Goal: Task Accomplishment & Management: Use online tool/utility

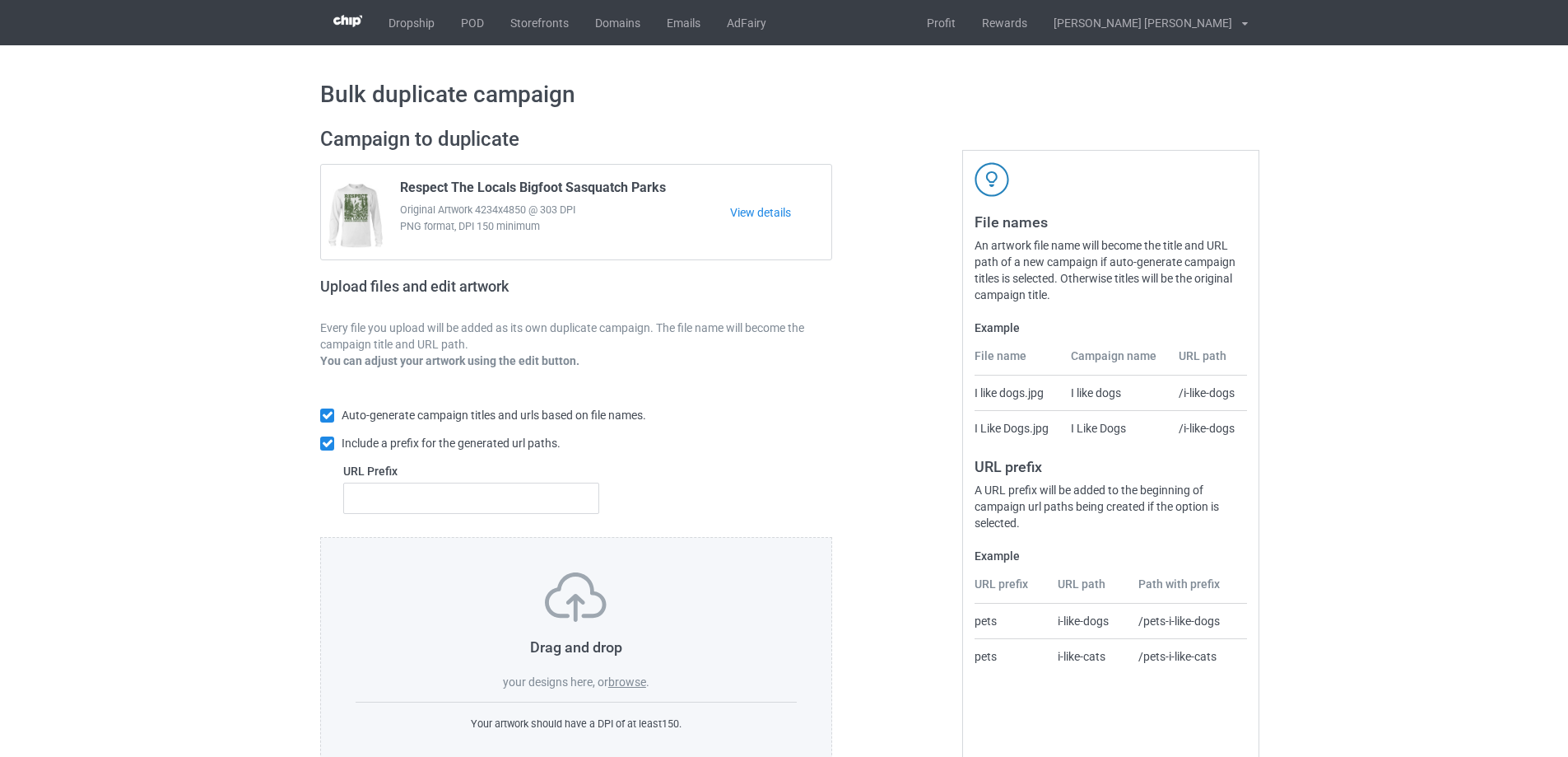
click at [625, 680] on label "browse" at bounding box center [627, 682] width 38 height 13
click at [0, 0] on input "browse" at bounding box center [0, 0] width 0 height 0
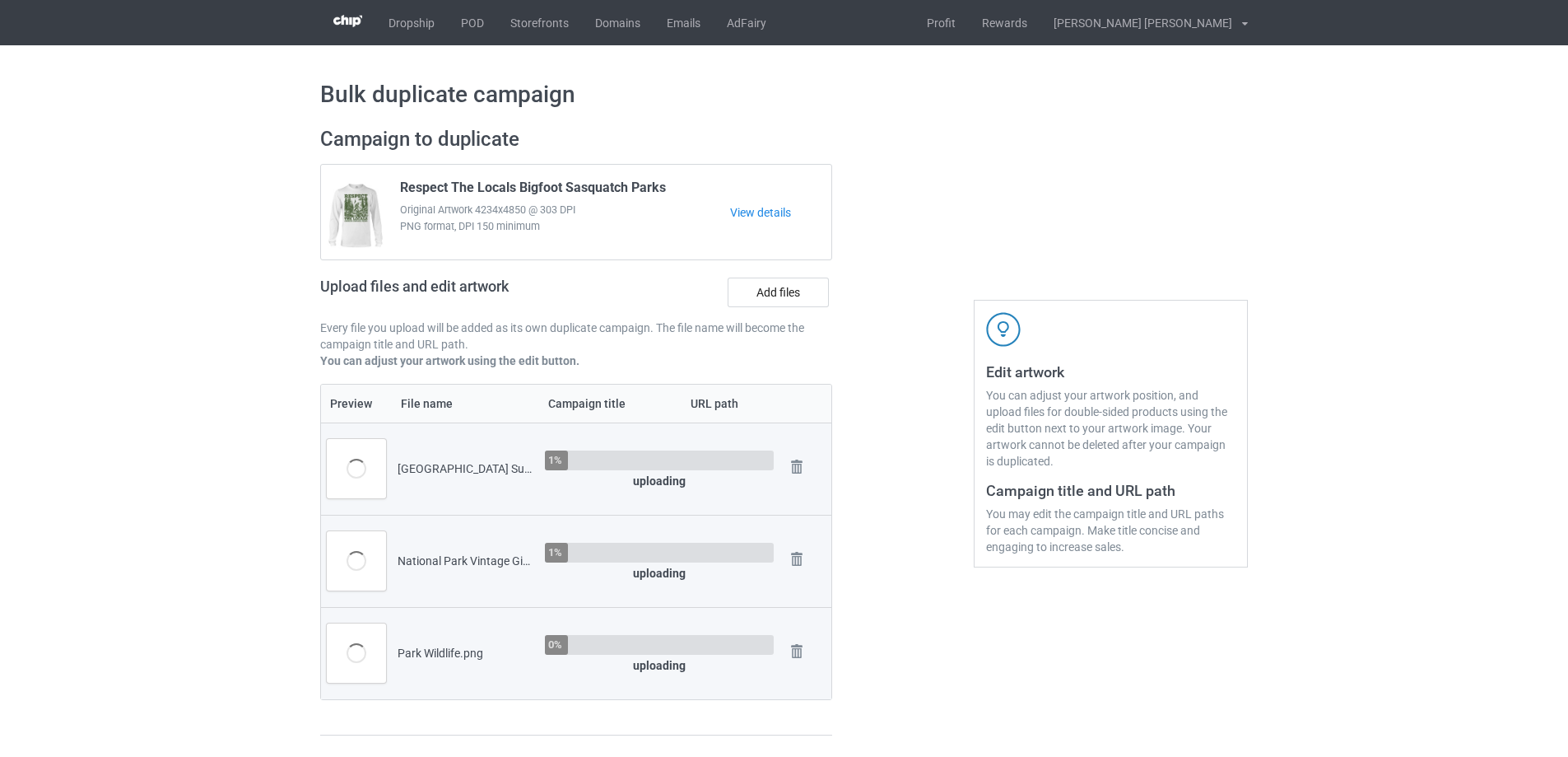
scroll to position [494, 0]
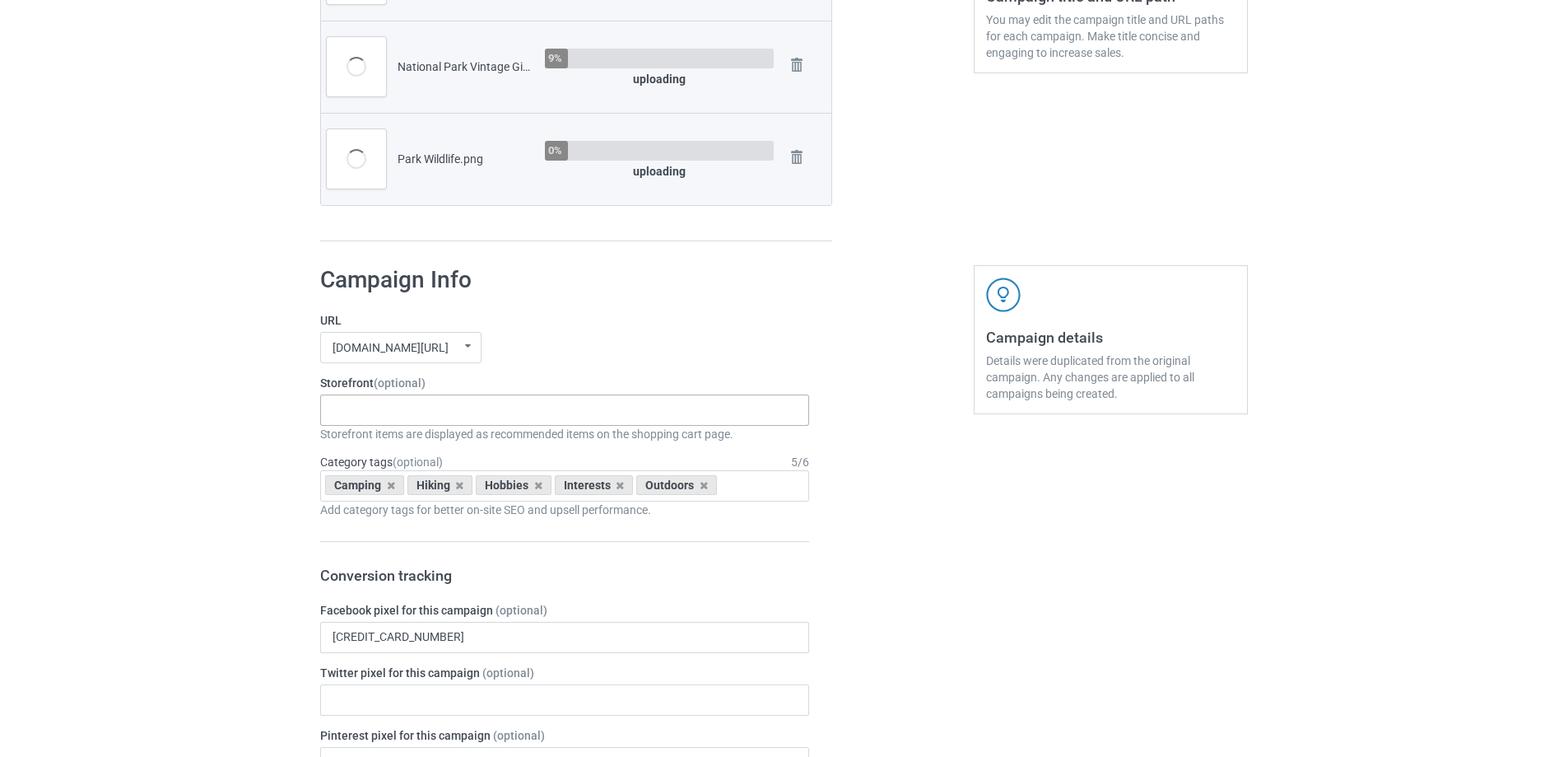
click at [432, 420] on div "Gifts For Hunter 2025 Gifts For Bikers No Hobby [DATE] Hide And Seek World Cham…" at bounding box center [565, 410] width 489 height 31
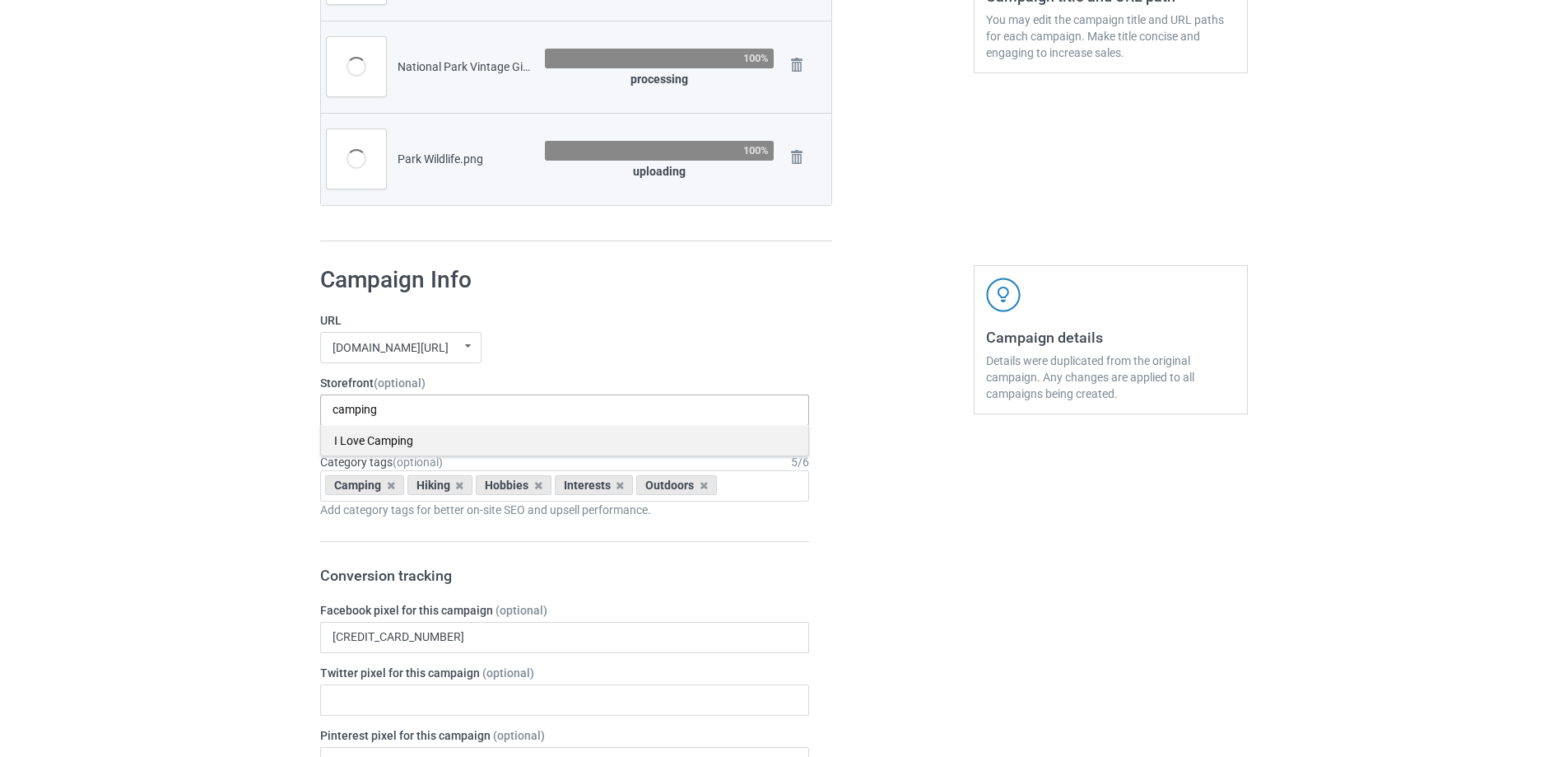
type input "camping"
click at [366, 437] on div "I Love Camping" at bounding box center [564, 440] width 487 height 31
type input "hiking"
click at [420, 448] on div "I Love Hiking" at bounding box center [564, 440] width 487 height 31
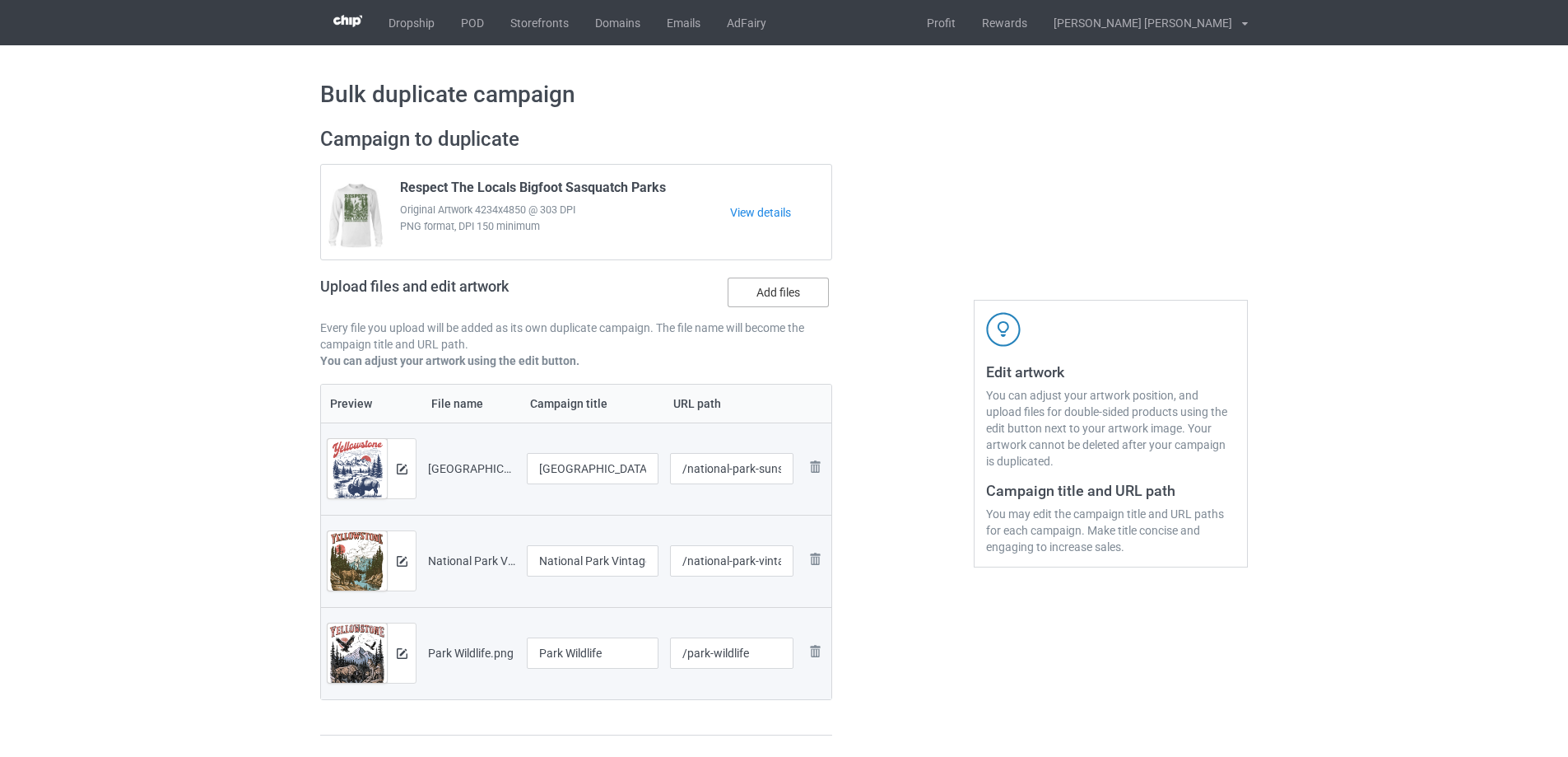
click at [786, 297] on label "Add files" at bounding box center [778, 292] width 101 height 30
click at [0, 0] on input "Add files" at bounding box center [0, 0] width 0 height 0
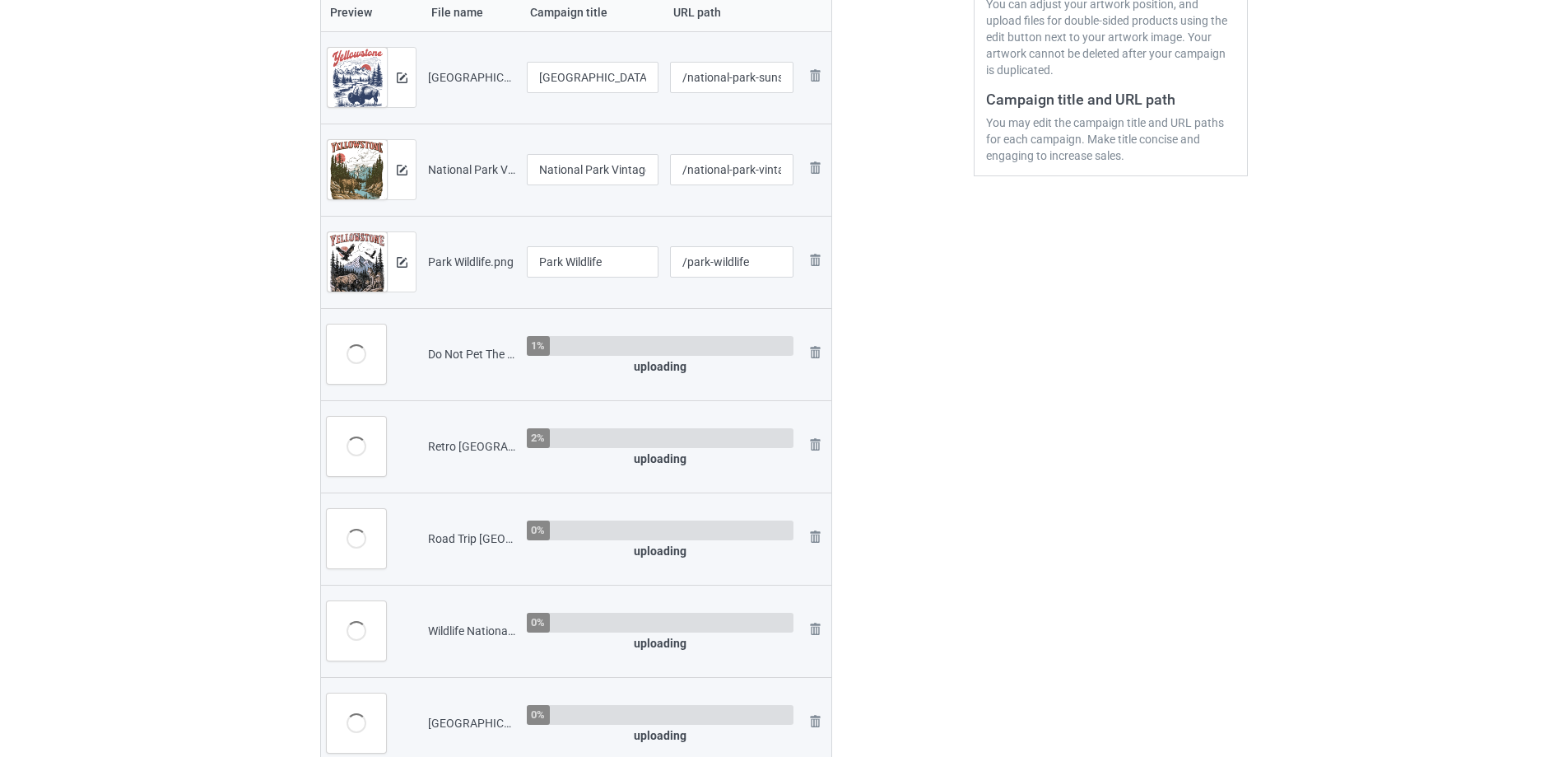
scroll to position [494, 0]
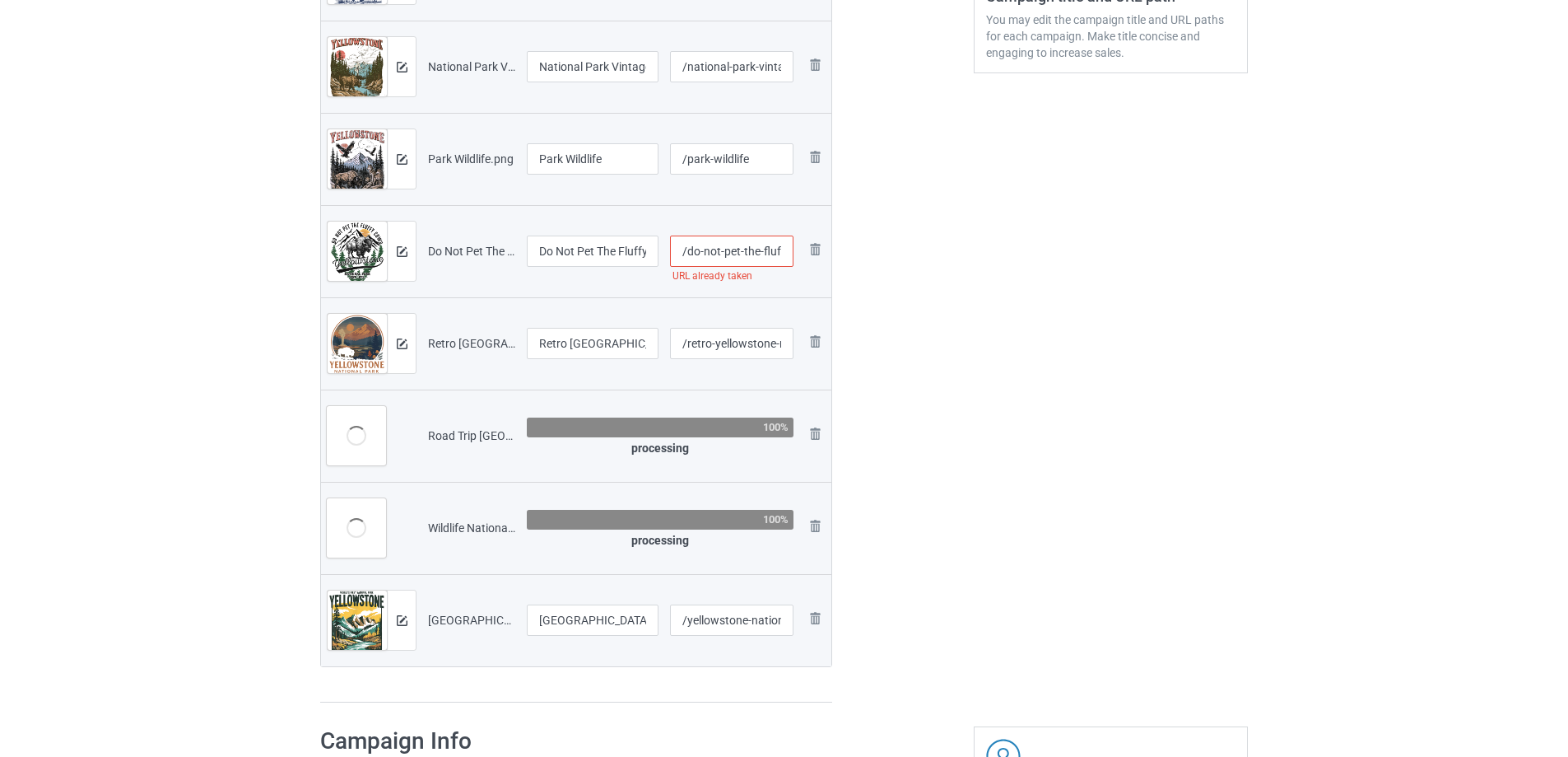
click at [708, 248] on input "/do-not-pet-the-fluffy-cows-bison-national-park" at bounding box center [732, 251] width 124 height 31
click at [757, 255] on input "/do-not-pet-the-fluffy-cows-bison-national-park" at bounding box center [732, 251] width 124 height 31
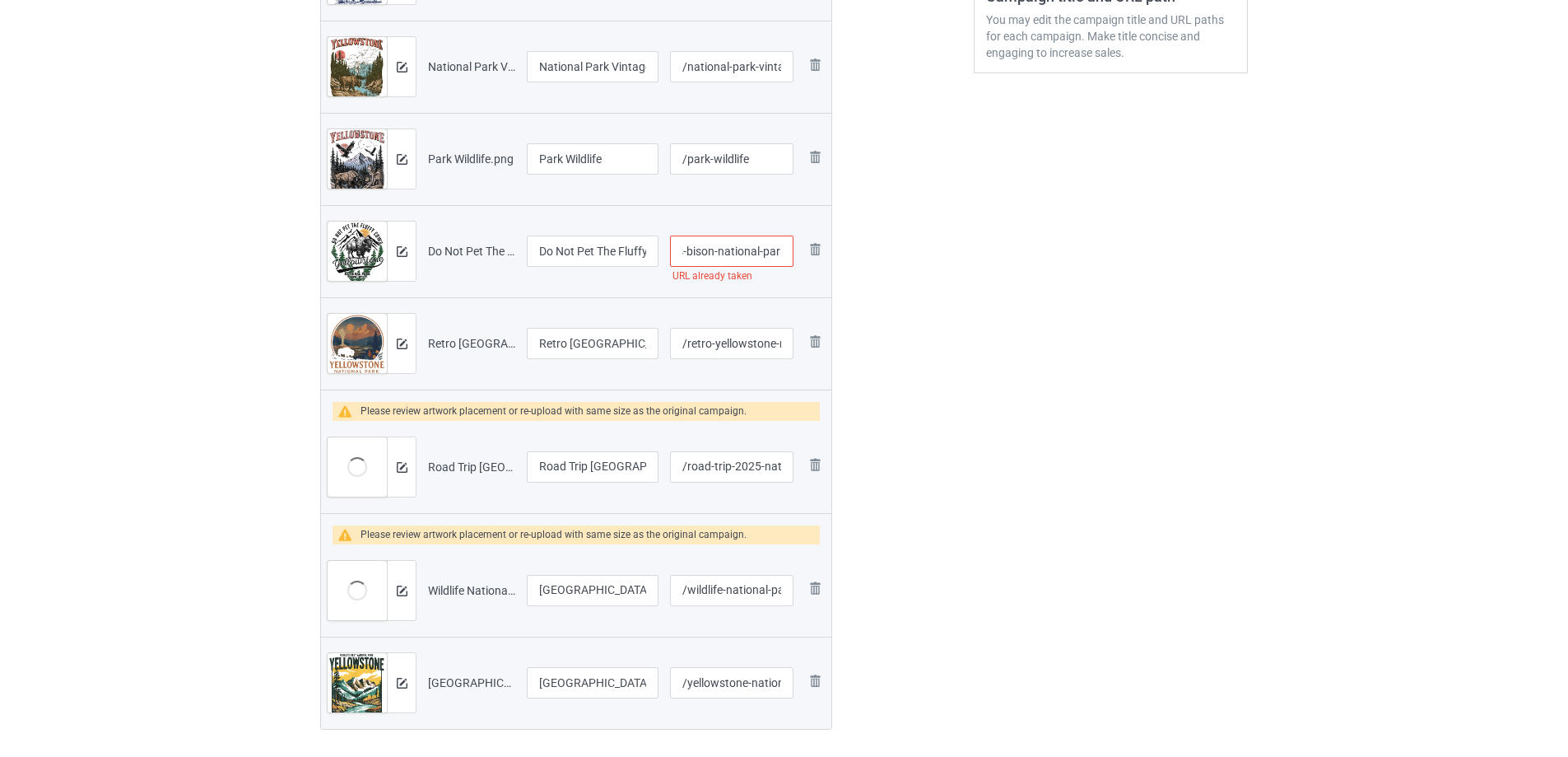
scroll to position [0, 0]
drag, startPoint x: 762, startPoint y: 258, endPoint x: 590, endPoint y: 252, distance: 172.1
click at [590, 252] on tr "Preview and edit artwork Do Not Pet The Fluffy Cows Bison National Park.png Do …" at bounding box center [576, 251] width 510 height 92
click at [753, 254] on input "/do-not-pet-the-fluffy-cows-bison-national-park" at bounding box center [732, 251] width 123 height 31
click at [755, 254] on input "/do-not-pet-the-fluffy-cows-bison-national-park" at bounding box center [732, 251] width 123 height 31
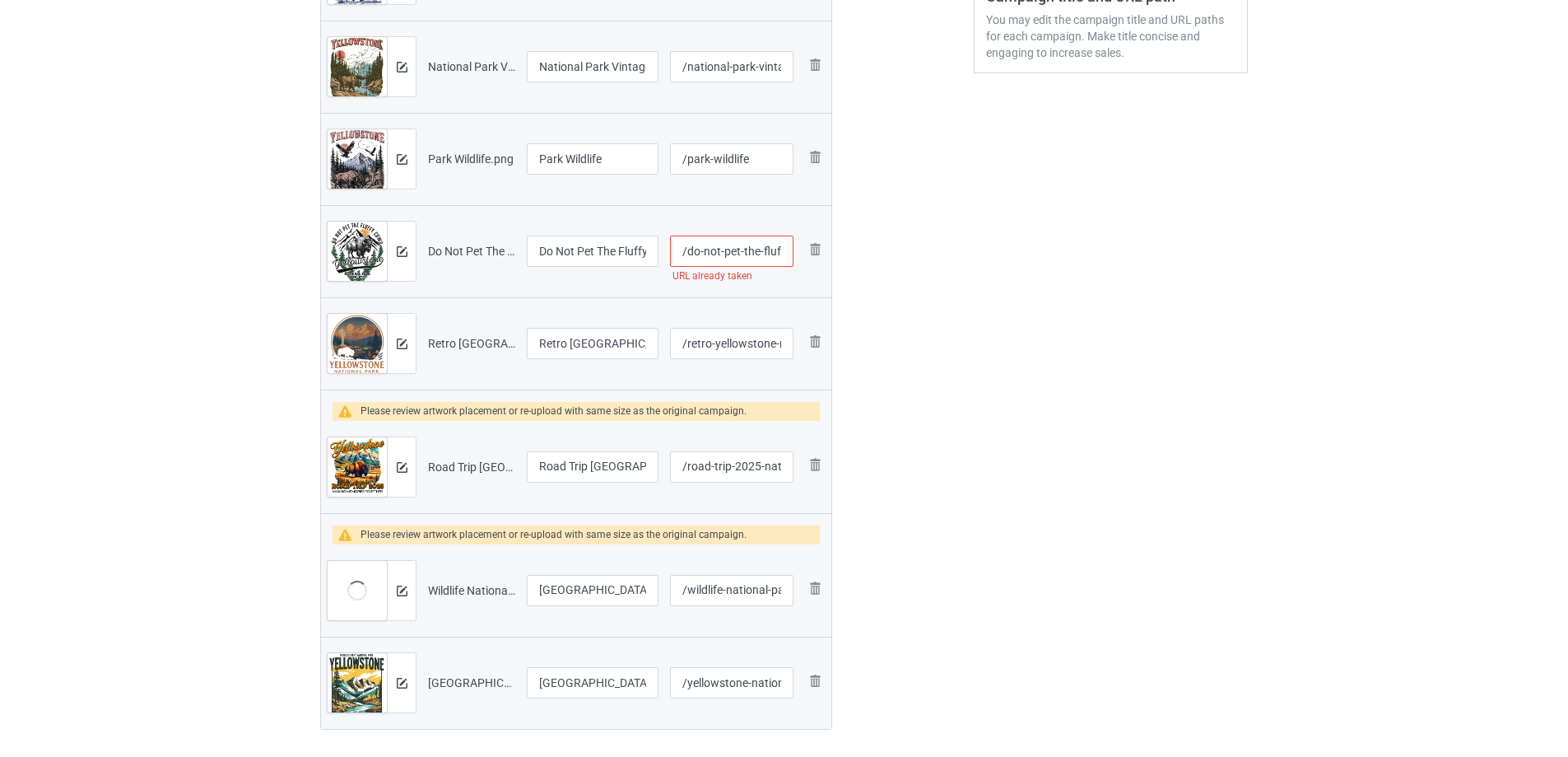
click at [758, 253] on input "/do-not-pet-the-fluffy-cows-bison-national-park" at bounding box center [732, 251] width 123 height 31
type input "/do-not-pet-fluffy-cows-bison-national-park"
click at [1041, 301] on div "Edit artwork You can adjust your artwork position, and upload files for double-…" at bounding box center [1110, 199] width 297 height 1156
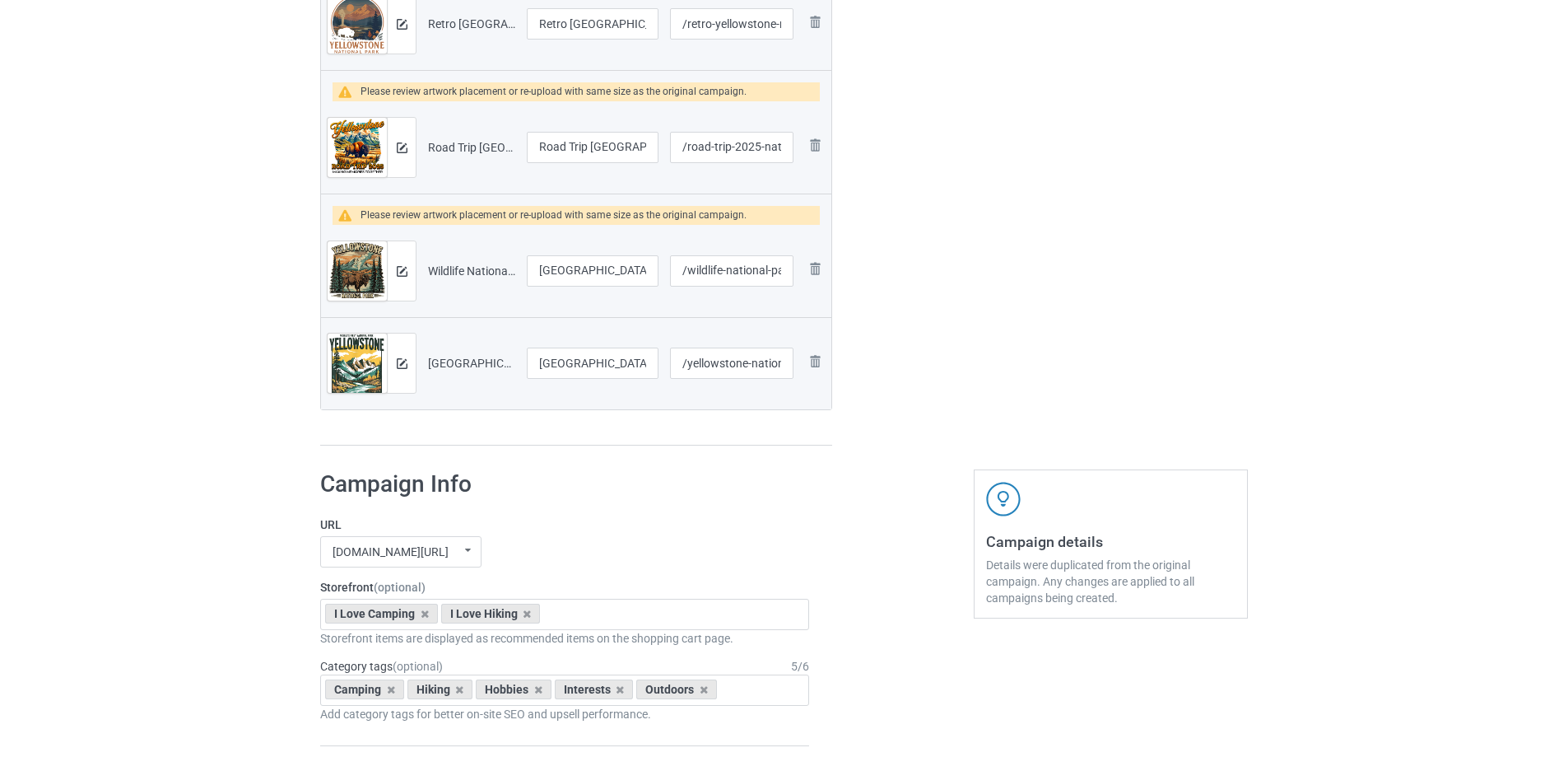
scroll to position [165, 0]
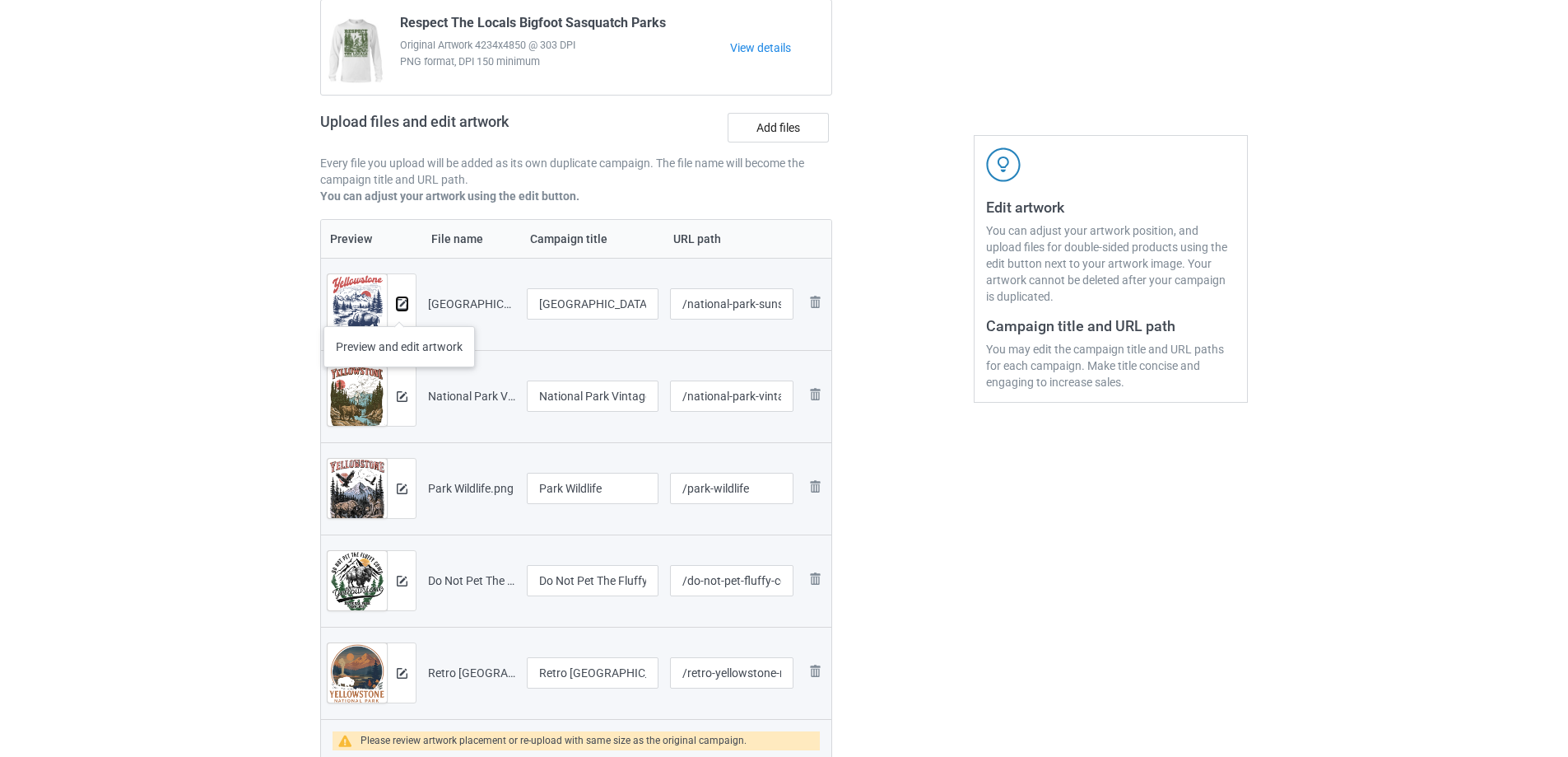
click at [399, 309] on img at bounding box center [401, 303] width 11 height 11
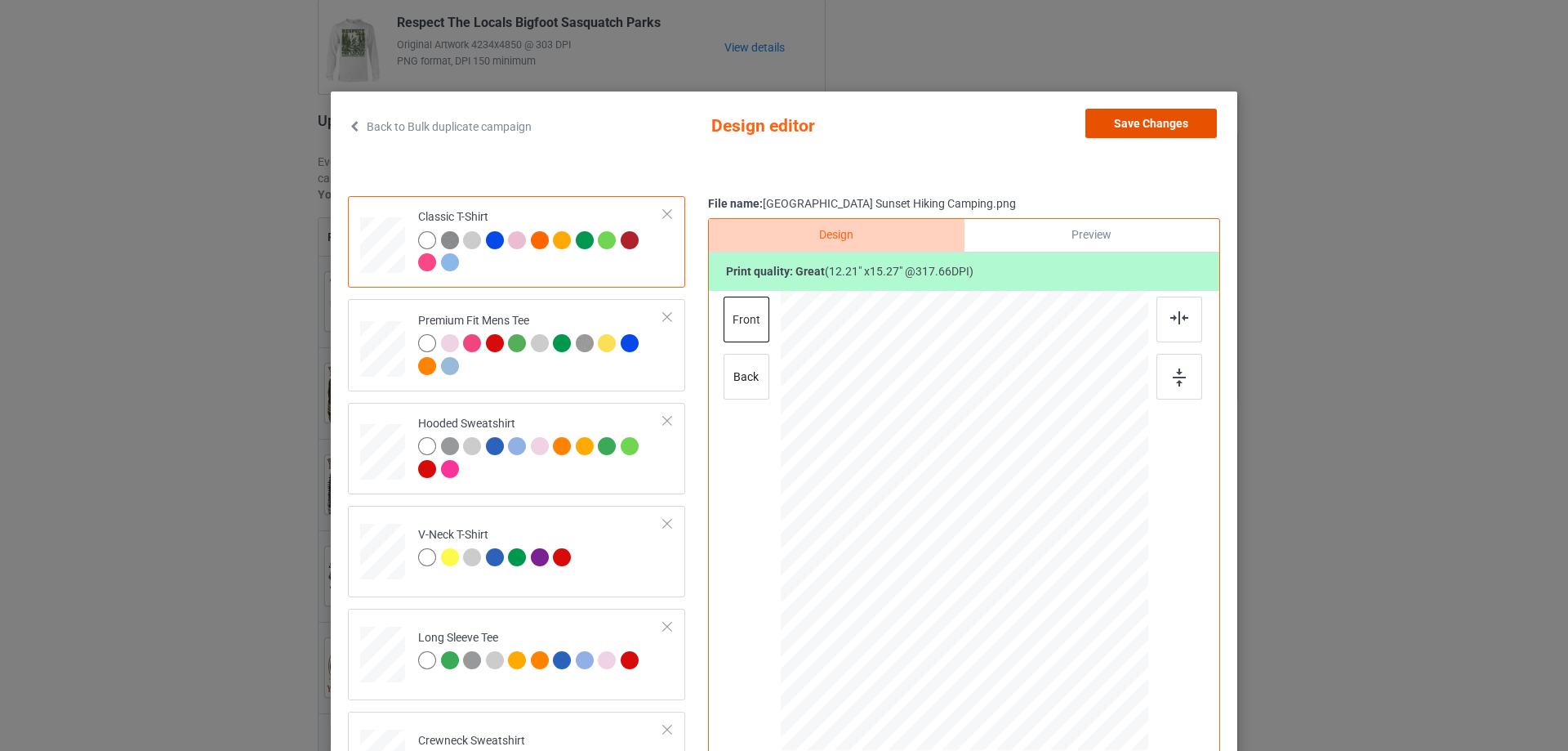
click at [1164, 118] on button "Save Changes" at bounding box center [1151, 123] width 132 height 30
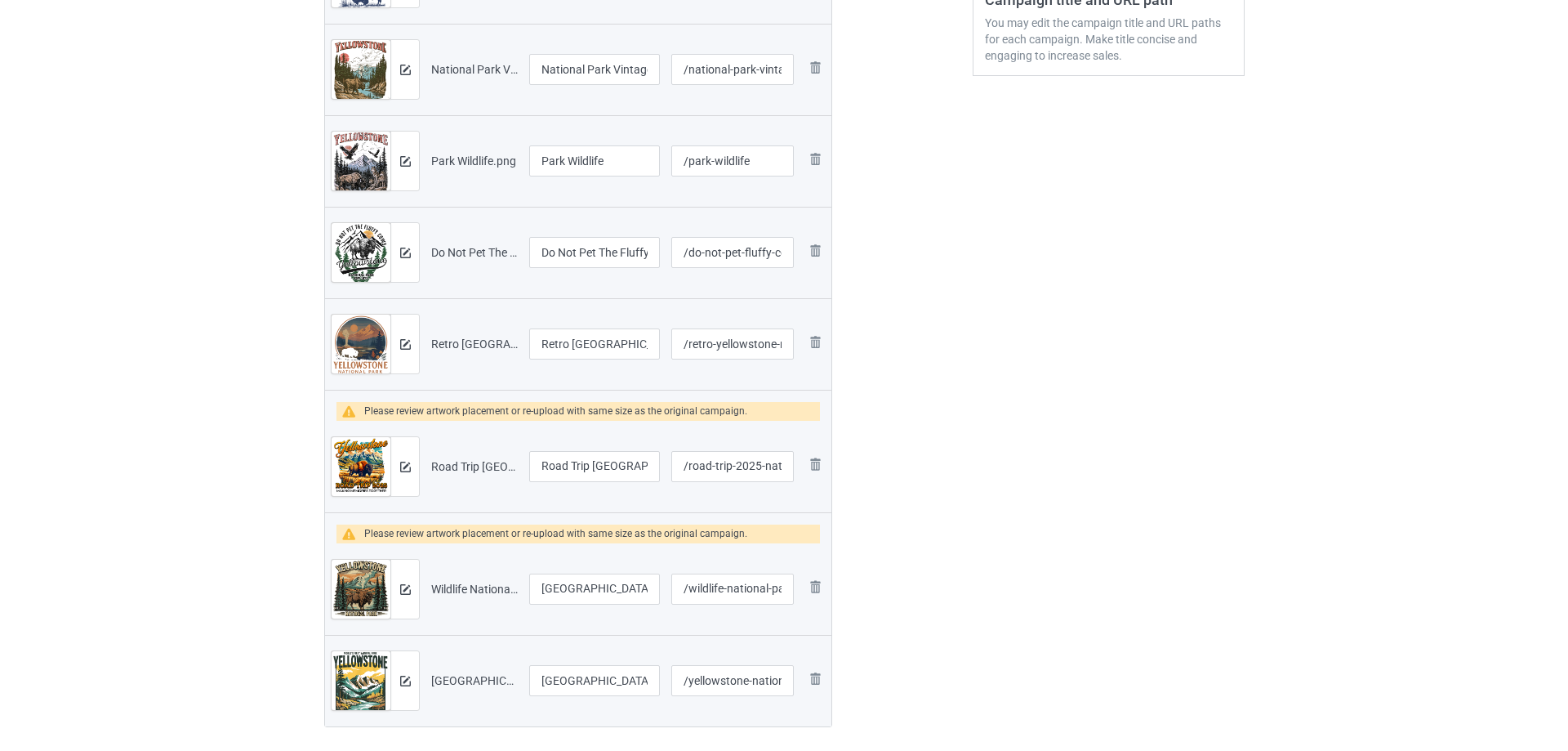
scroll to position [490, 0]
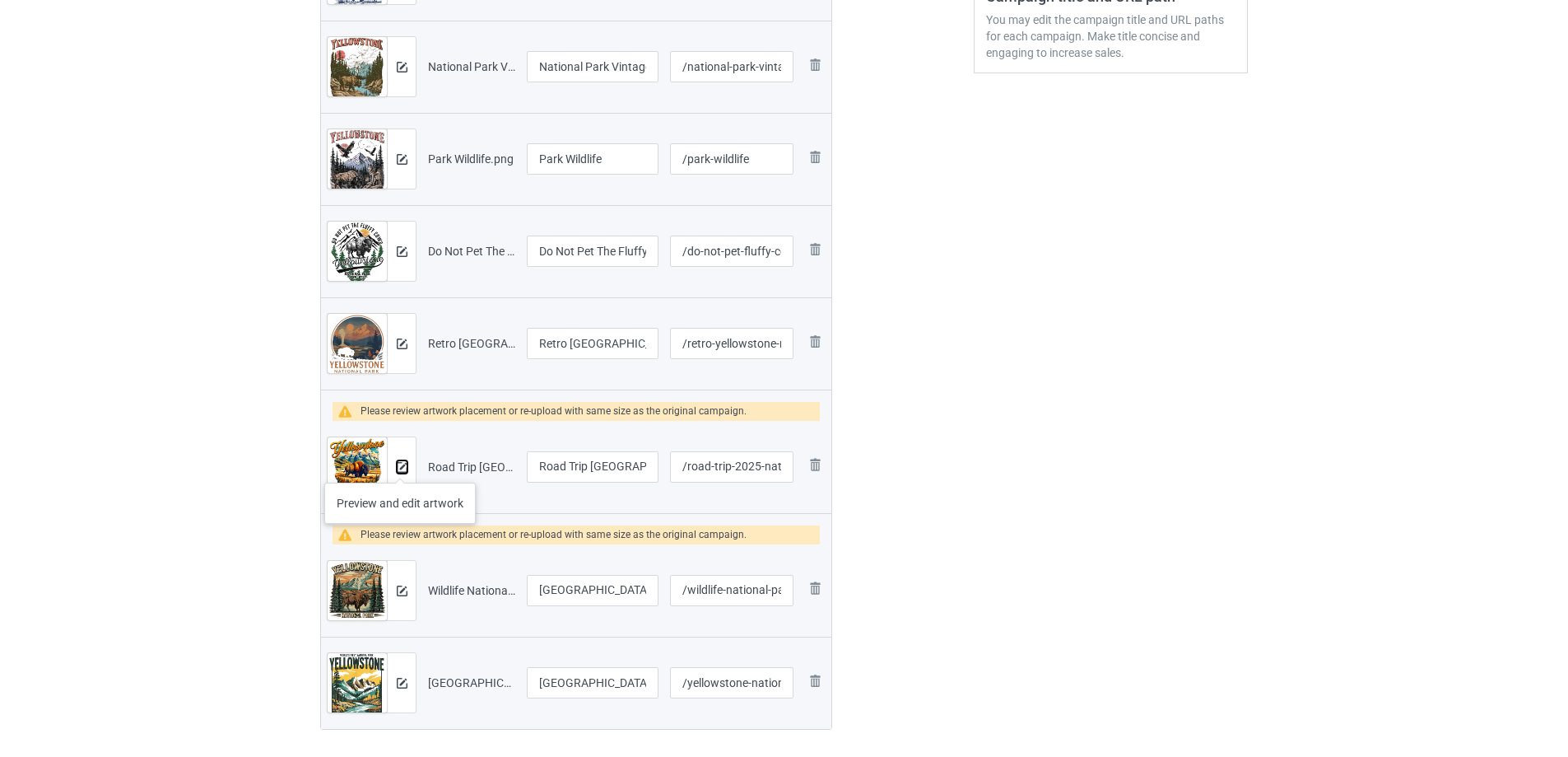
click at [400, 466] on img at bounding box center [401, 467] width 11 height 11
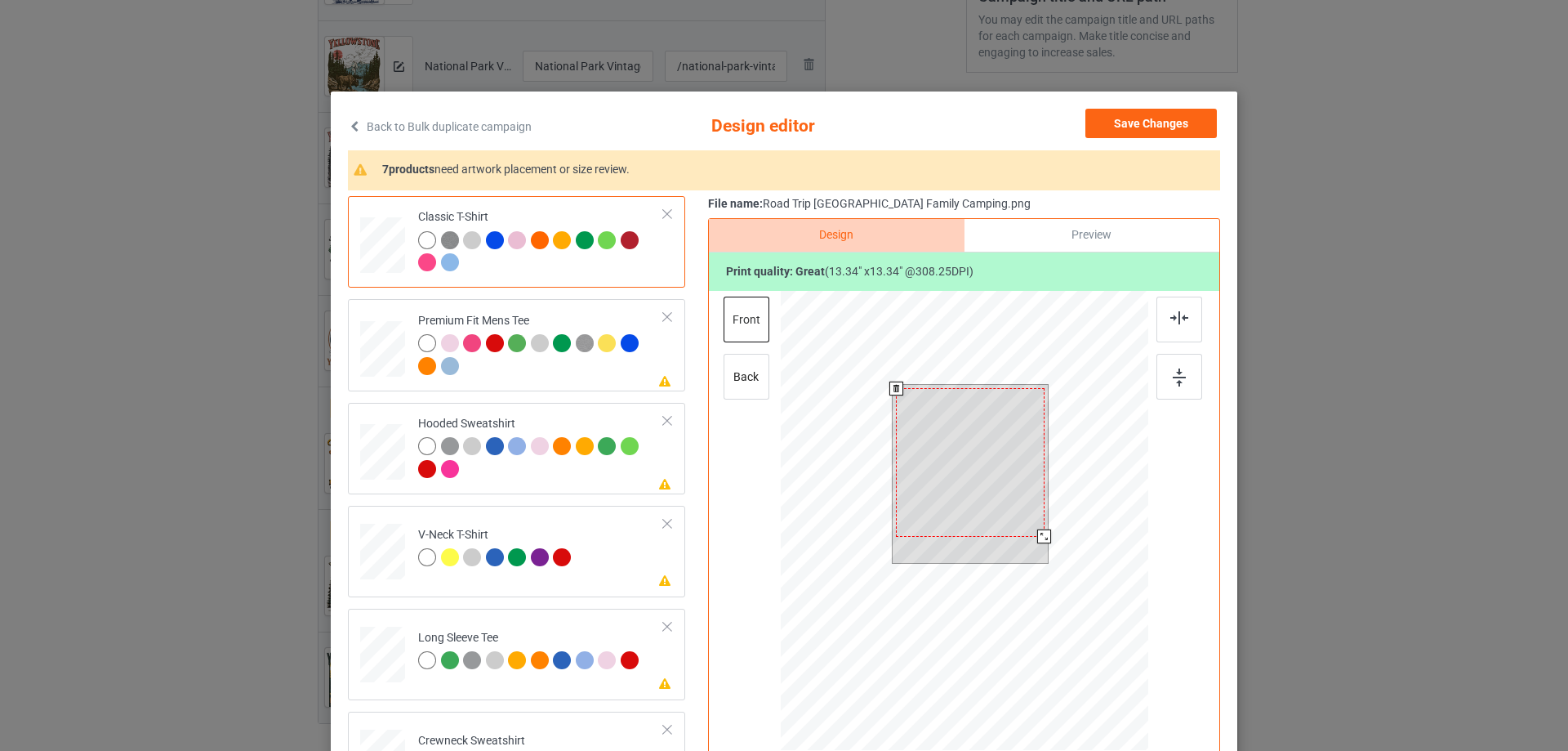
click at [1039, 539] on div at bounding box center [1044, 536] width 14 height 14
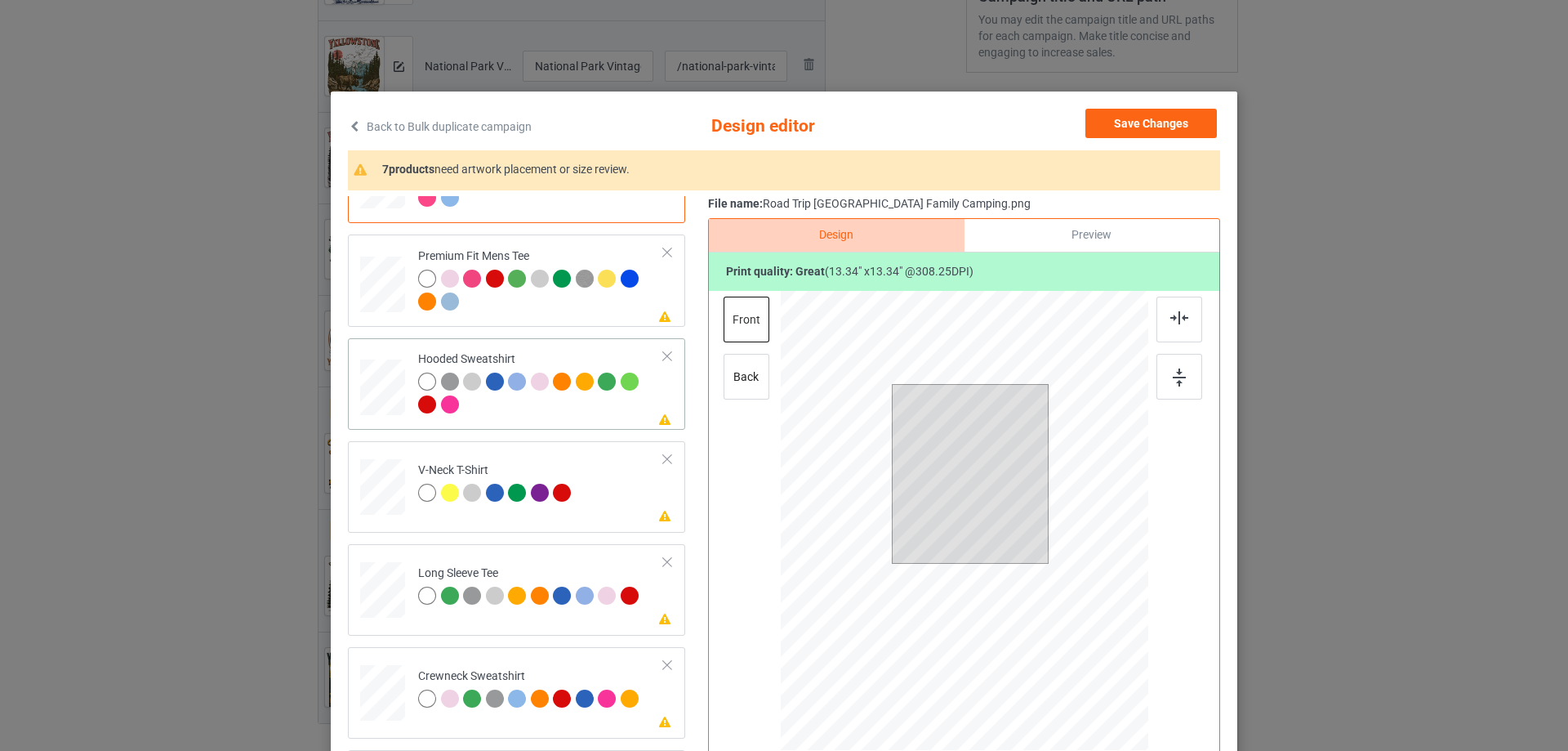
scroll to position [176, 0]
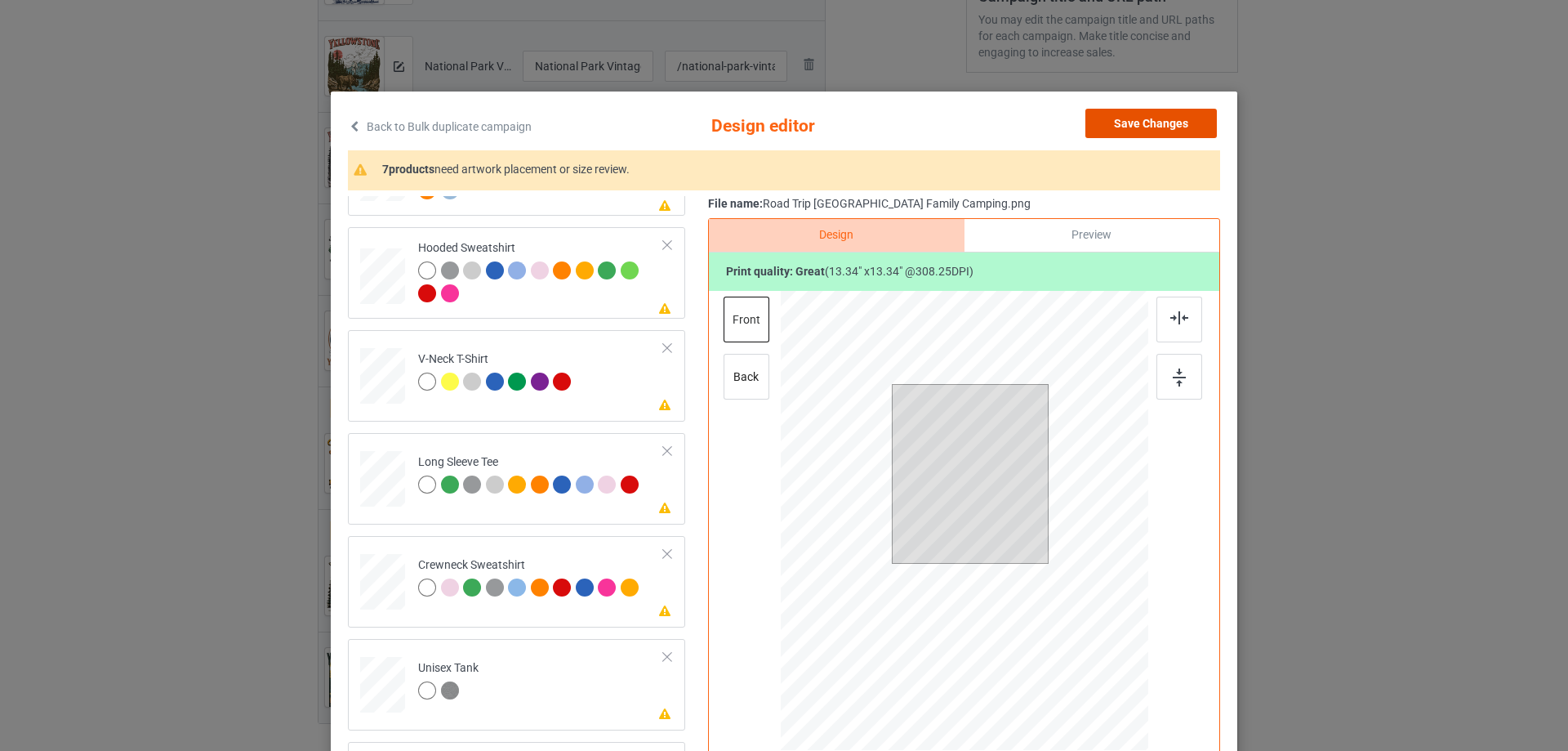
click at [1130, 113] on button "Save Changes" at bounding box center [1151, 123] width 132 height 30
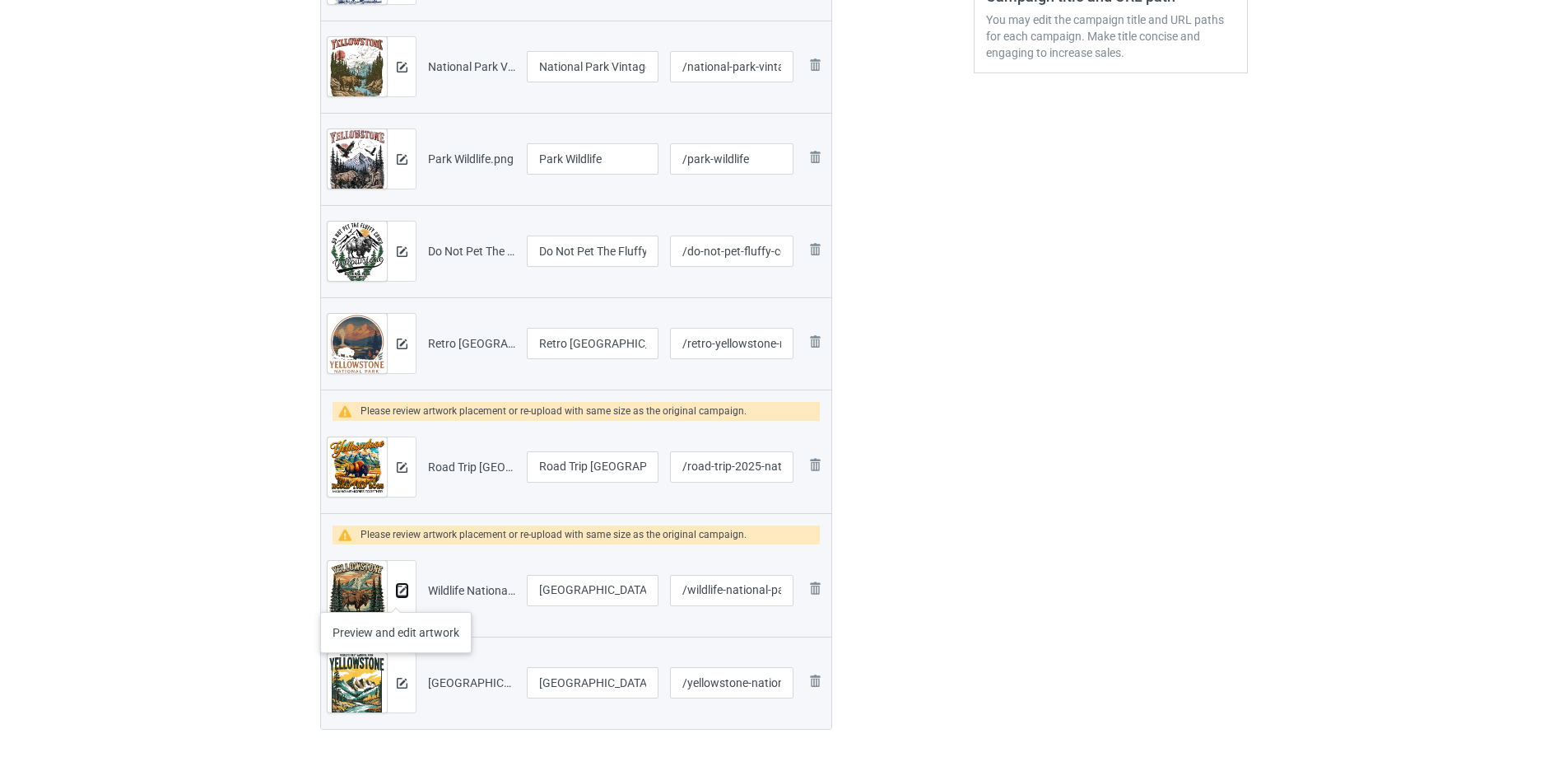
click at [397, 595] on img at bounding box center [401, 590] width 11 height 11
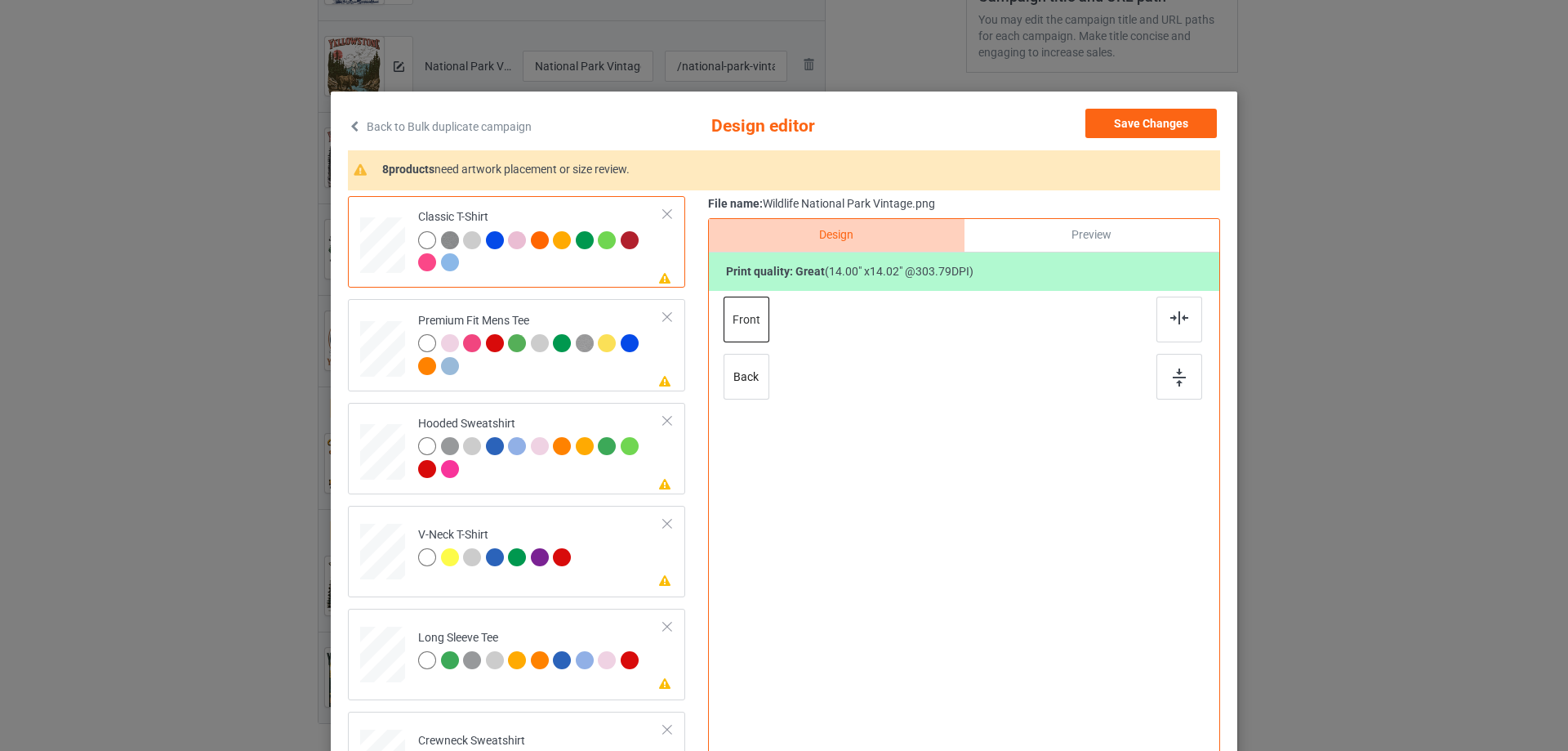
scroll to position [192, 0]
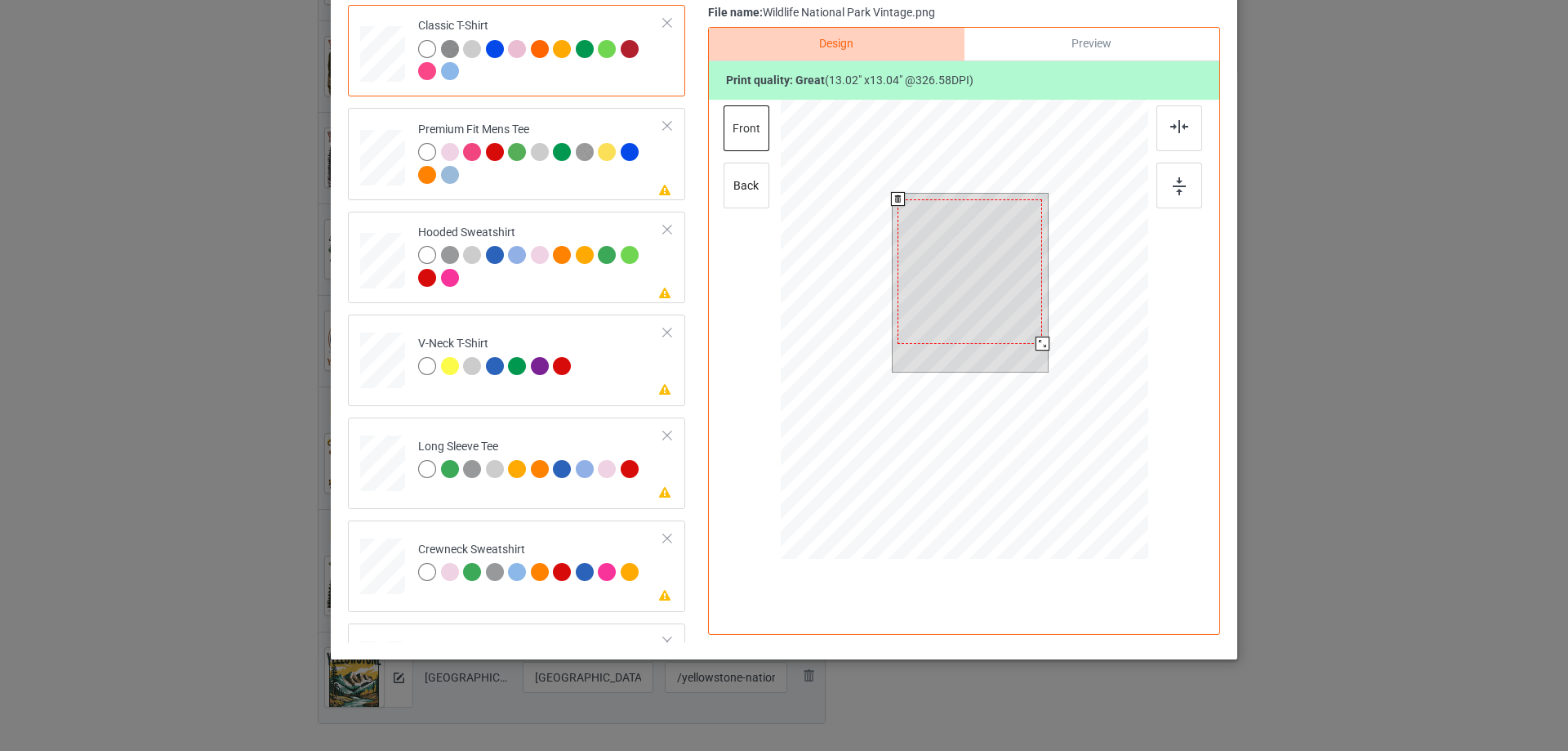
click at [1037, 341] on div at bounding box center [1042, 343] width 14 height 14
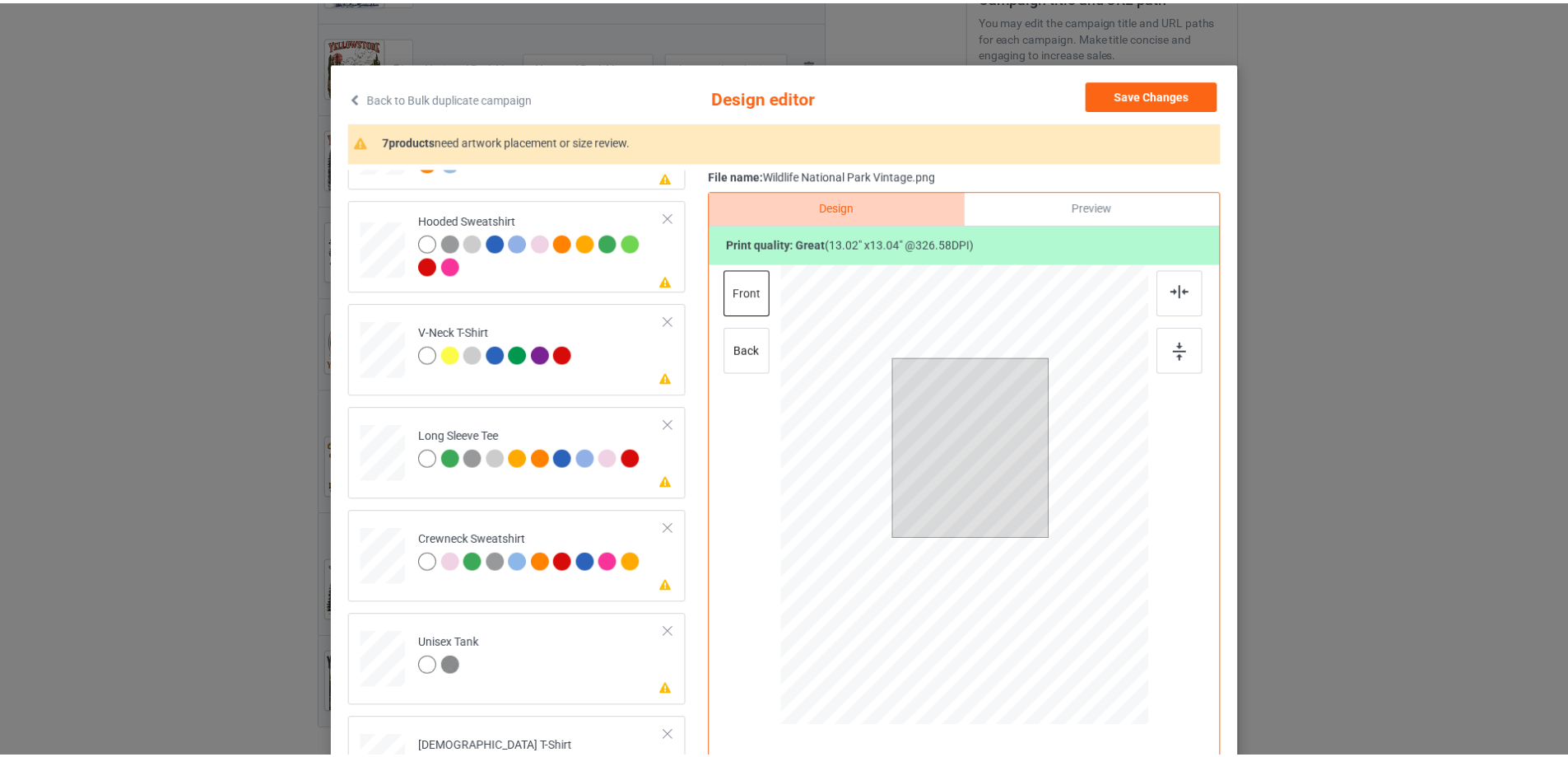
scroll to position [29, 0]
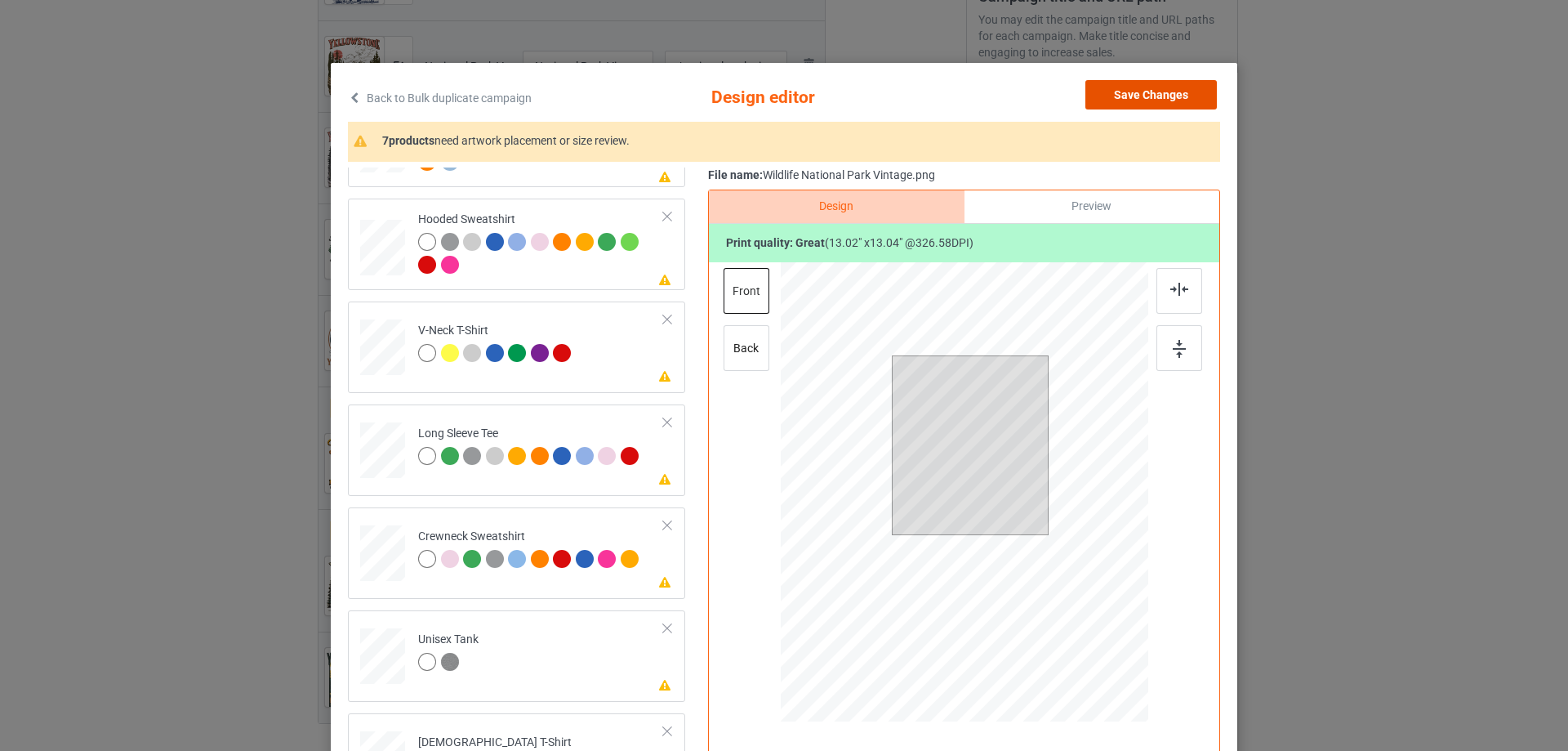
click at [1156, 94] on button "Save Changes" at bounding box center [1151, 95] width 132 height 30
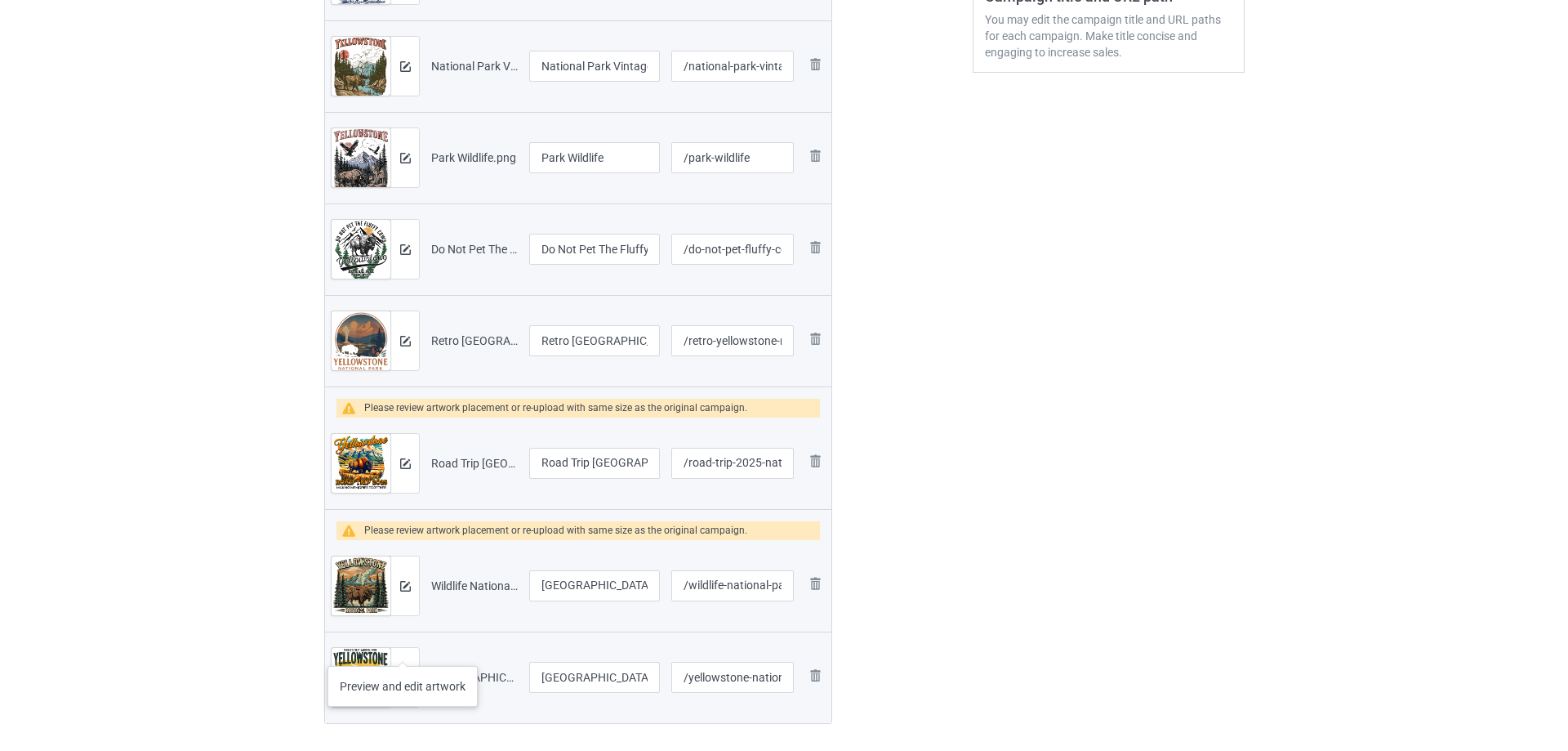
scroll to position [735, 0]
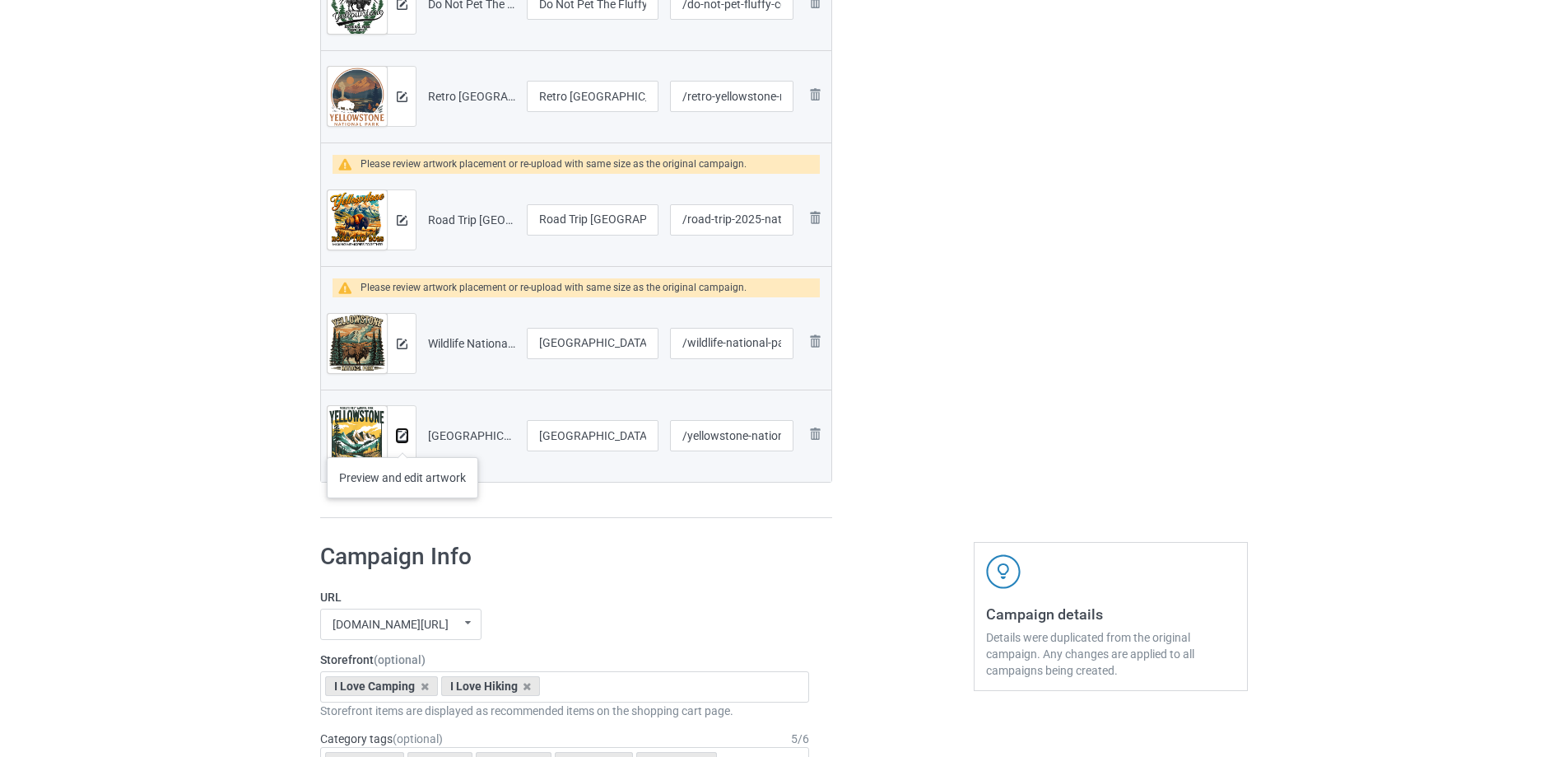
click at [402, 440] on img at bounding box center [401, 435] width 11 height 11
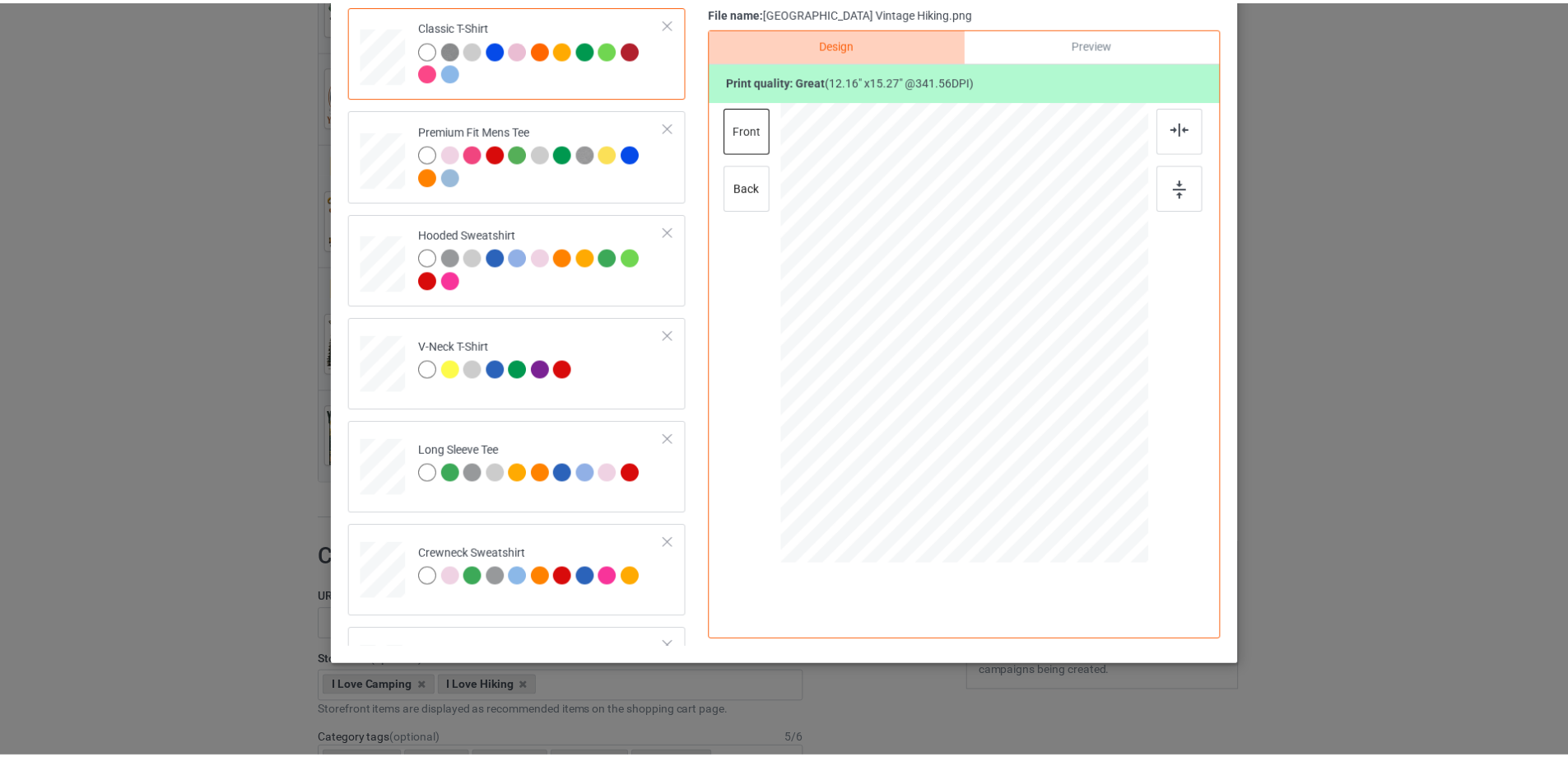
scroll to position [0, 0]
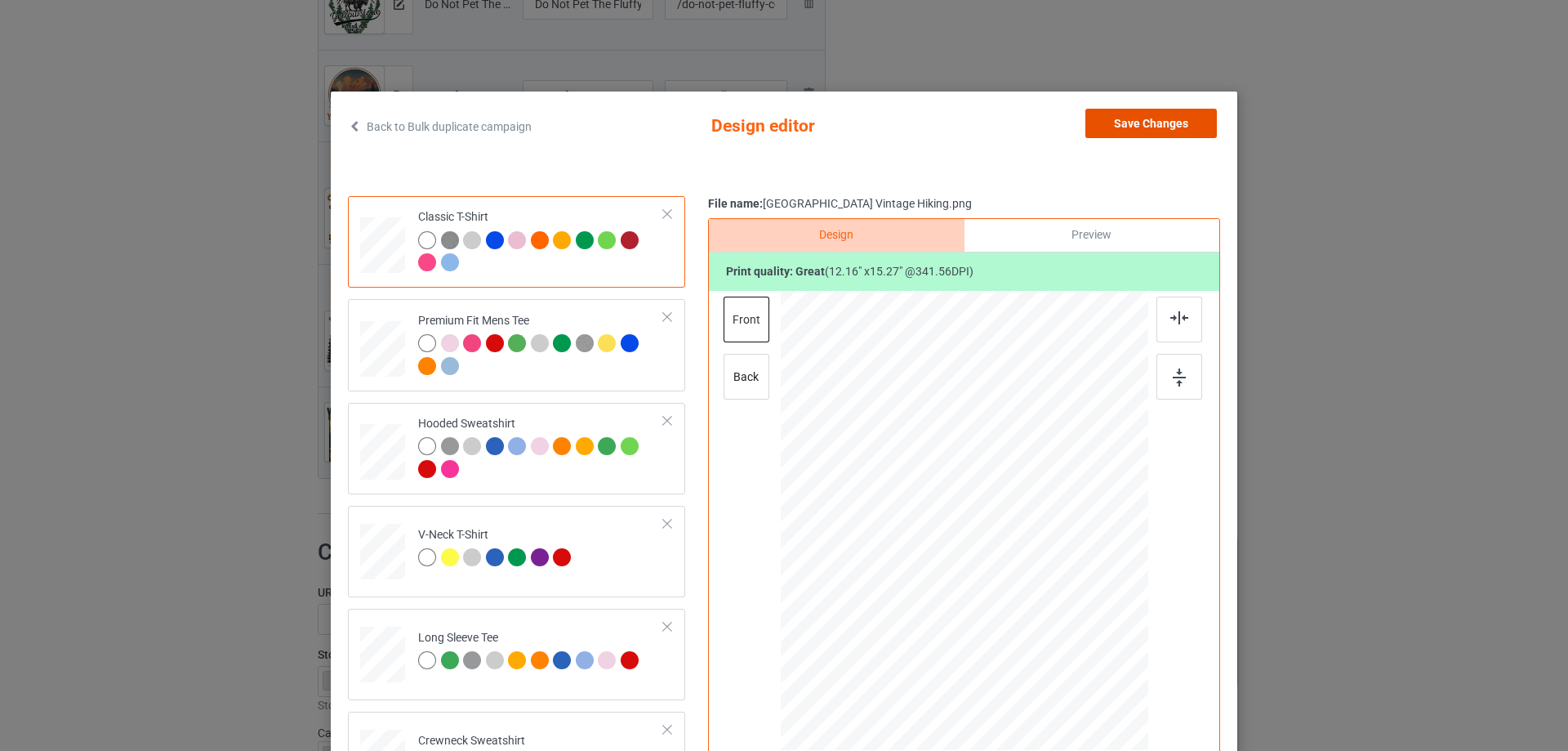
click at [1171, 130] on button "Save Changes" at bounding box center [1151, 123] width 132 height 30
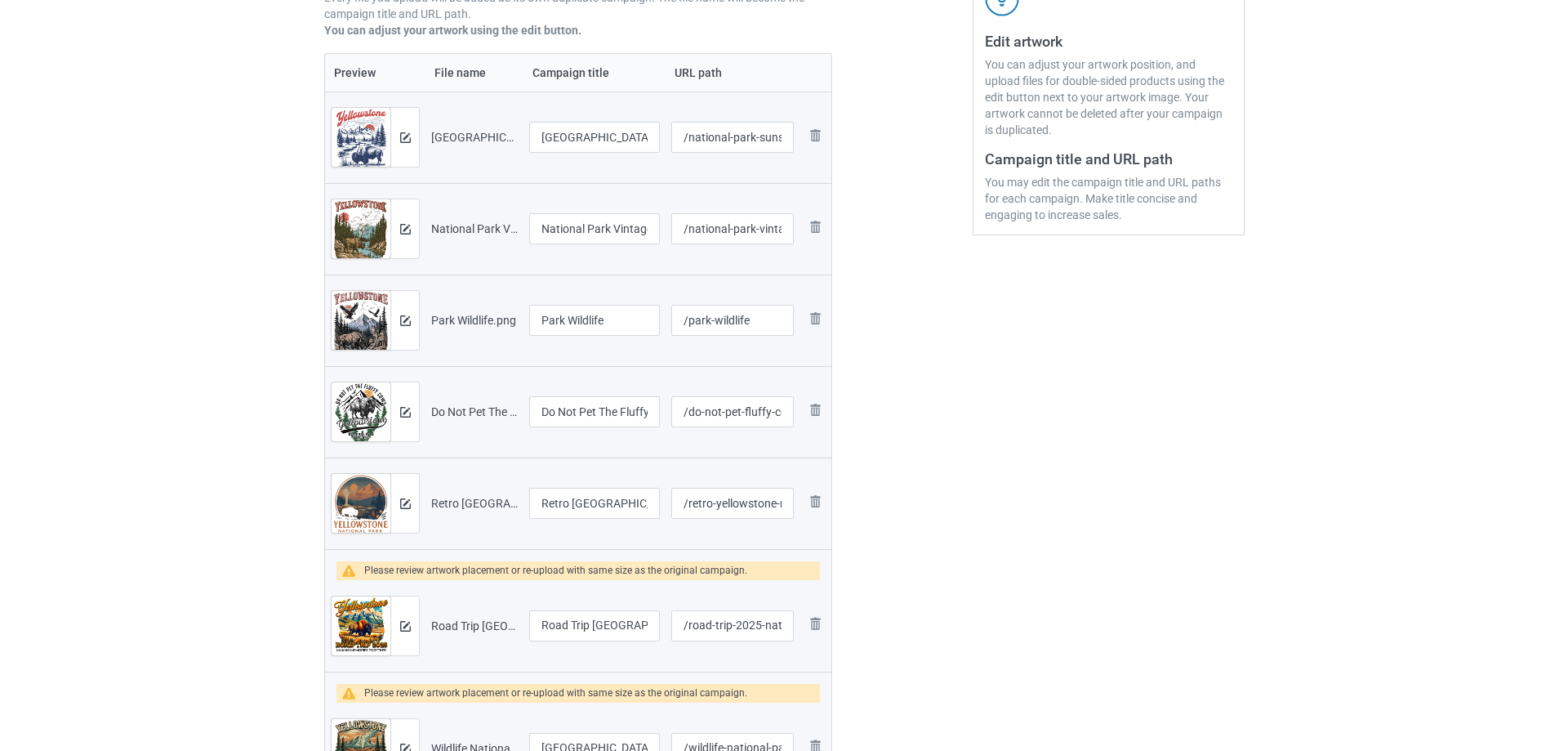
scroll to position [327, 0]
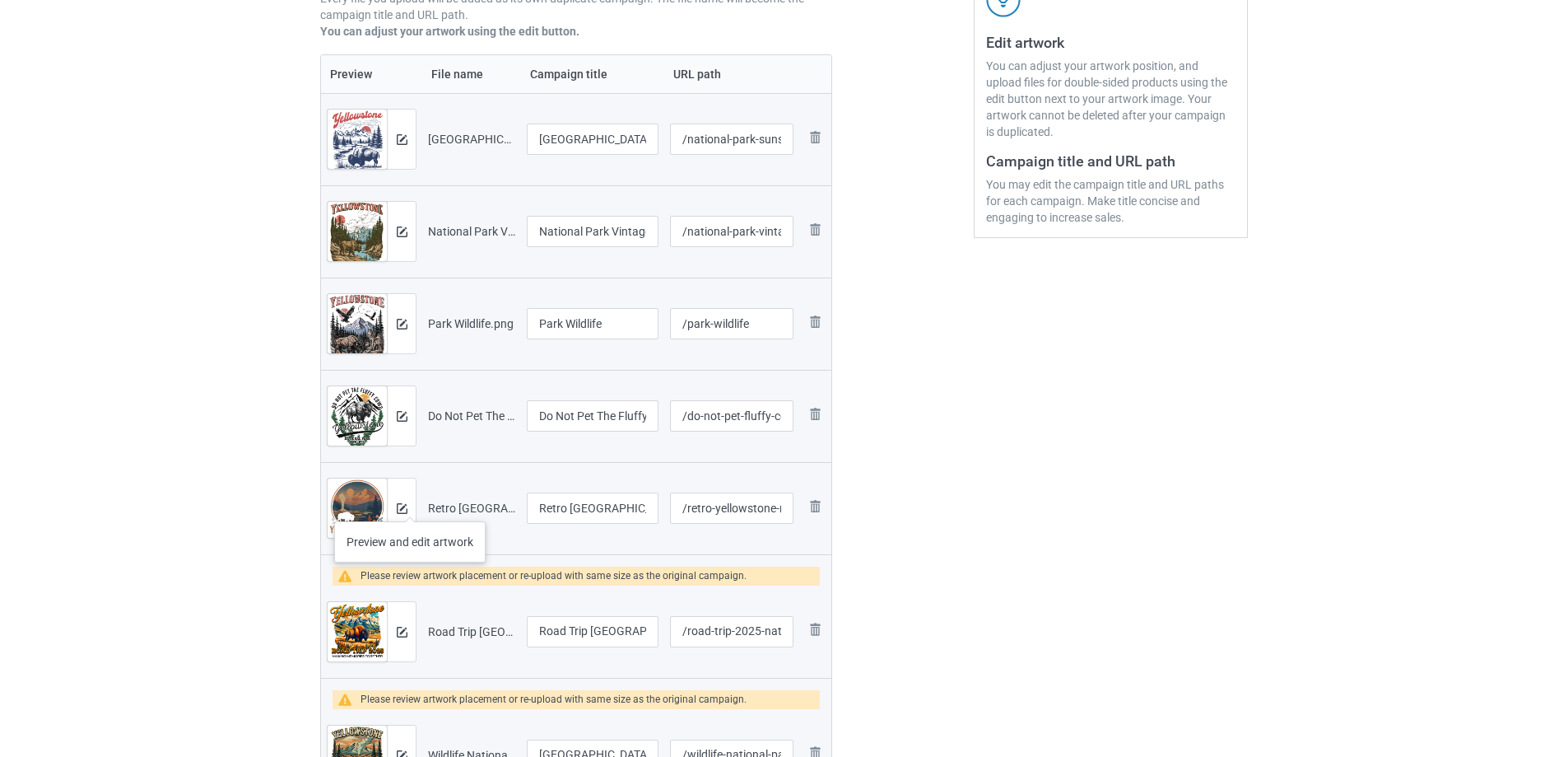
click at [410, 505] on div at bounding box center [401, 509] width 29 height 60
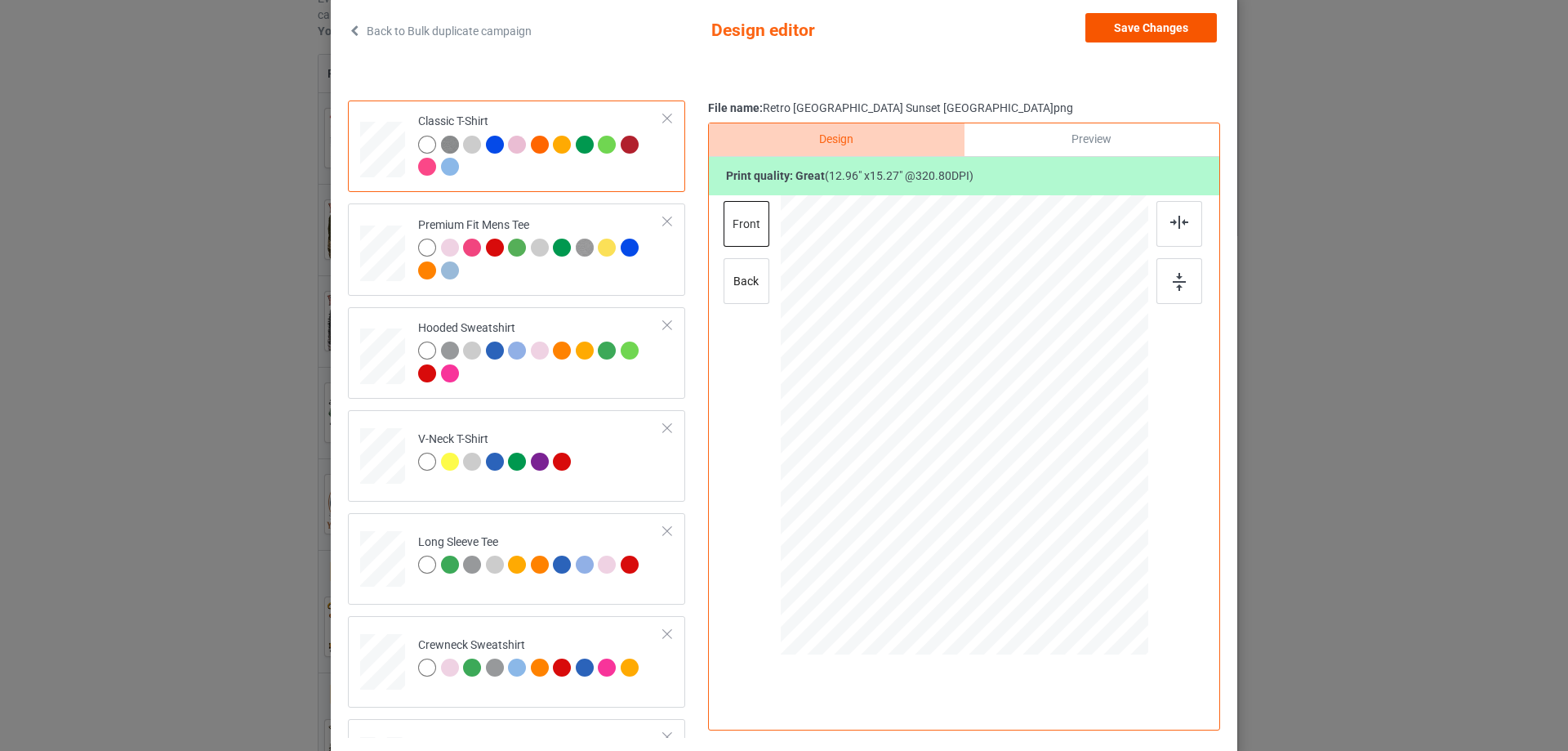
scroll to position [0, 0]
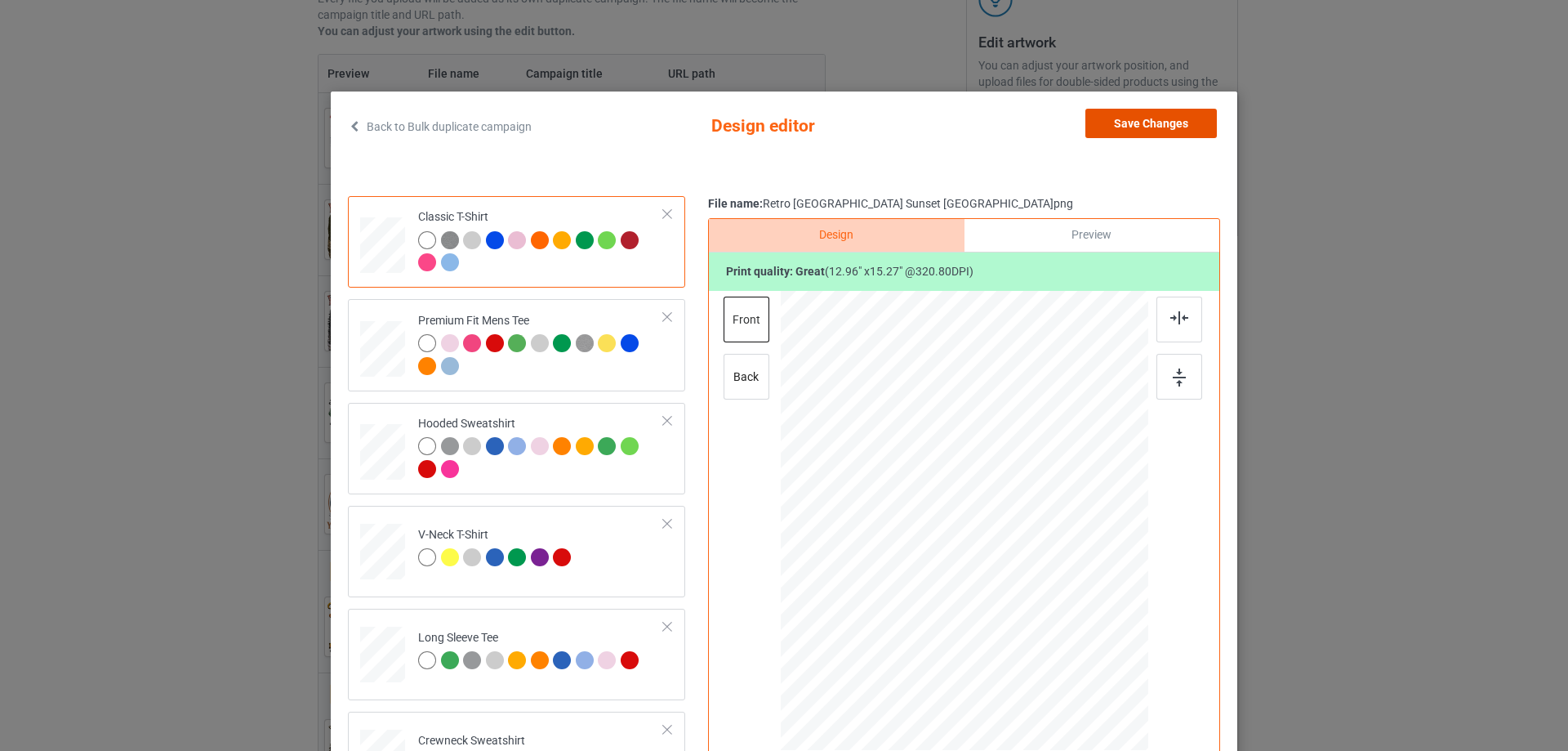
click at [1133, 133] on button "Save Changes" at bounding box center [1151, 123] width 132 height 30
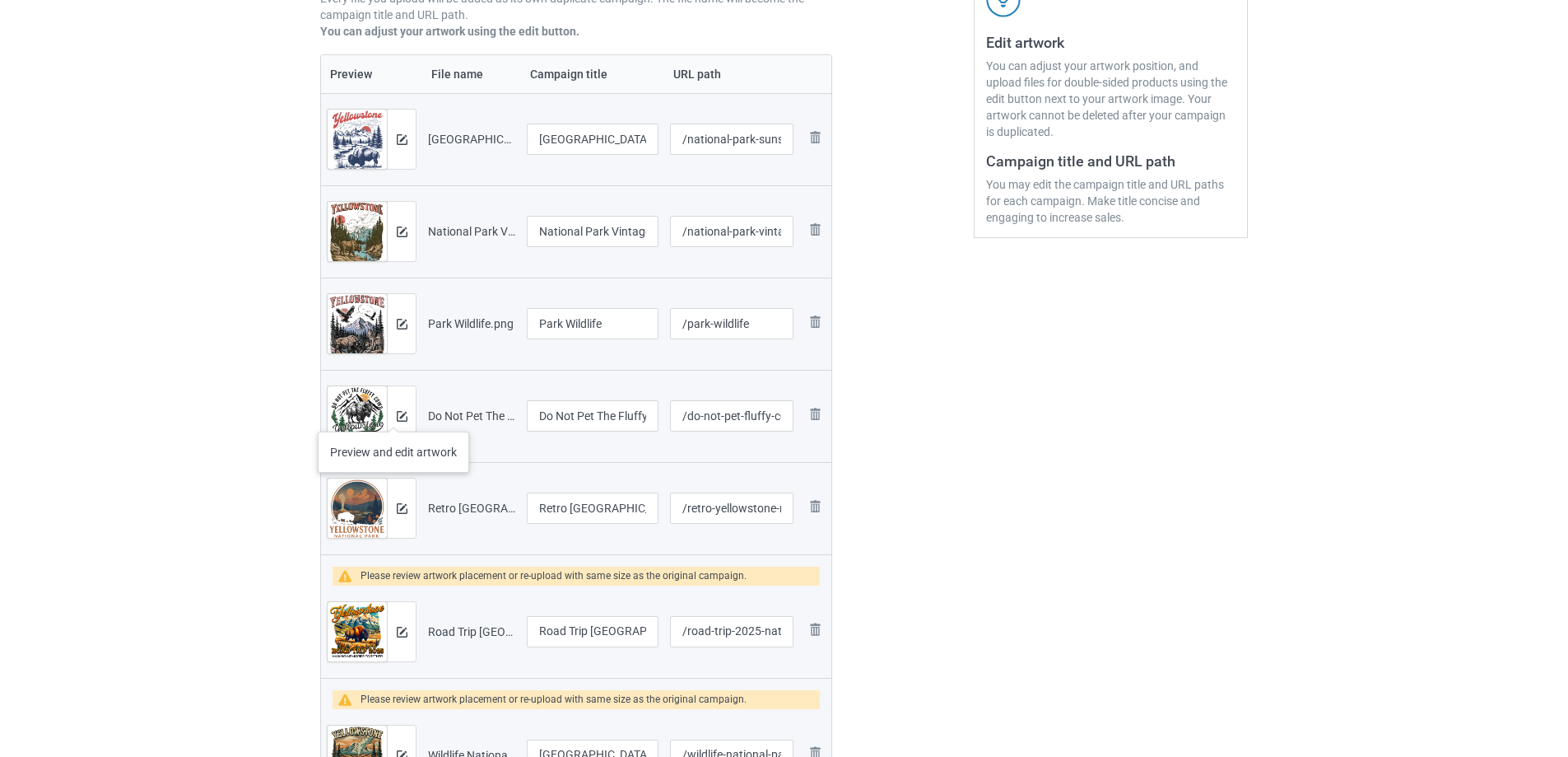
click at [394, 415] on div at bounding box center [401, 416] width 29 height 60
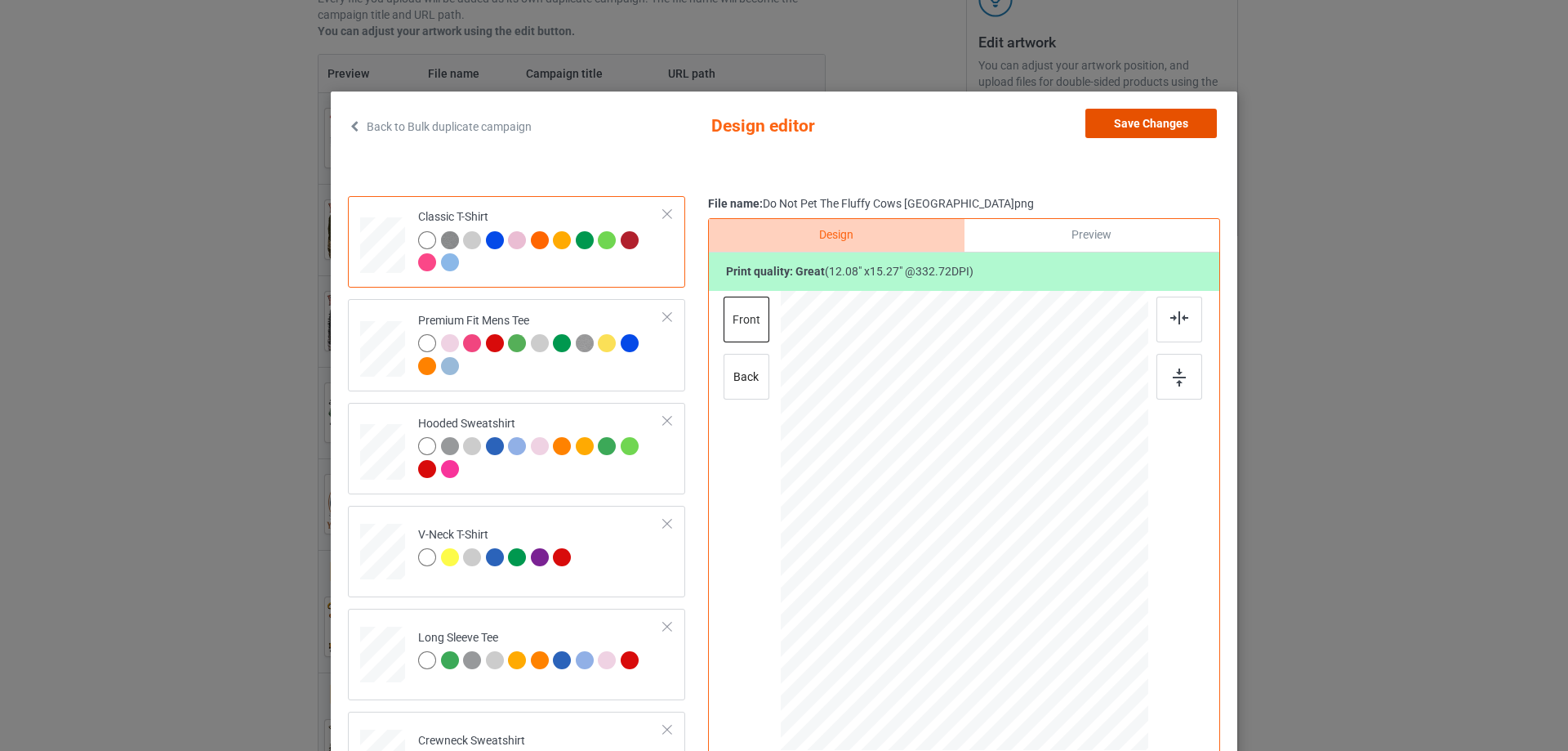
click at [1154, 125] on button "Save Changes" at bounding box center [1151, 123] width 132 height 30
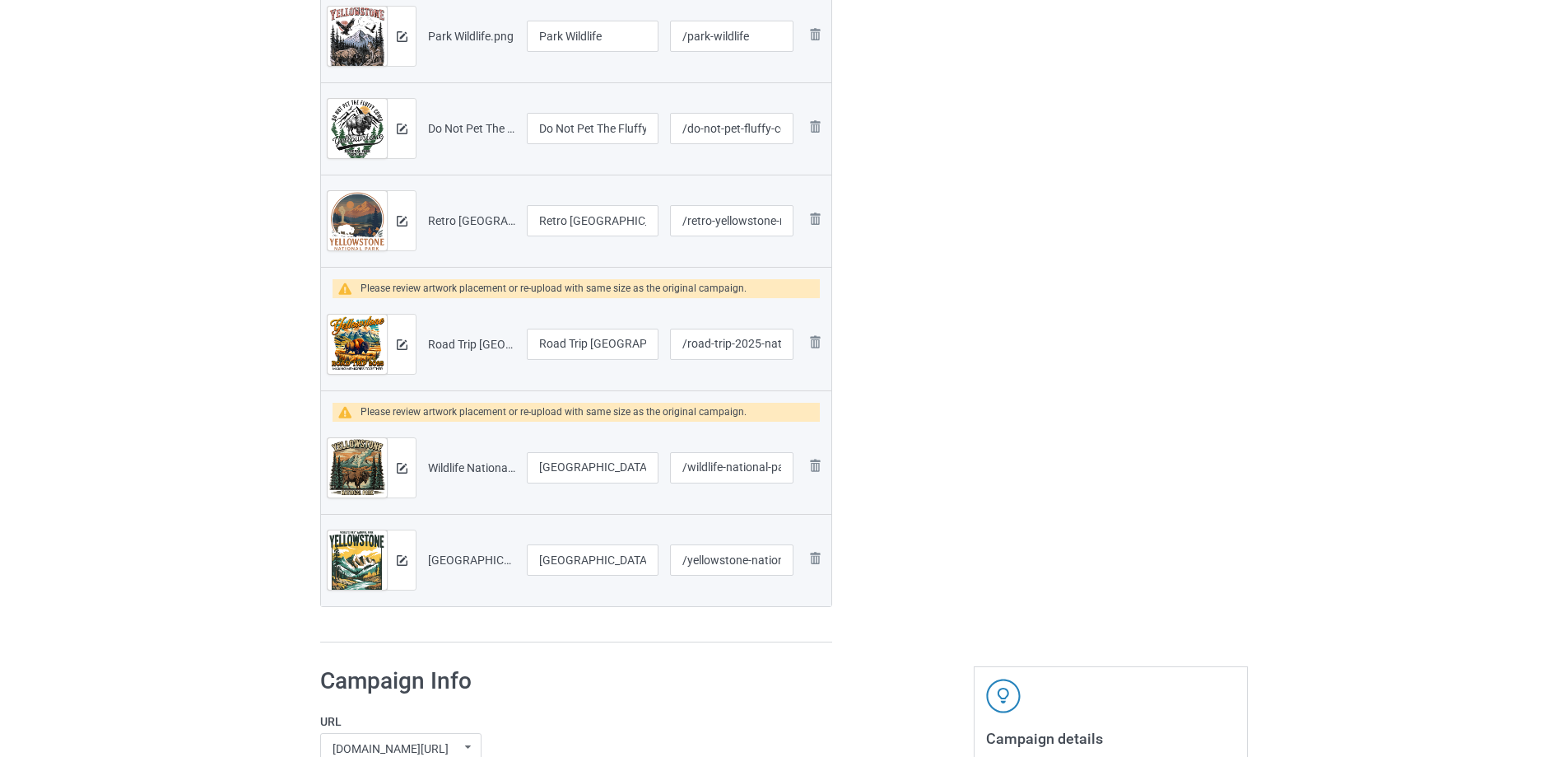
scroll to position [741, 0]
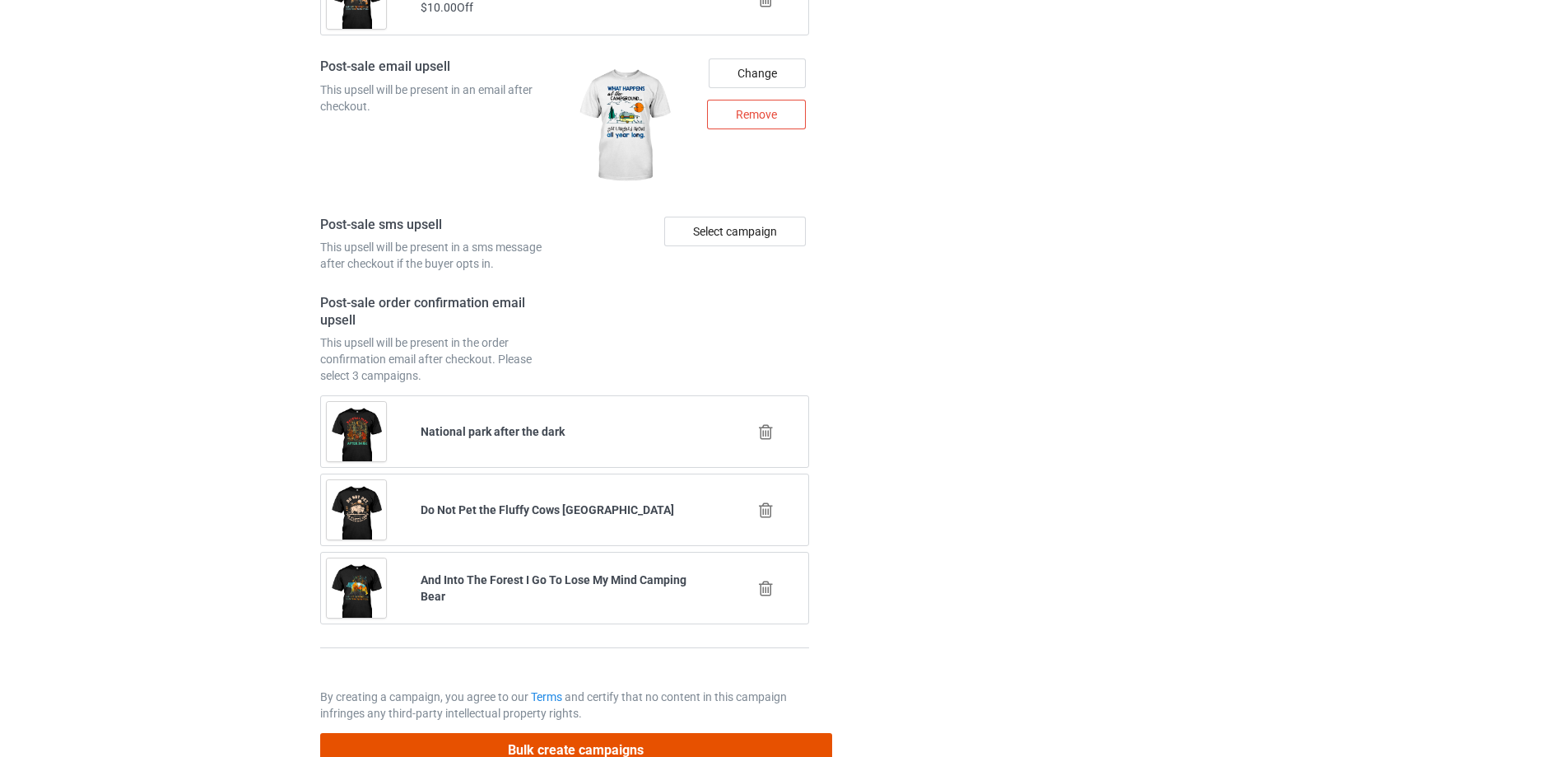
click at [544, 741] on button "Bulk create campaigns" at bounding box center [577, 749] width 512 height 34
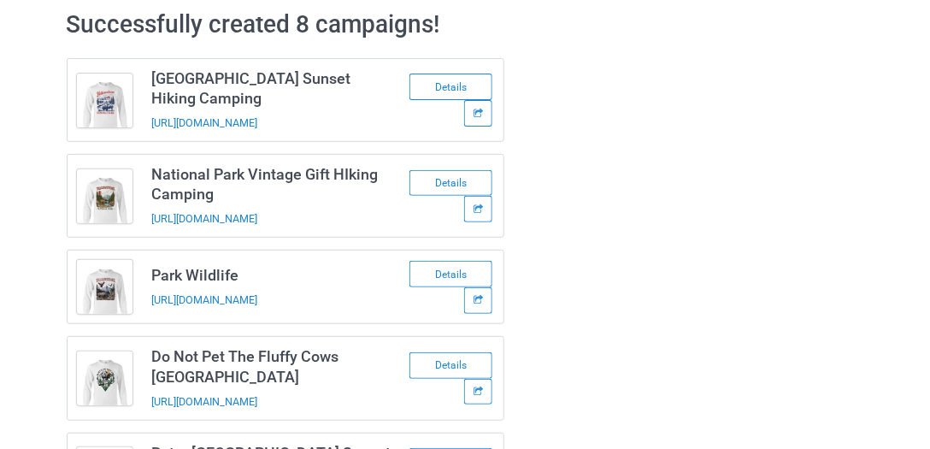
scroll to position [0, 0]
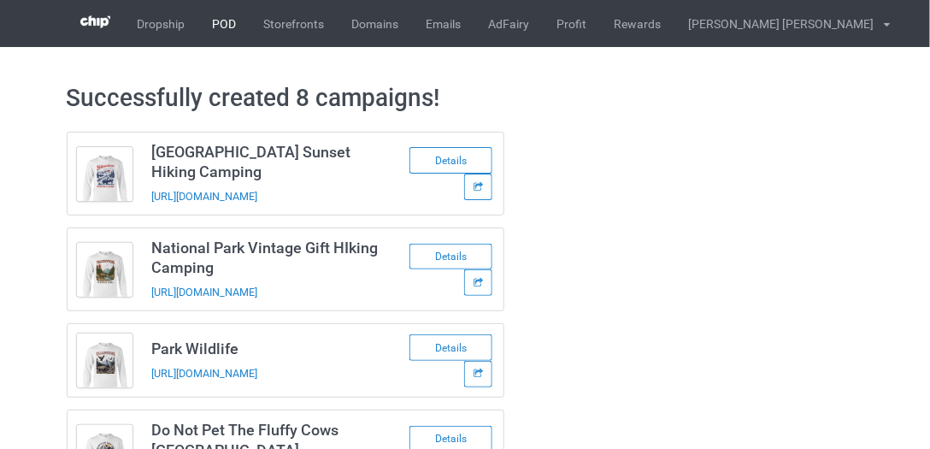
click at [221, 22] on link "POD" at bounding box center [224, 23] width 51 height 47
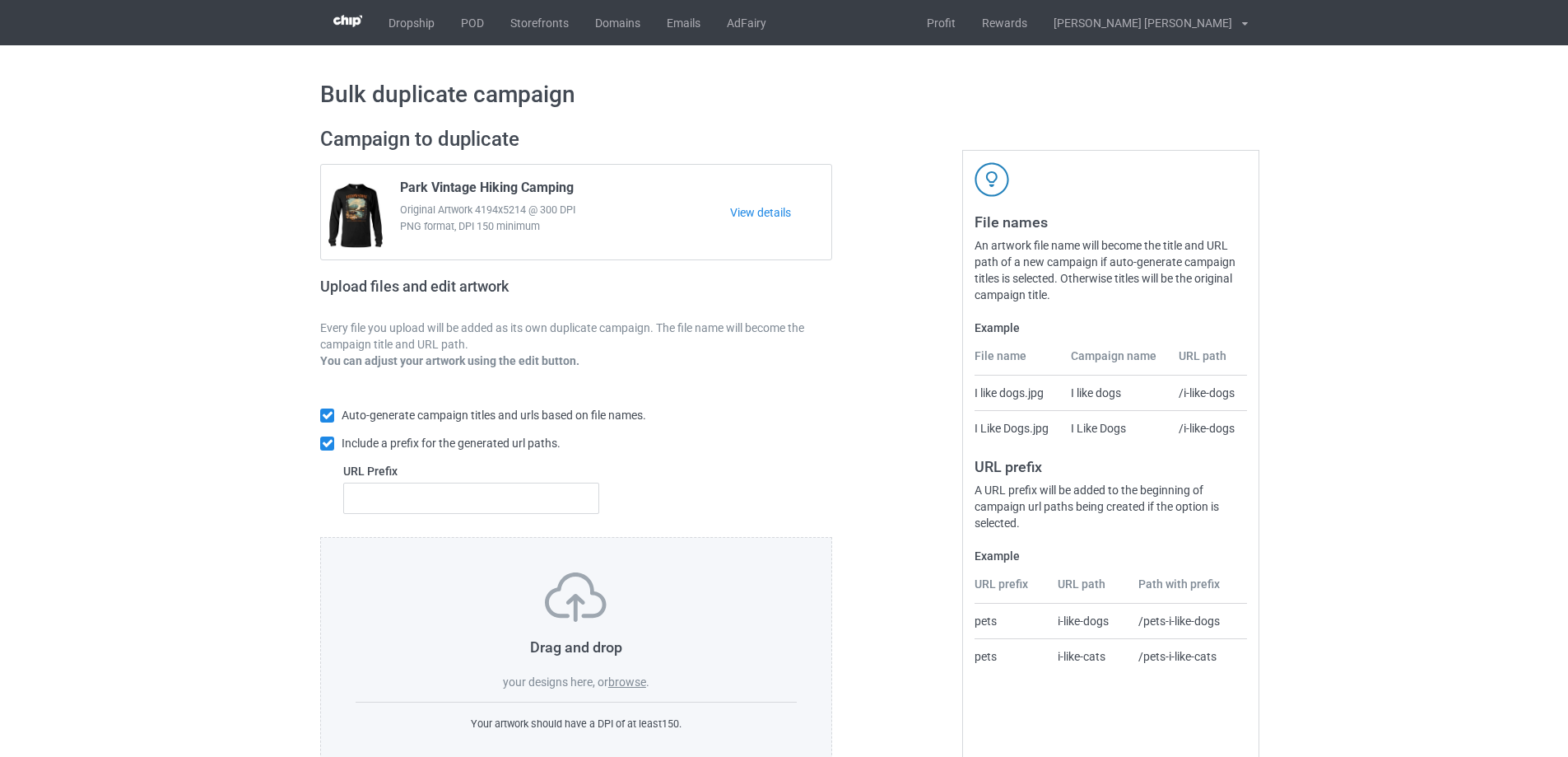
click at [634, 680] on label "browse" at bounding box center [627, 682] width 38 height 13
click at [0, 0] on input "browse" at bounding box center [0, 0] width 0 height 0
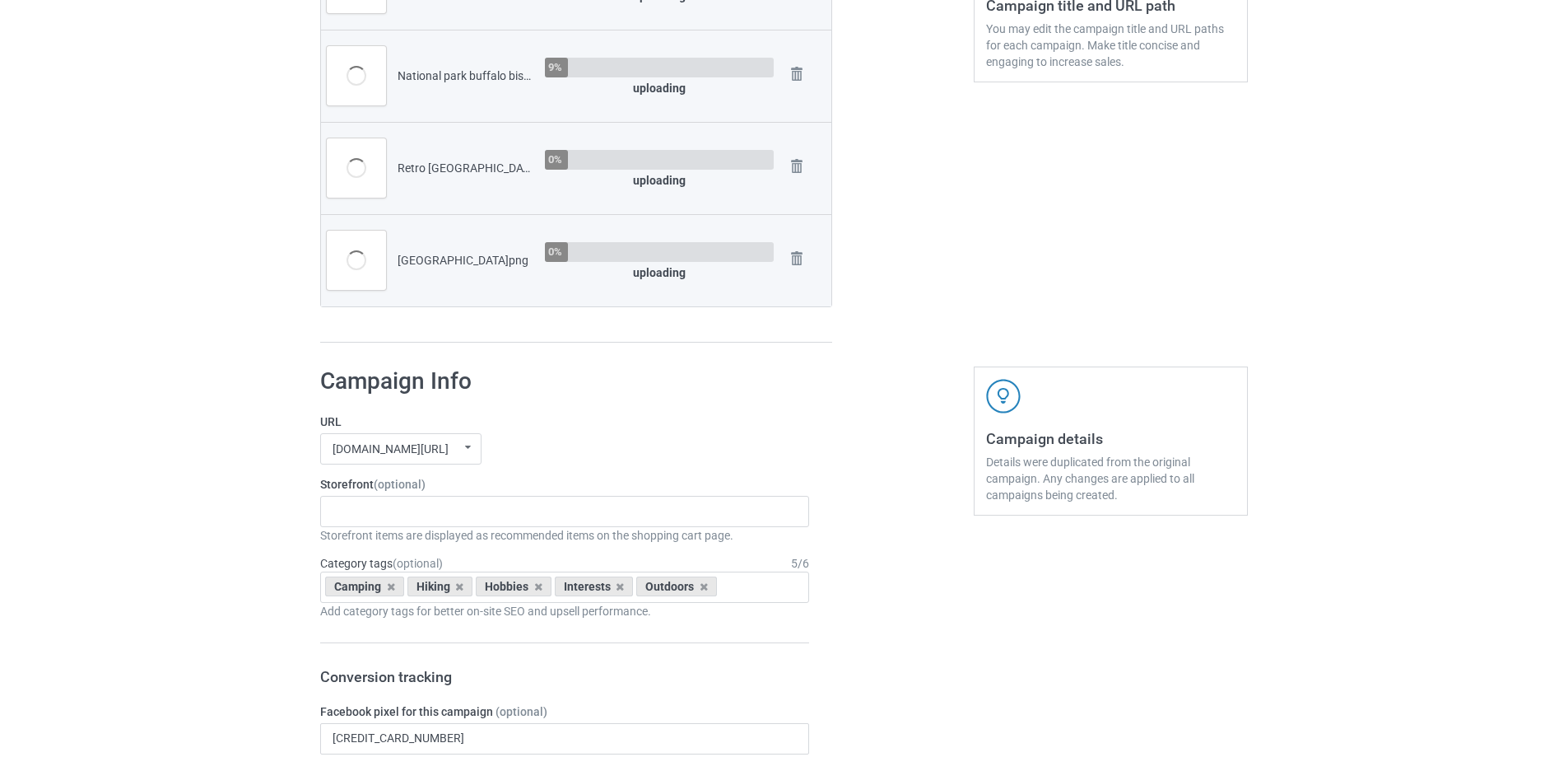
scroll to position [576, 0]
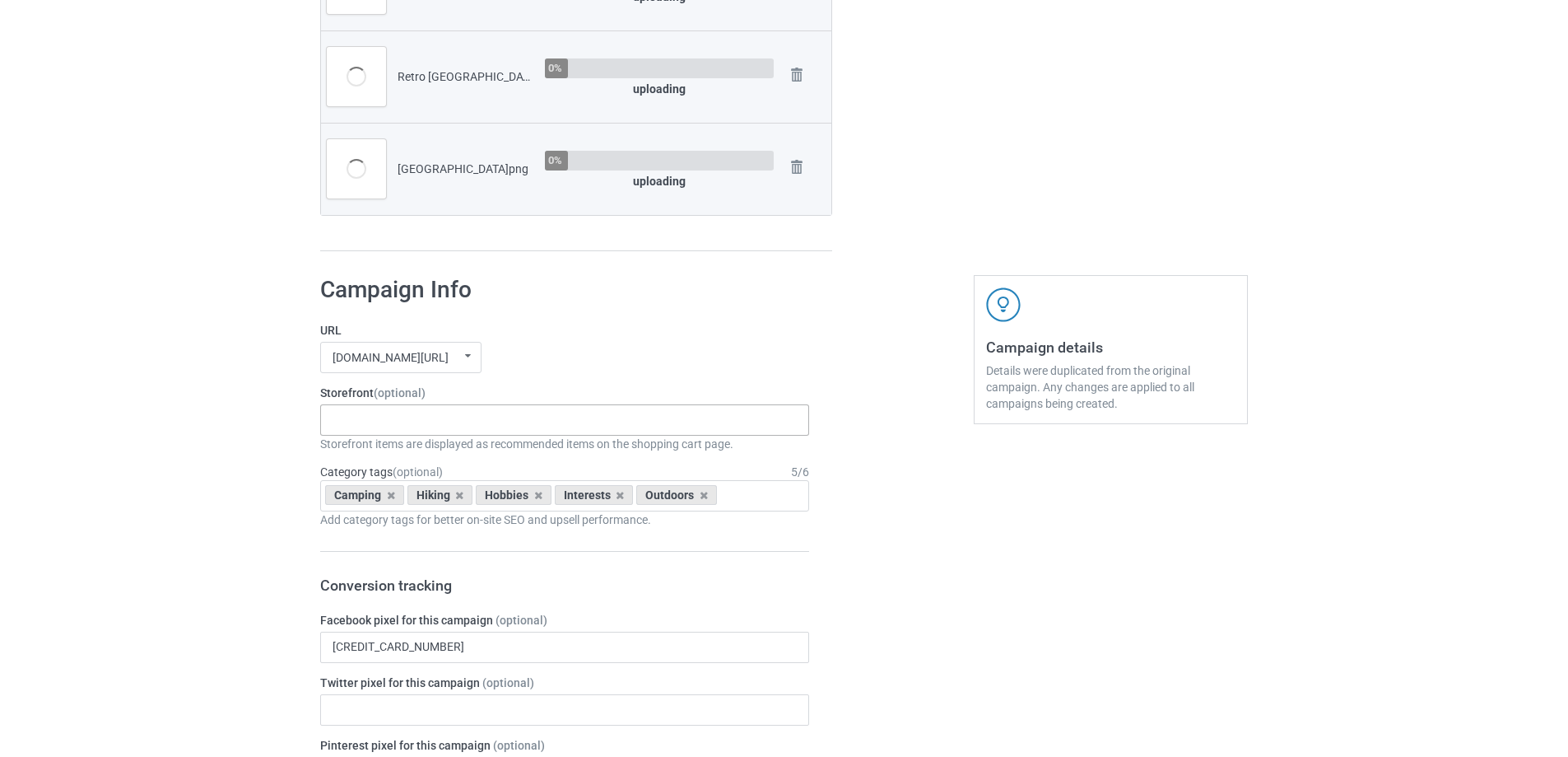
click at [439, 414] on div "Gifts For Hunter 2025 Gifts For Bikers No Hobby [DATE] Hide And Seek World Cham…" at bounding box center [565, 420] width 489 height 31
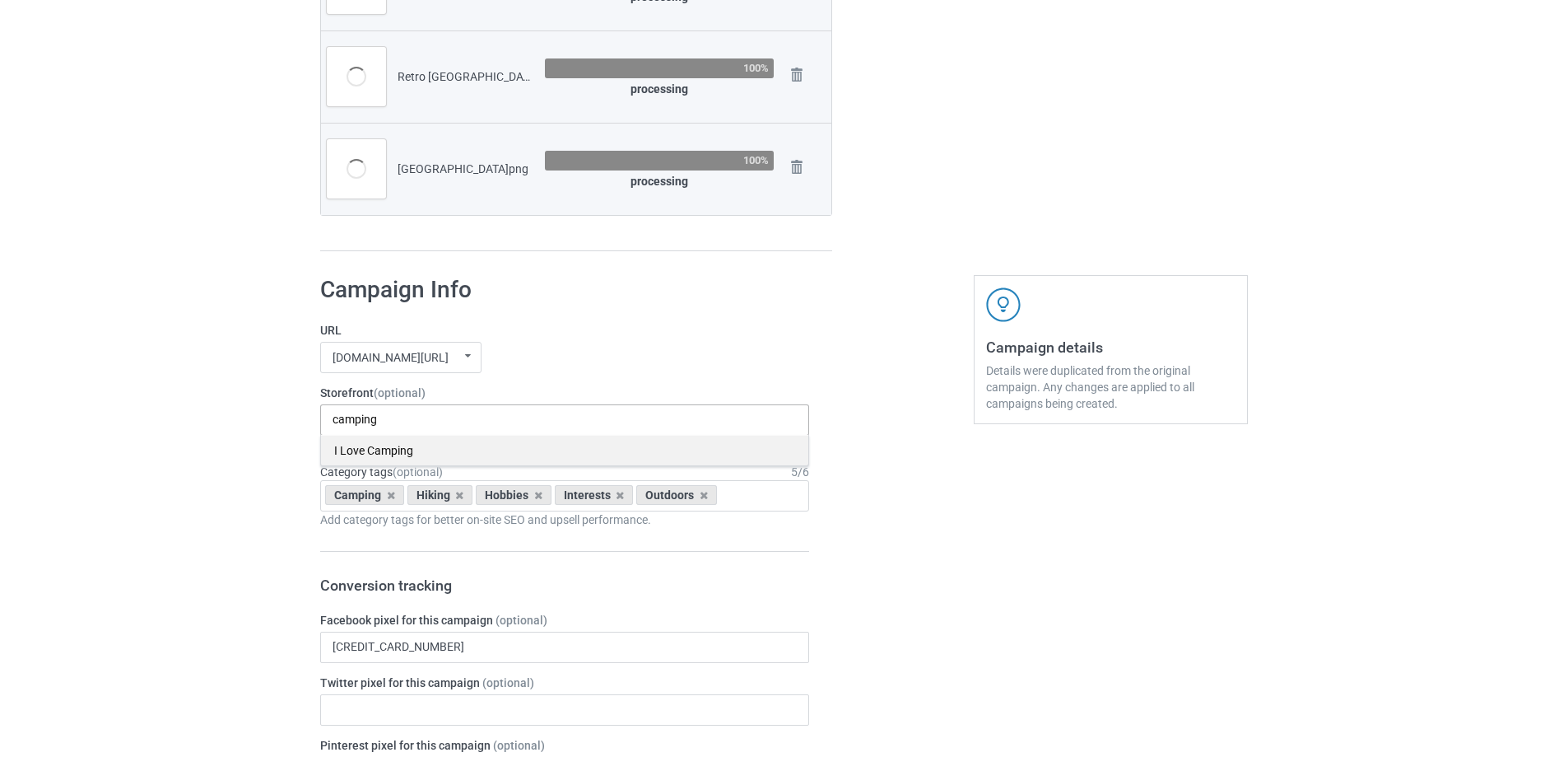
type input "camping"
click at [408, 451] on div "I Love Camping" at bounding box center [564, 450] width 487 height 31
type input "hiking"
click at [411, 450] on div "I Love Hiking" at bounding box center [564, 450] width 487 height 31
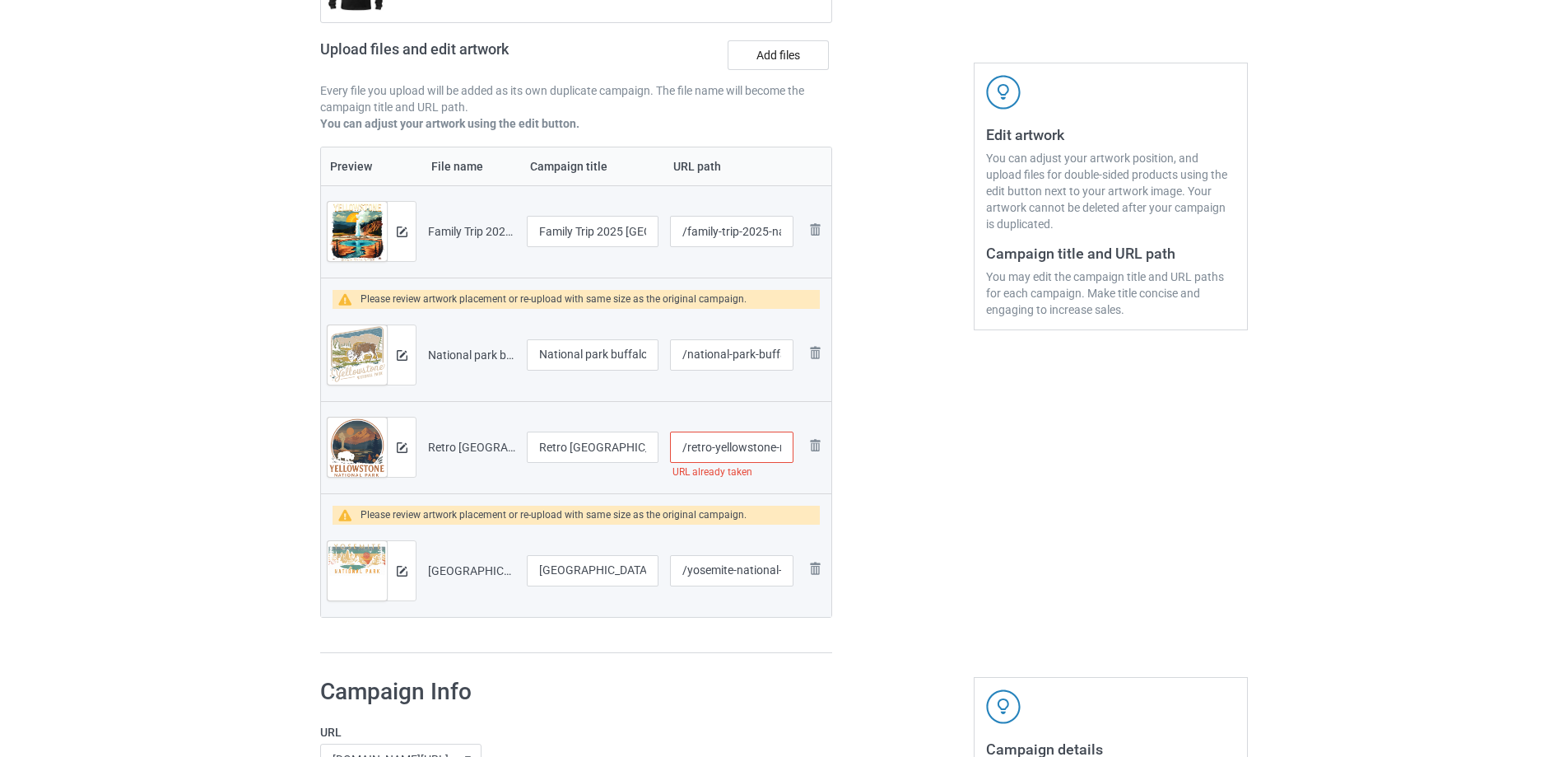
scroll to position [247, 0]
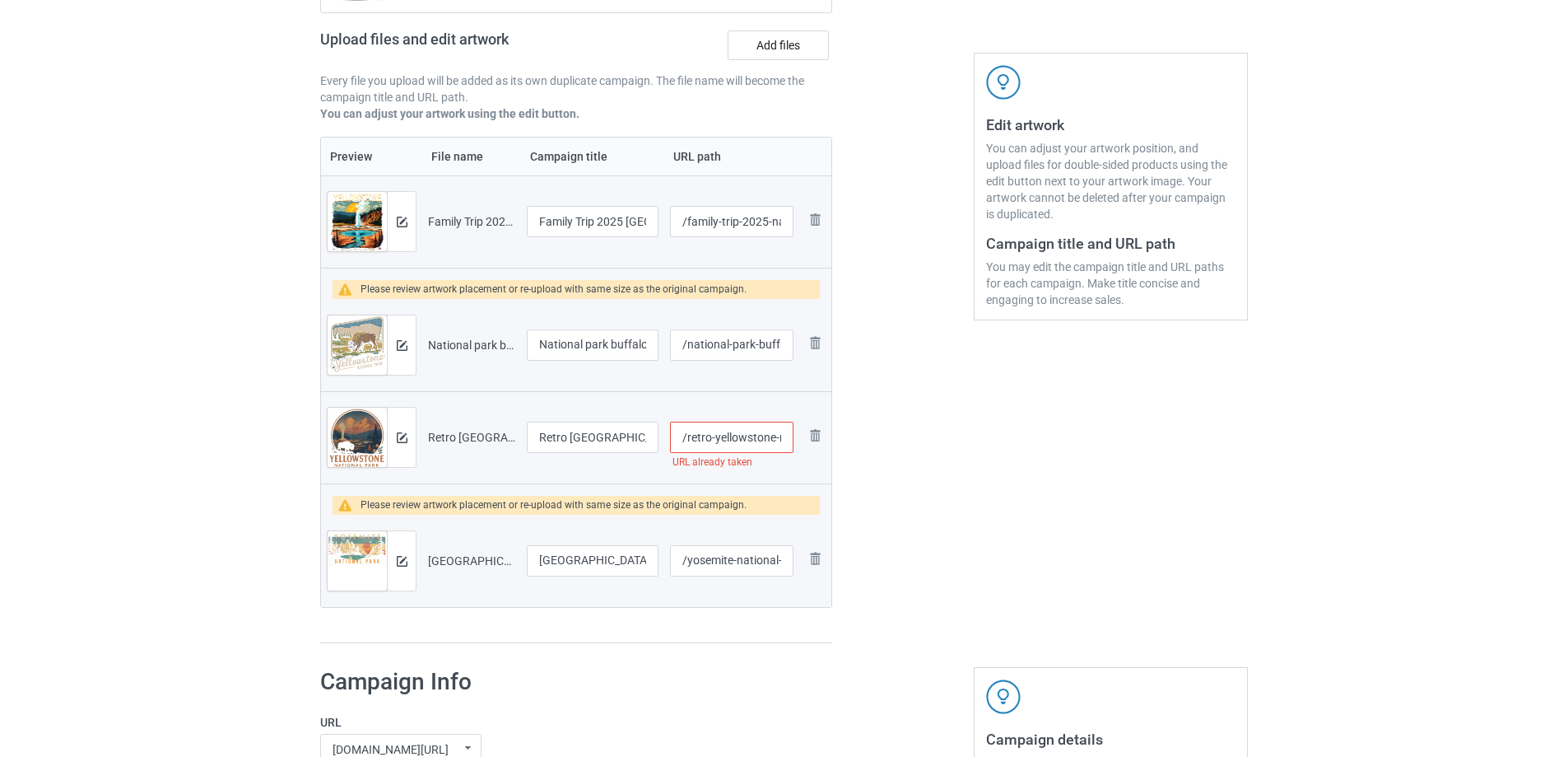
drag, startPoint x: 712, startPoint y: 439, endPoint x: 686, endPoint y: 439, distance: 26.0
click at [686, 439] on input "/retro-yellowstone-national-park-sunset-buffalo" at bounding box center [732, 437] width 123 height 31
type input "/yellowstone-national-park-sunset-buffalo"
click at [951, 461] on div at bounding box center [902, 261] width 118 height 787
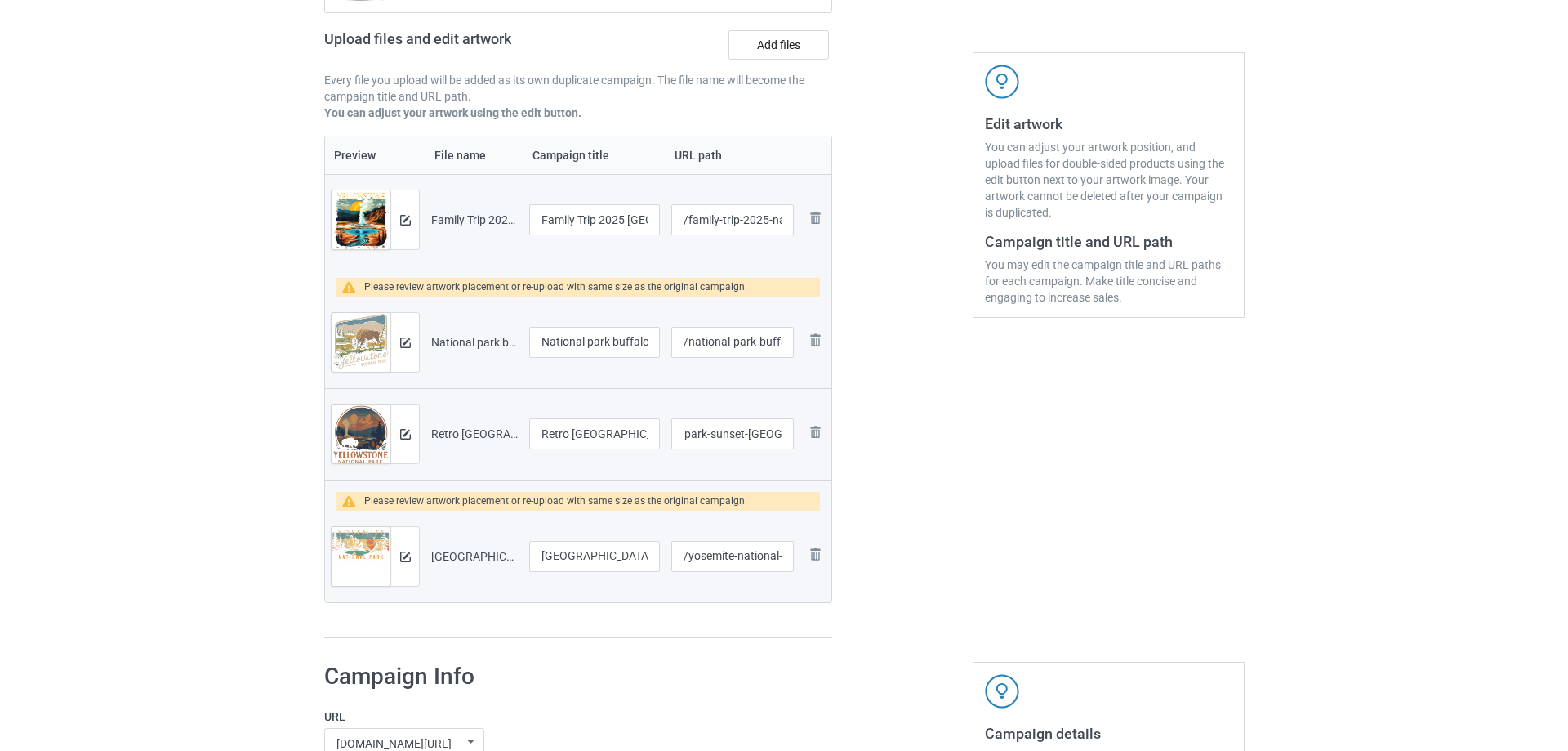
scroll to position [0, 0]
click at [400, 223] on img at bounding box center [398, 220] width 11 height 11
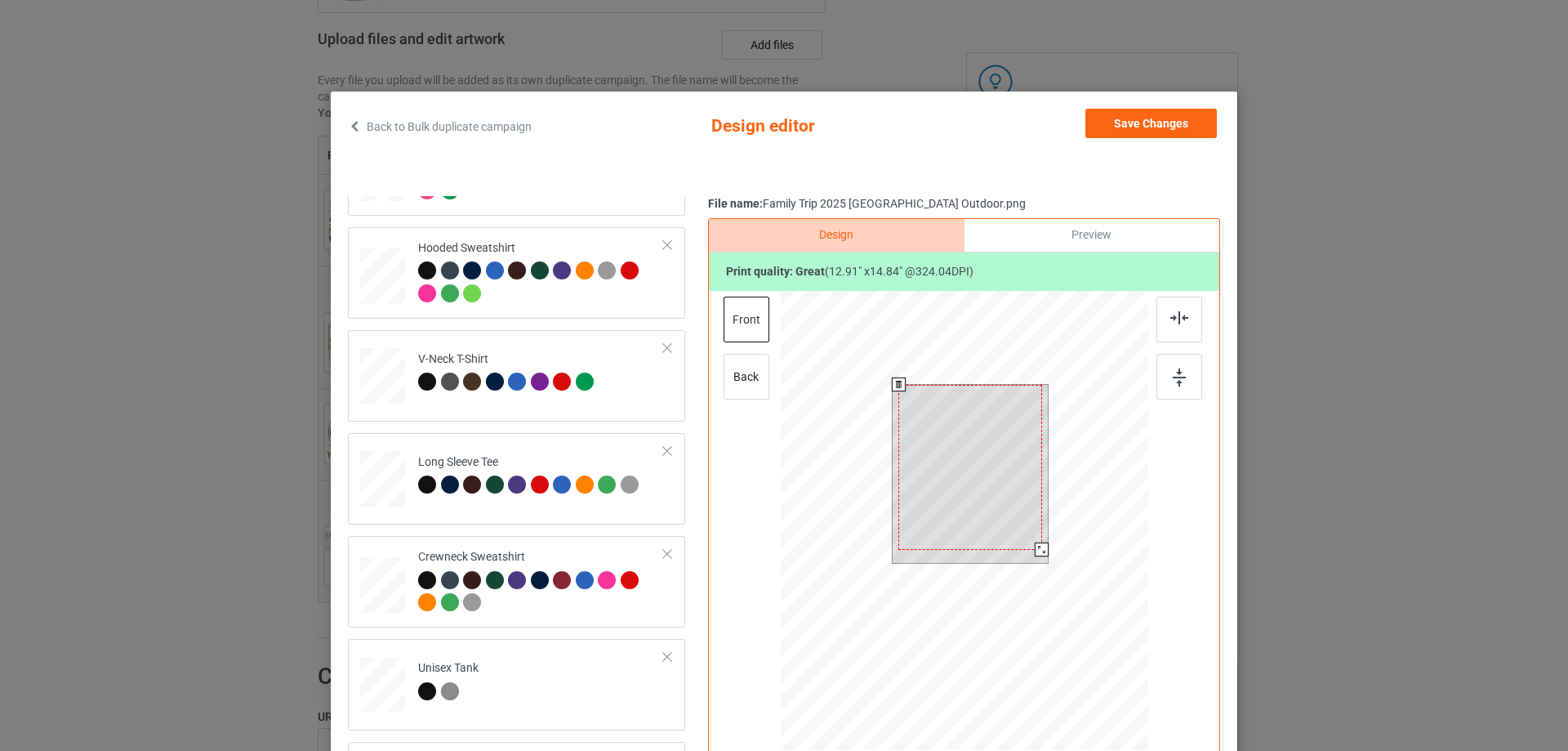
click at [1035, 544] on div at bounding box center [1042, 549] width 14 height 14
click at [1146, 132] on button "Save Changes" at bounding box center [1151, 123] width 132 height 30
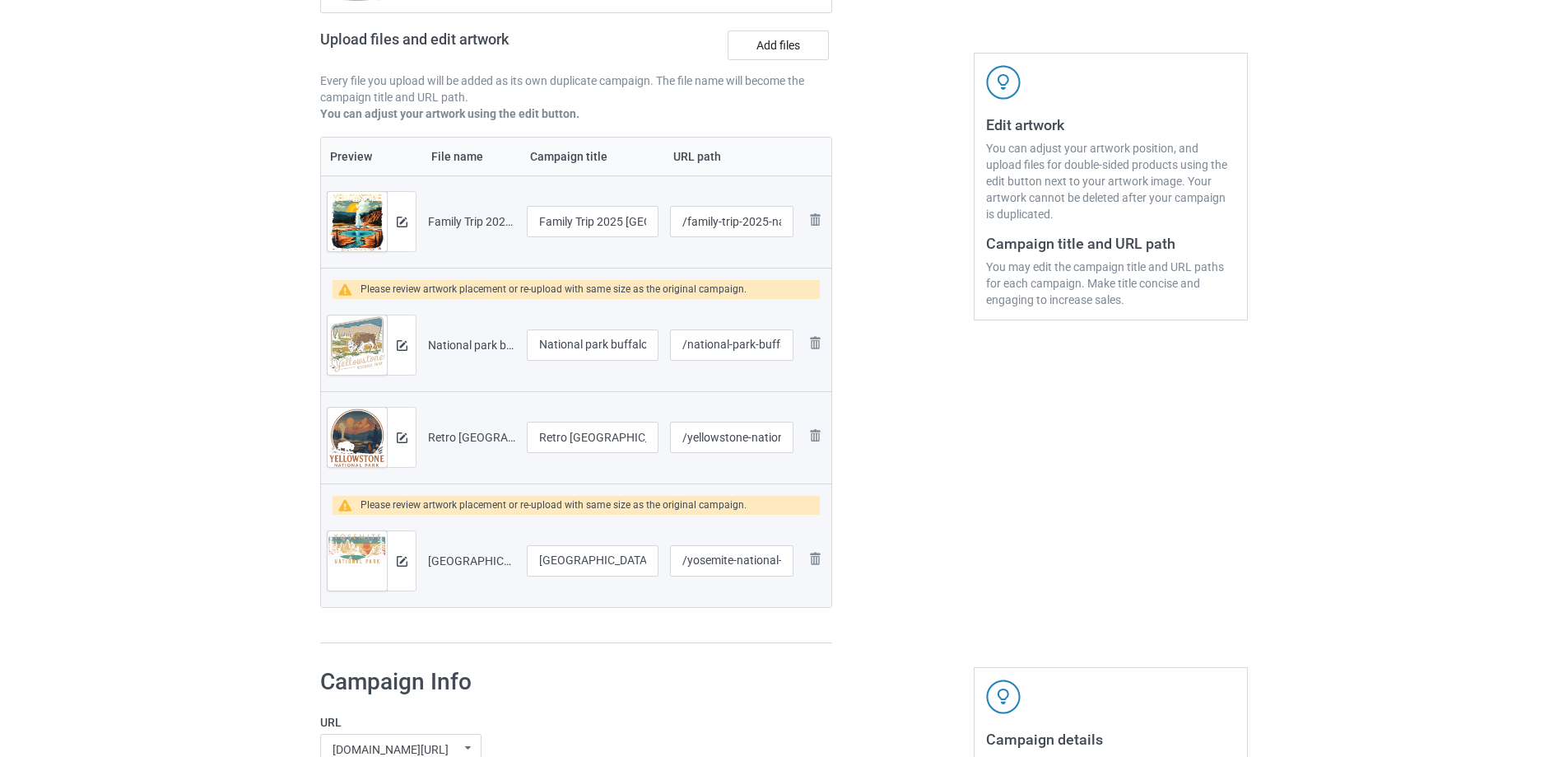
click at [383, 353] on img at bounding box center [357, 351] width 60 height 71
click at [400, 338] on div at bounding box center [401, 345] width 29 height 60
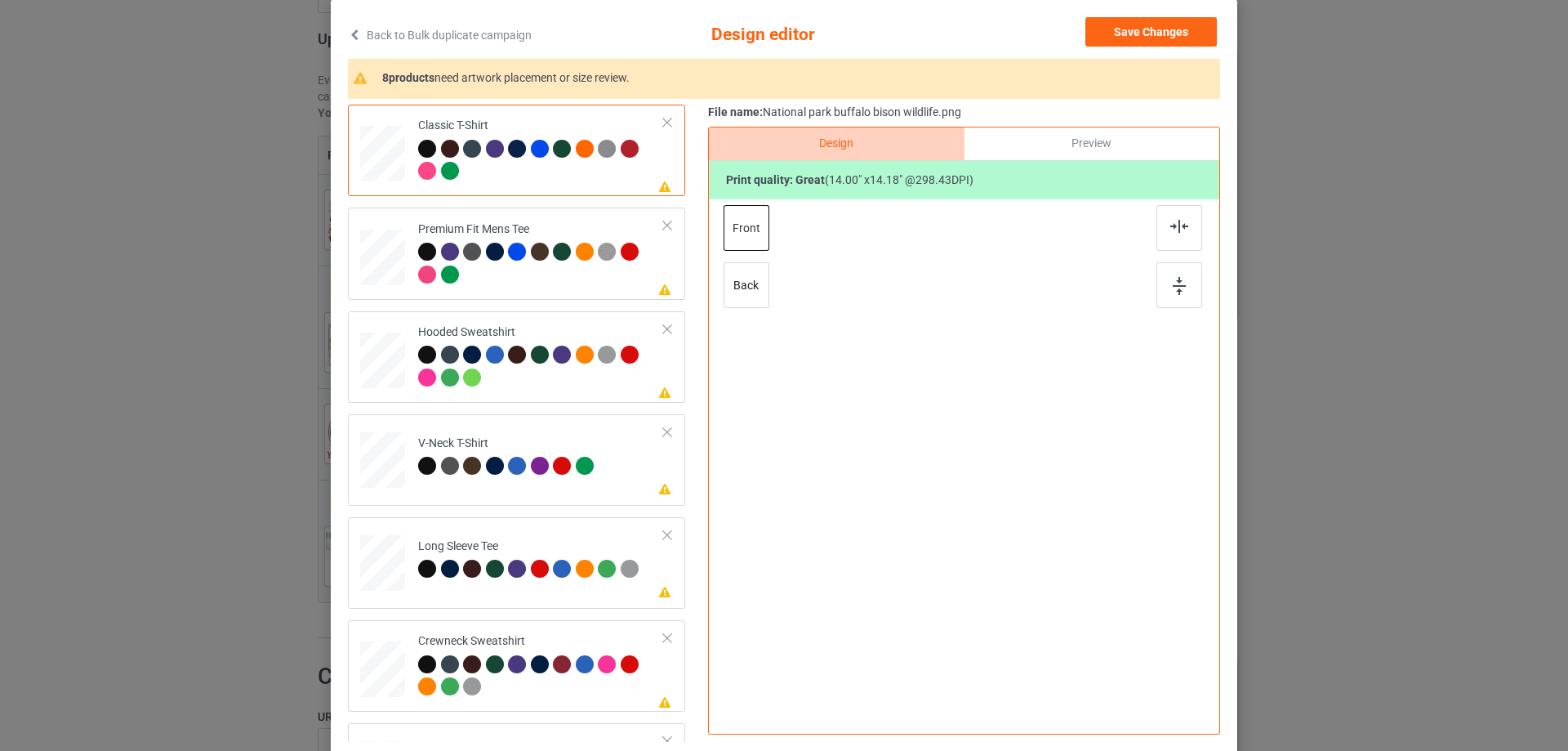
scroll to position [163, 0]
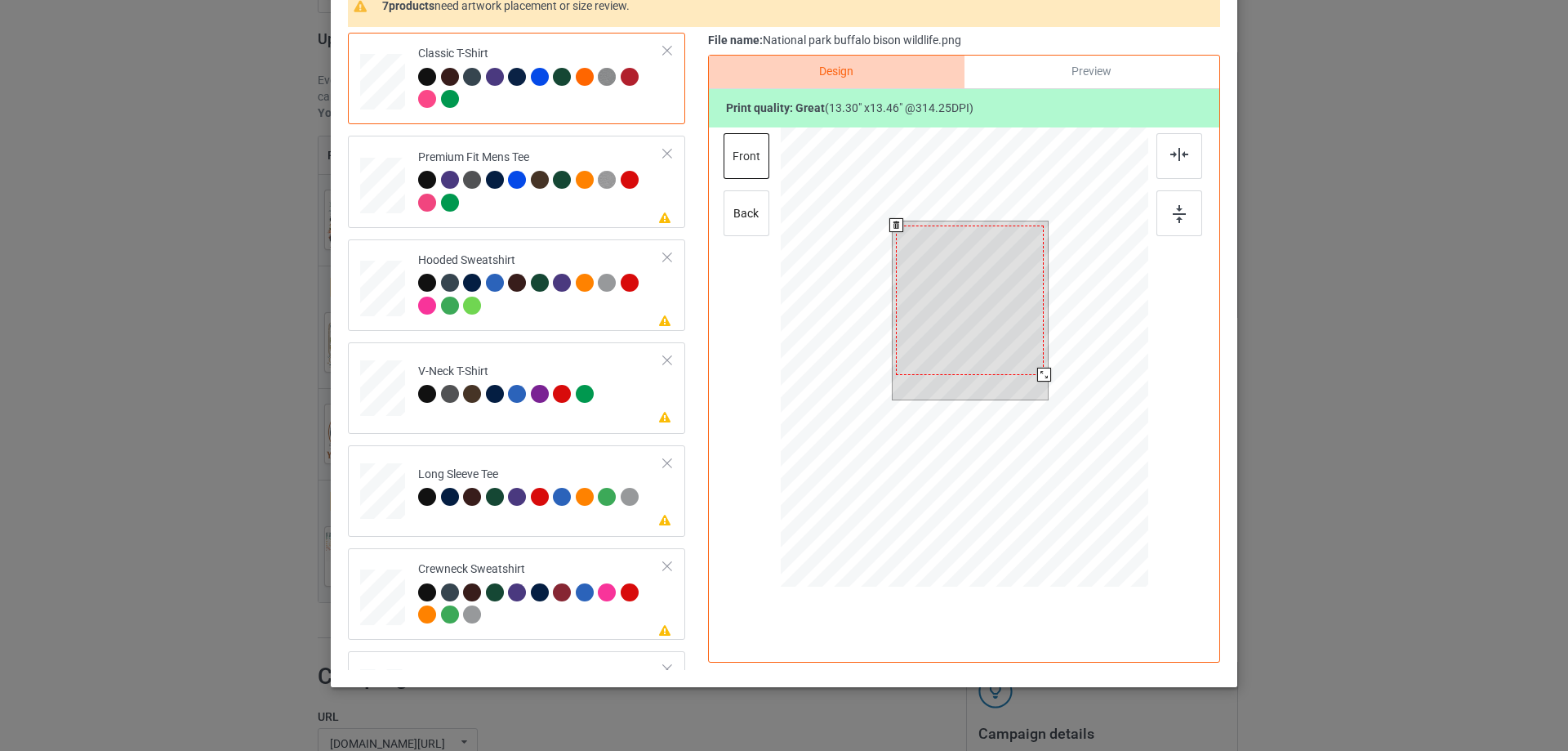
drag, startPoint x: 1044, startPoint y: 378, endPoint x: 1034, endPoint y: 380, distance: 10.2
click at [1038, 380] on div at bounding box center [1044, 375] width 14 height 14
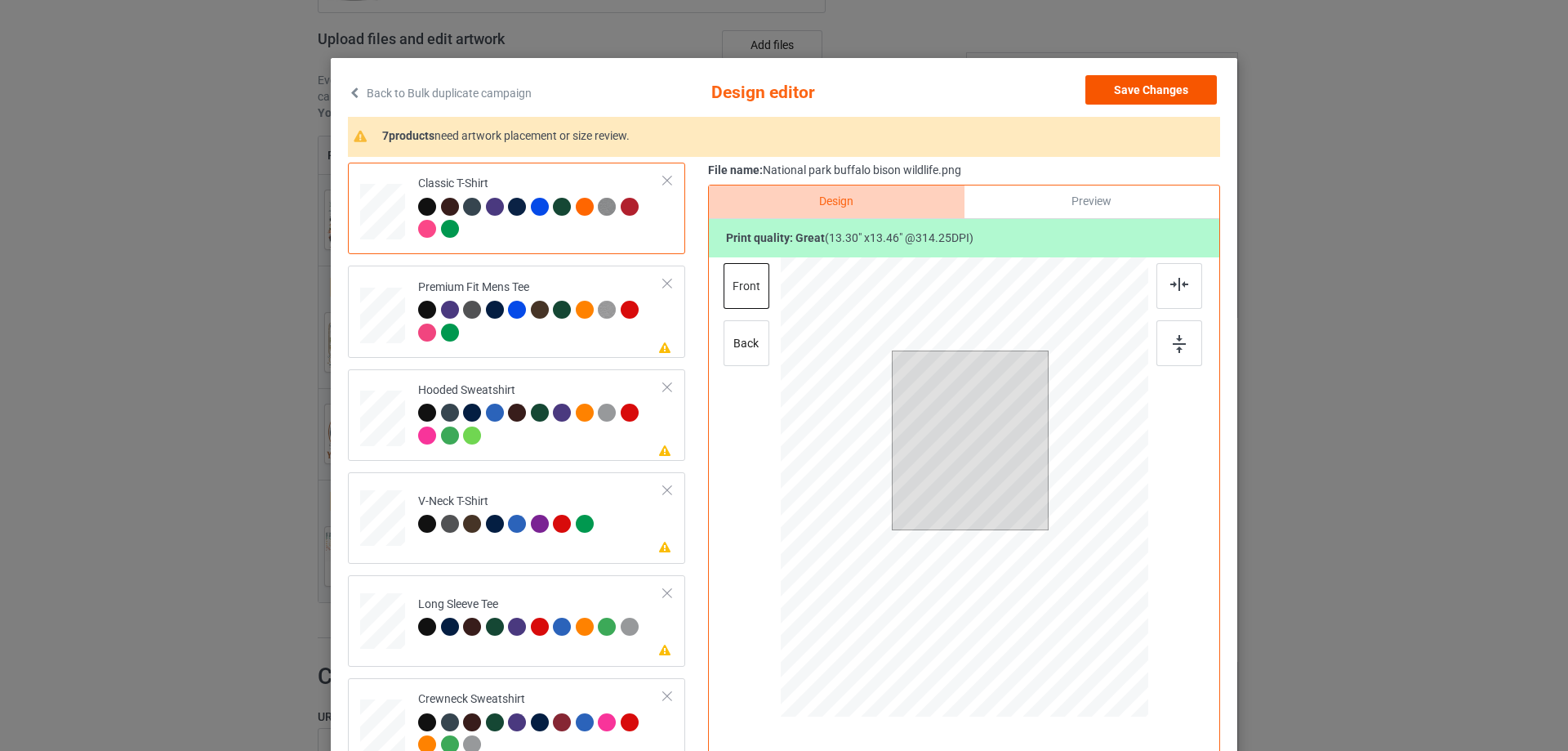
scroll to position [0, 0]
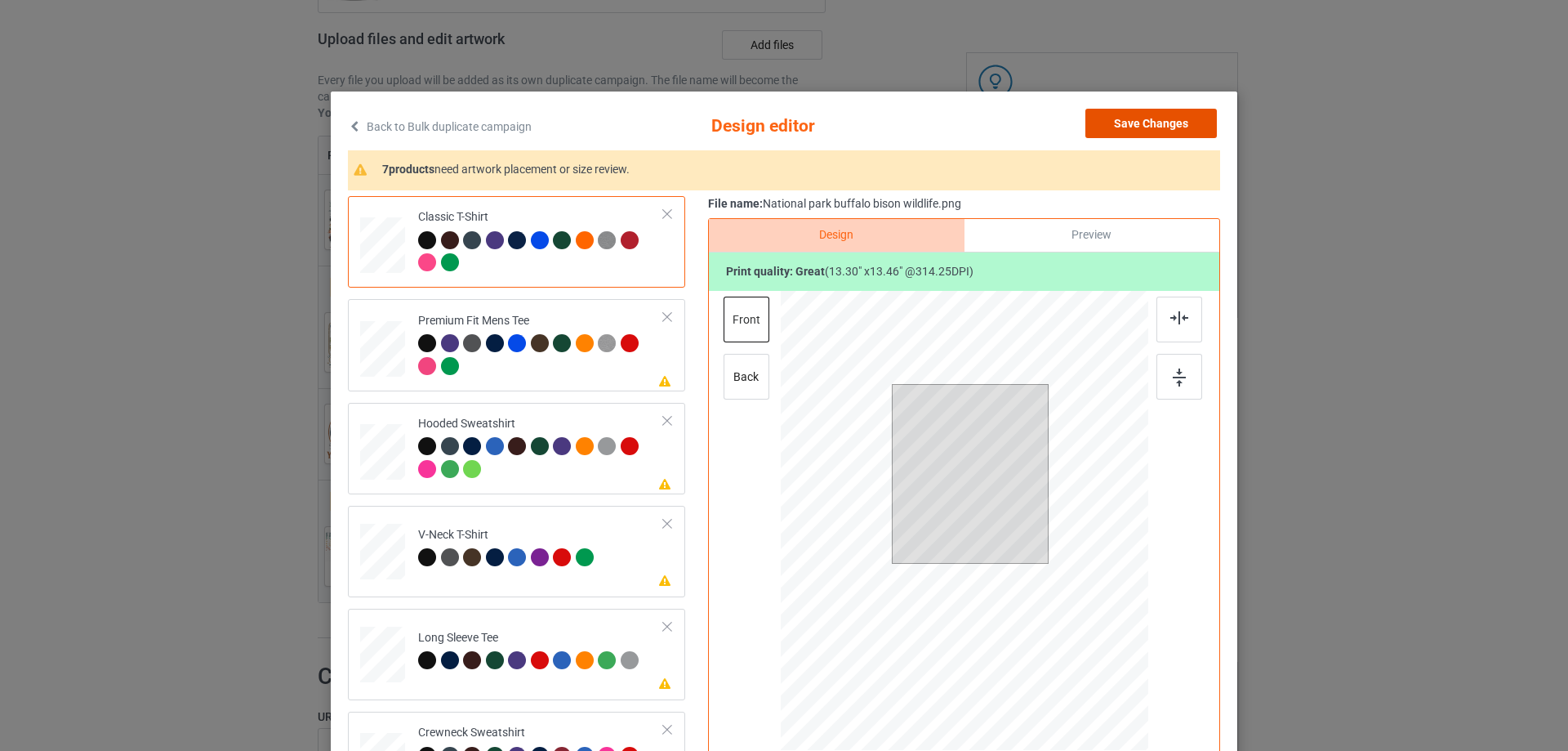
click at [1191, 124] on button "Save Changes" at bounding box center [1151, 123] width 132 height 30
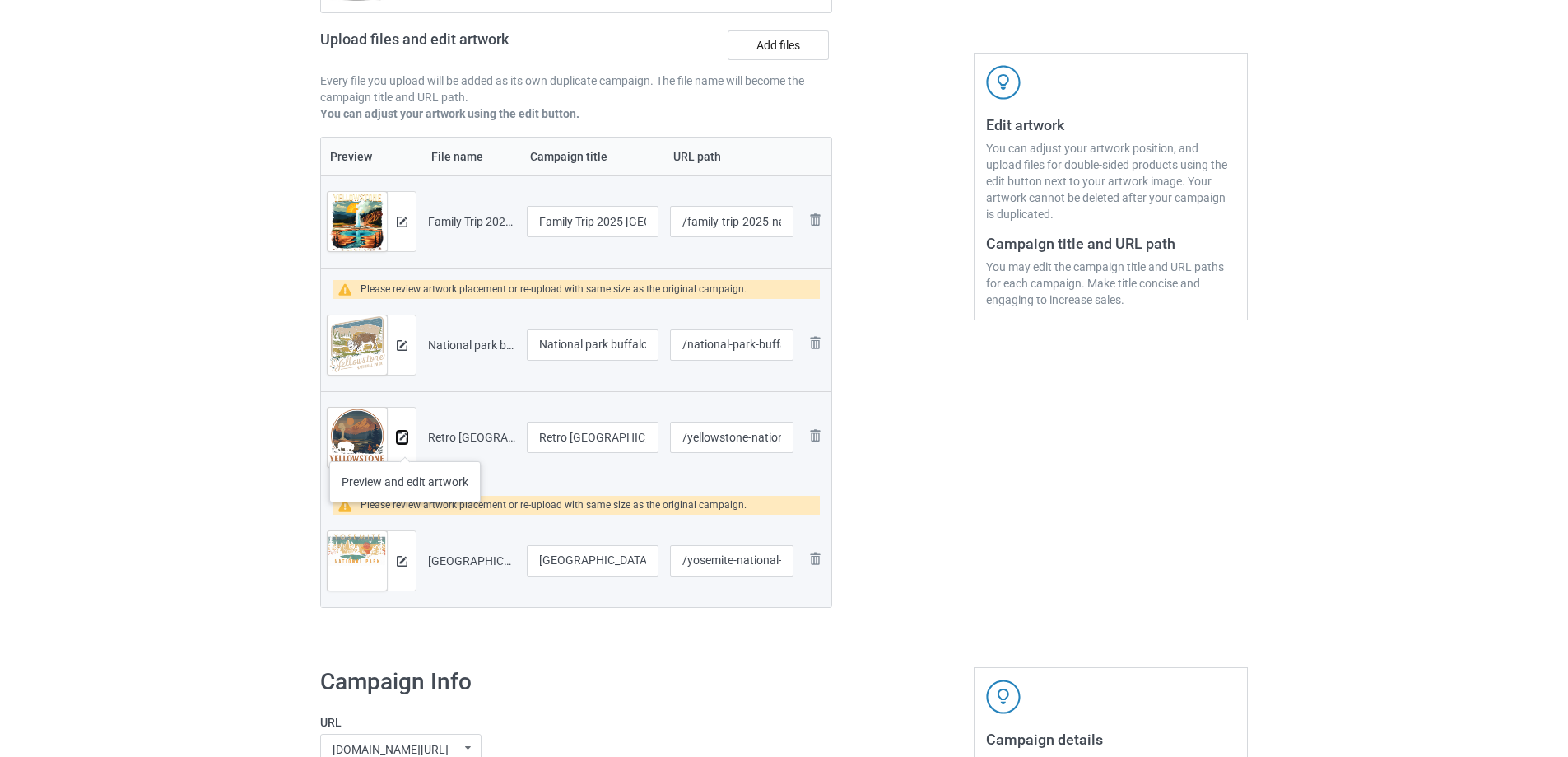
click at [405, 444] on button at bounding box center [401, 437] width 11 height 13
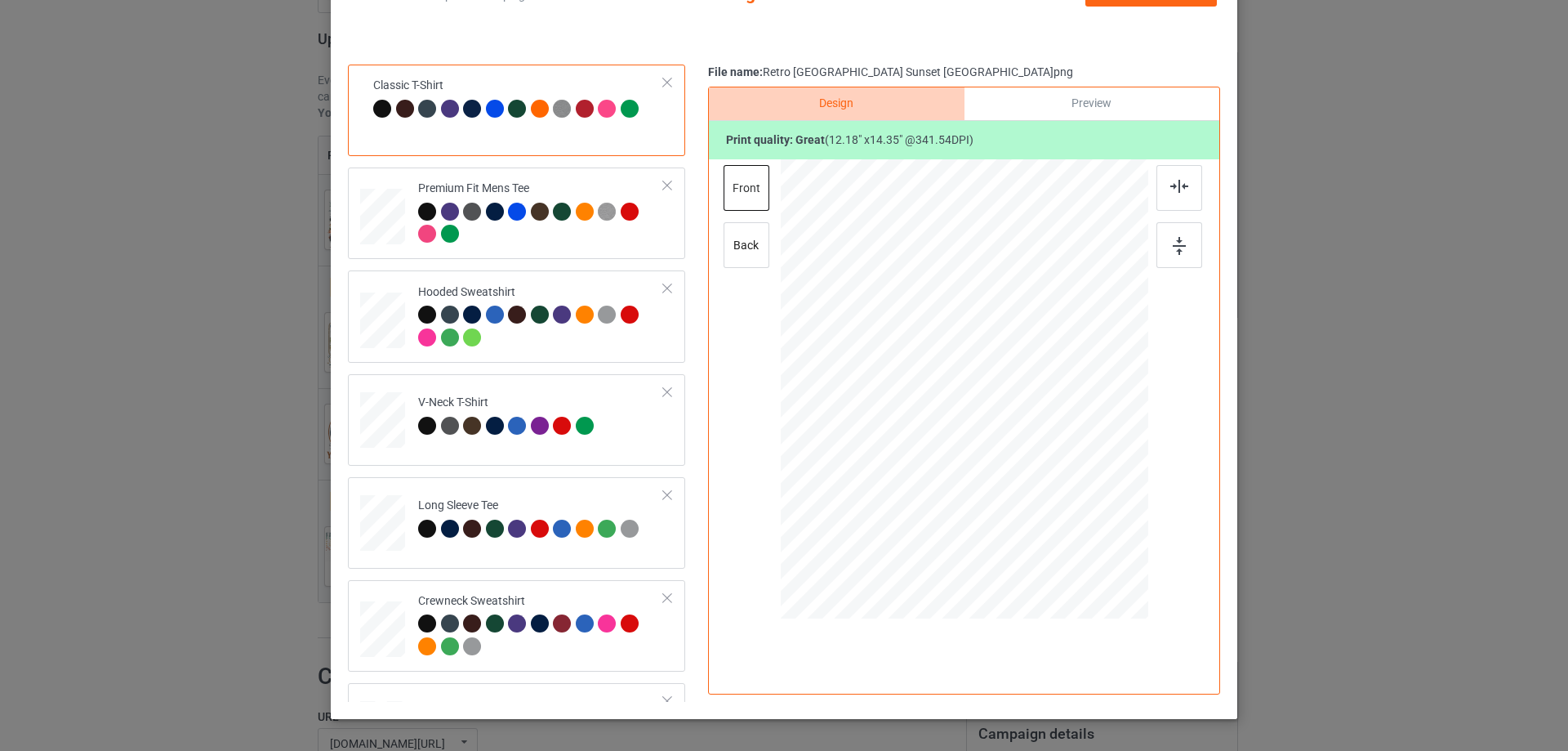
scroll to position [163, 0]
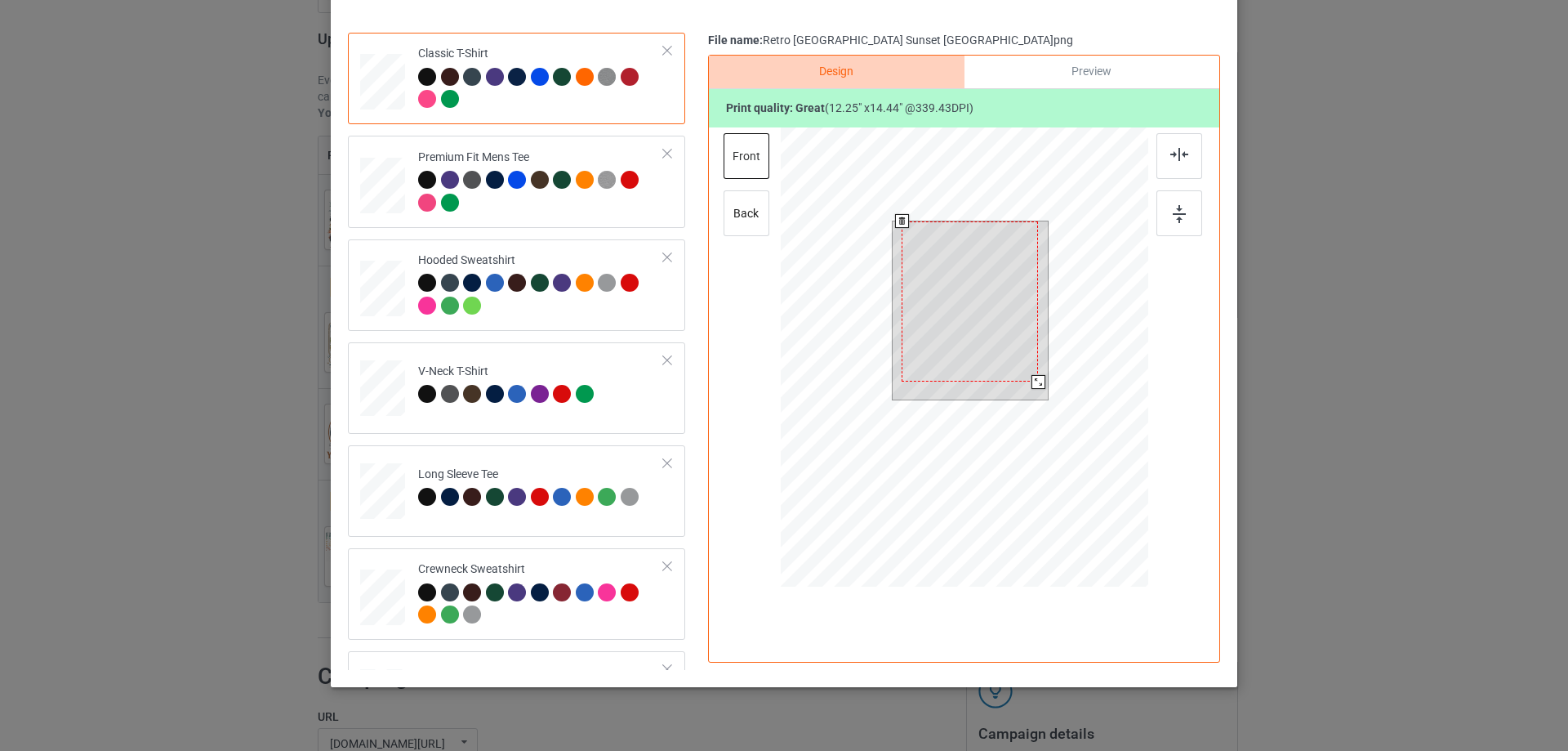
click at [1032, 381] on div at bounding box center [1039, 381] width 14 height 14
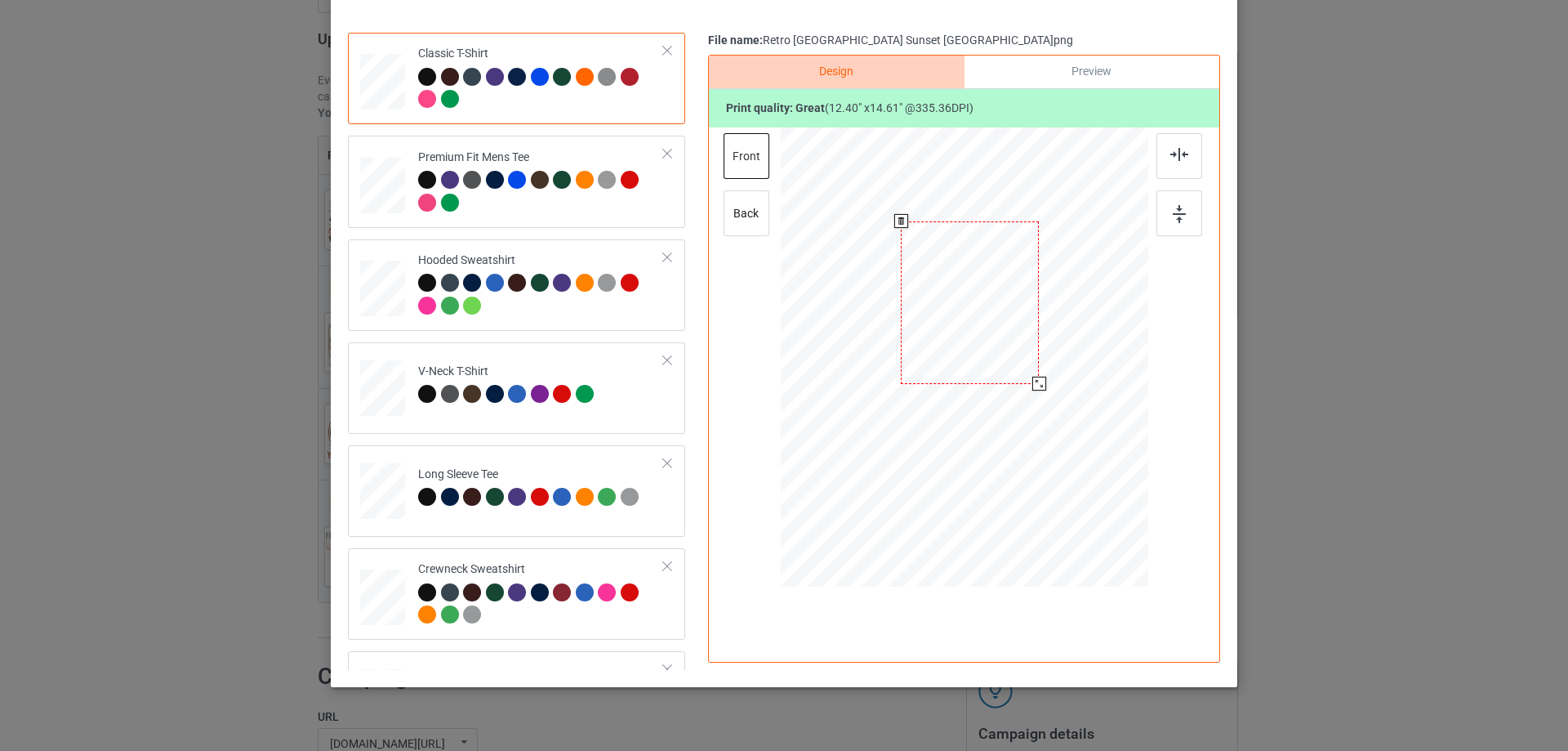
drag, startPoint x: 1040, startPoint y: 378, endPoint x: 1032, endPoint y: 383, distance: 9.4
click at [1033, 383] on div at bounding box center [1040, 383] width 14 height 14
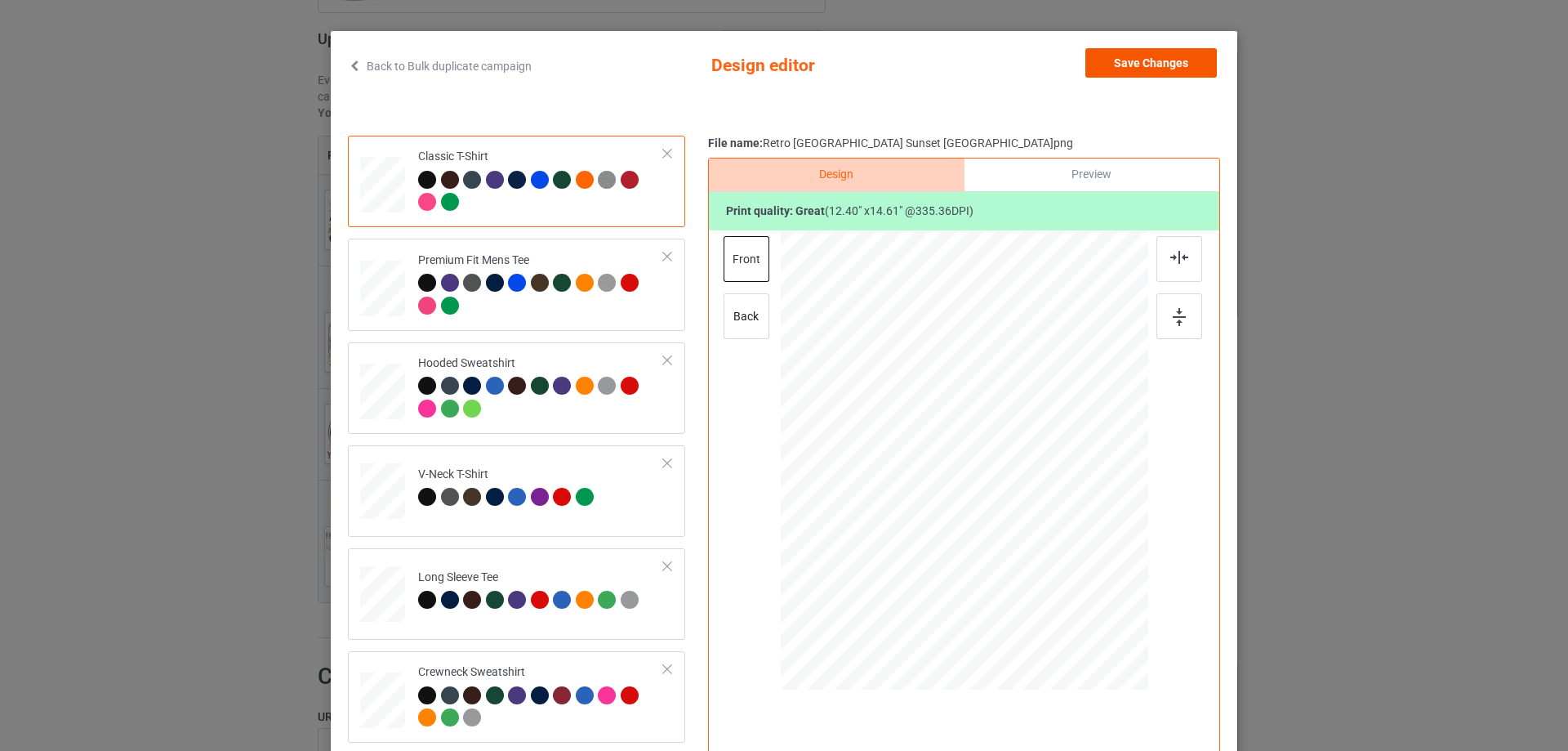
scroll to position [0, 0]
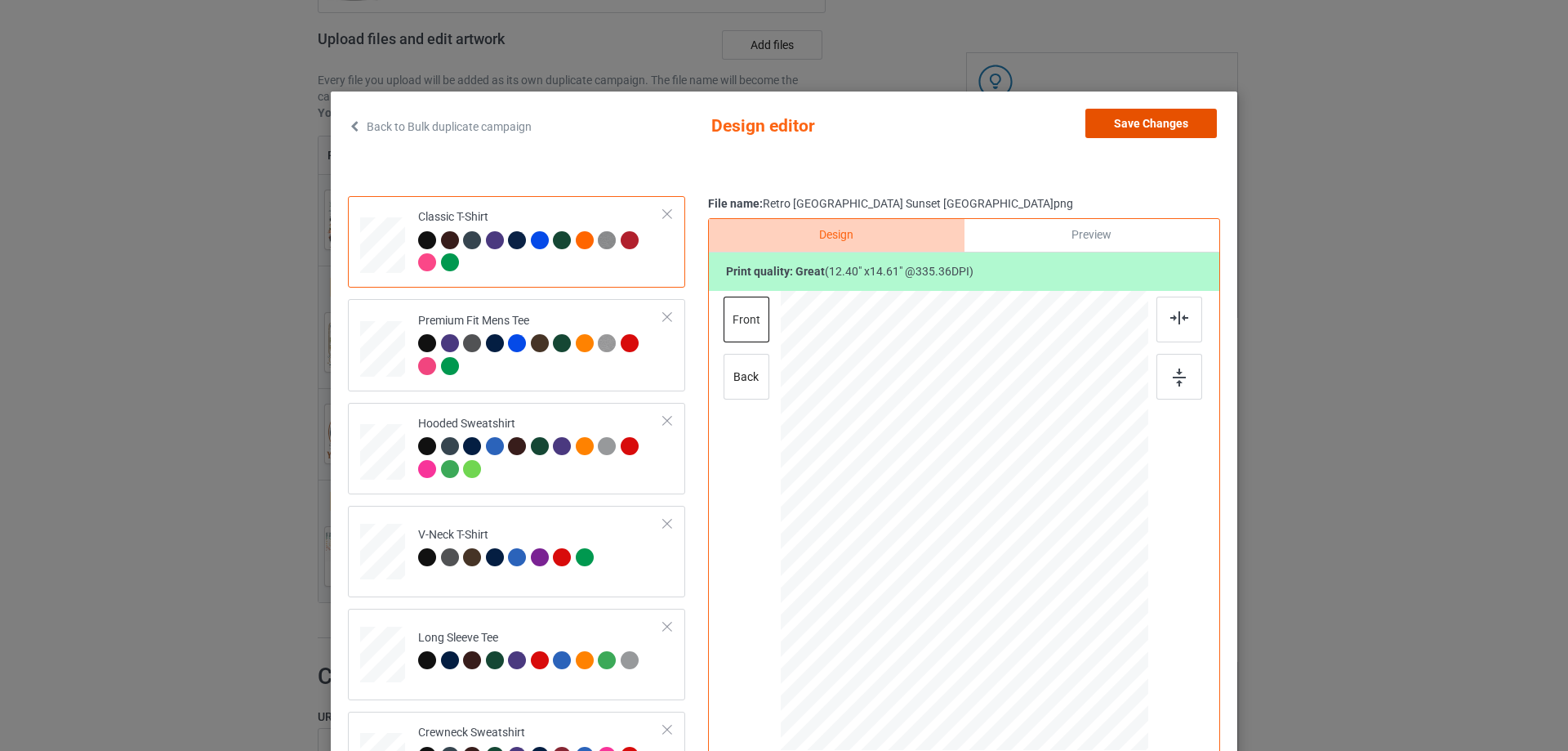
click at [1172, 121] on button "Save Changes" at bounding box center [1151, 123] width 132 height 30
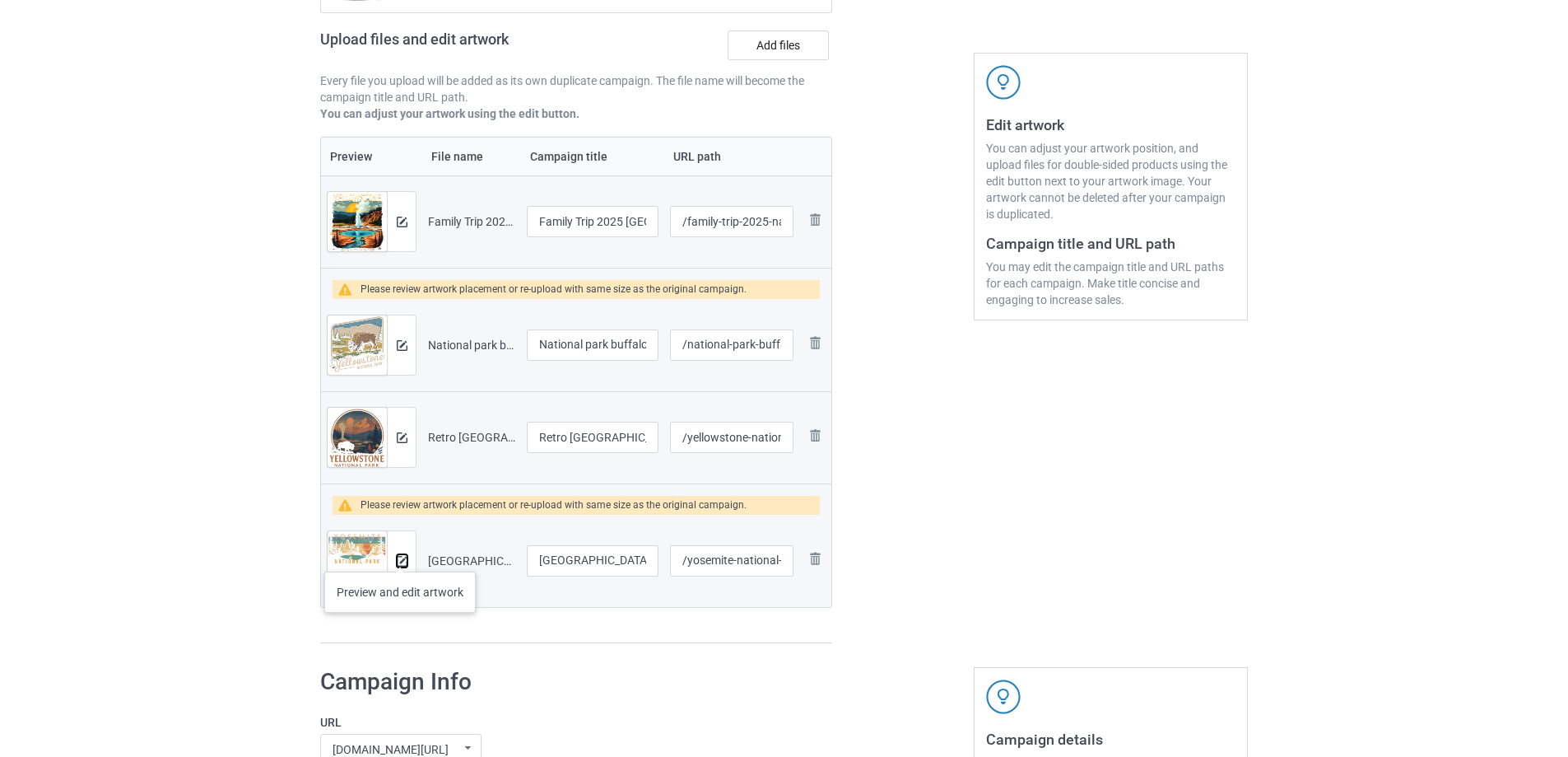
click at [400, 556] on img at bounding box center [401, 561] width 11 height 11
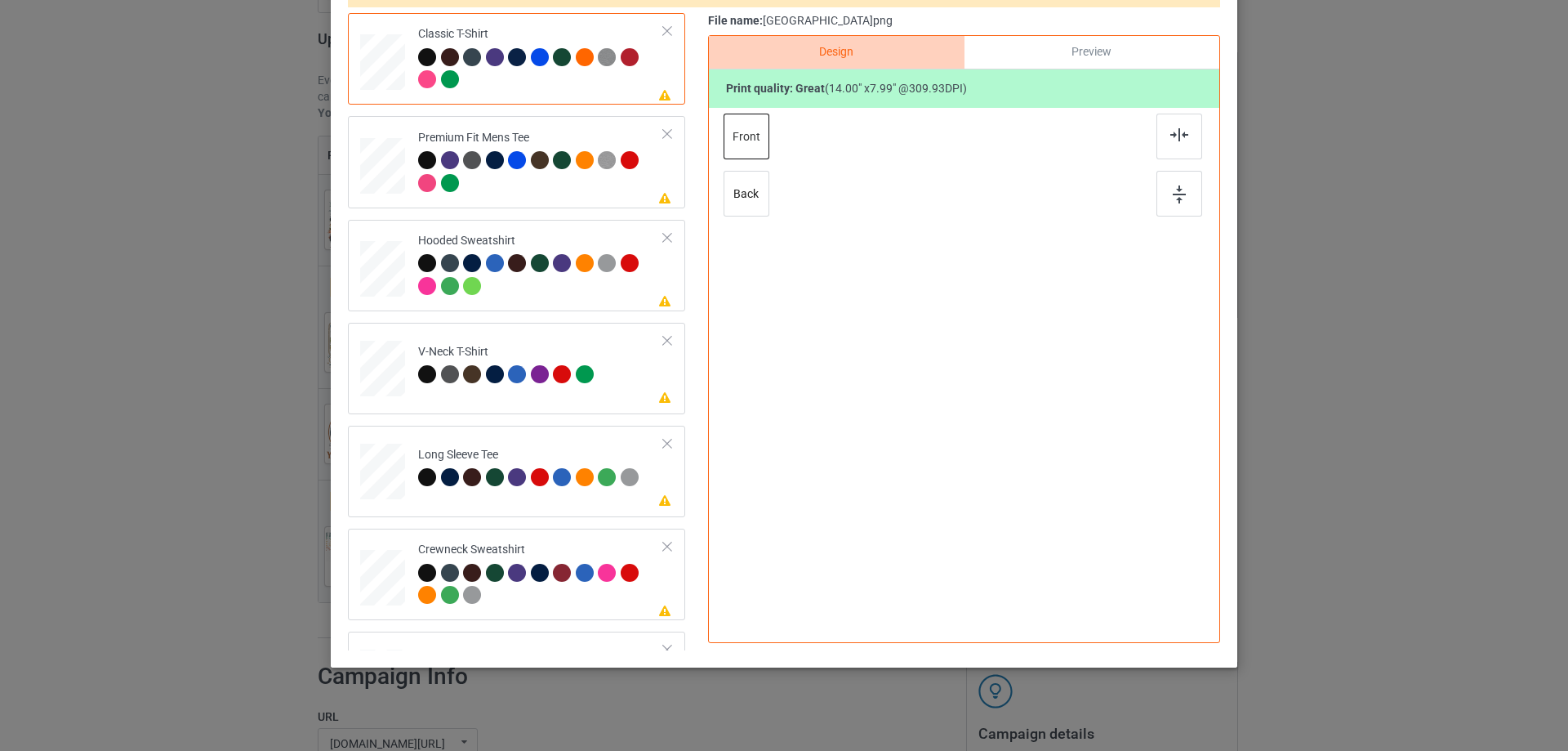
scroll to position [192, 0]
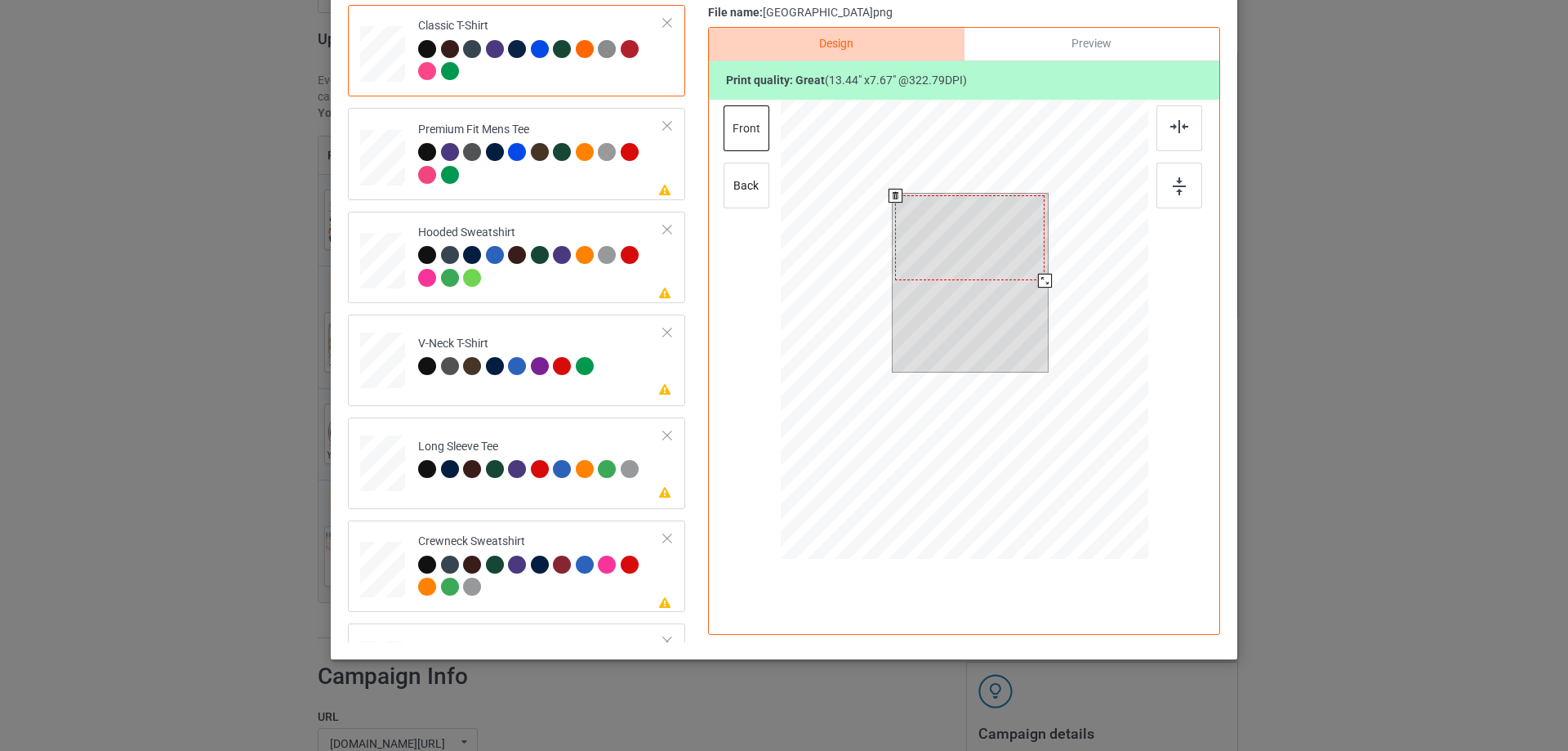
click at [1039, 281] on div at bounding box center [1045, 280] width 14 height 14
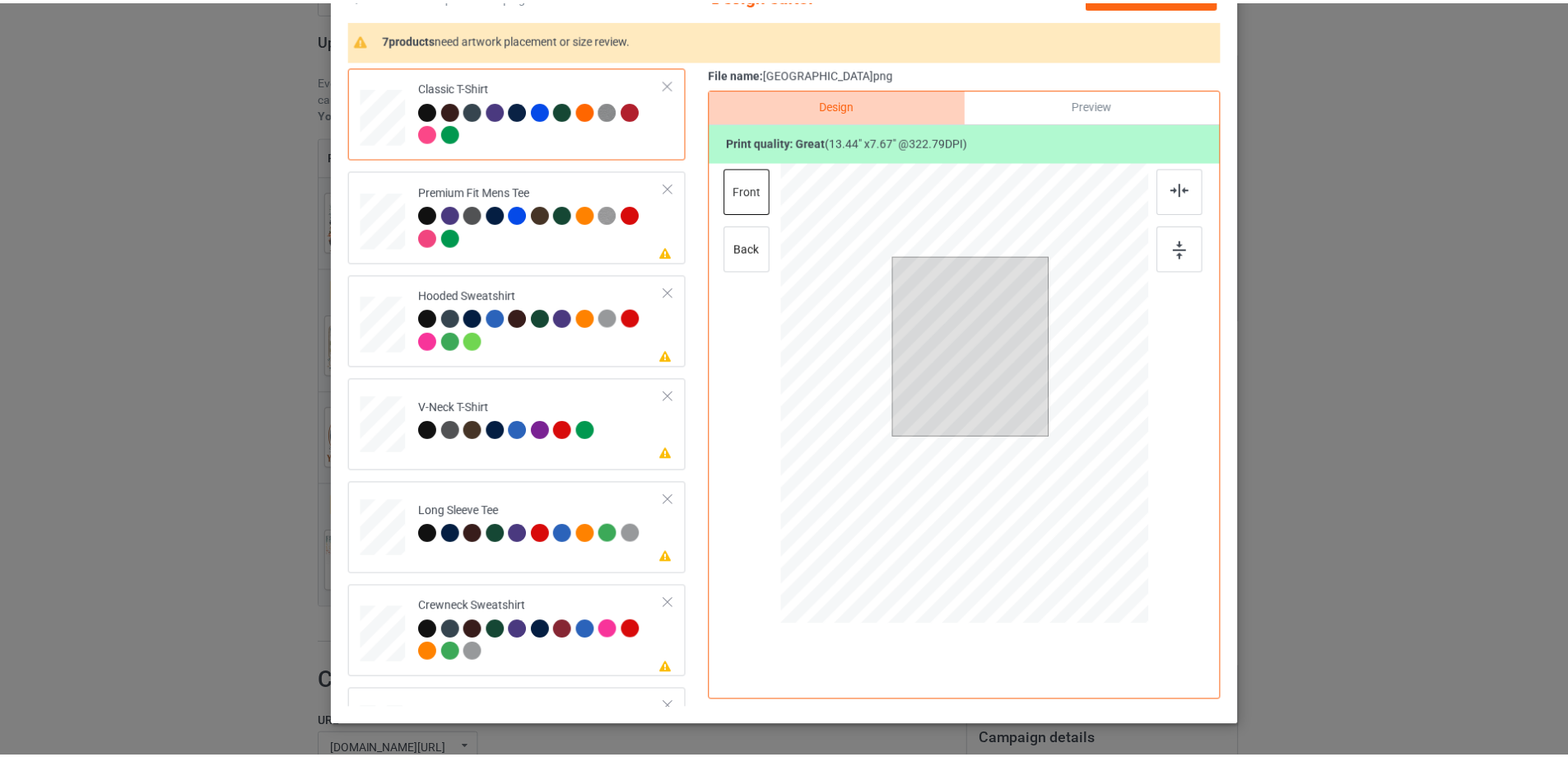
scroll to position [0, 0]
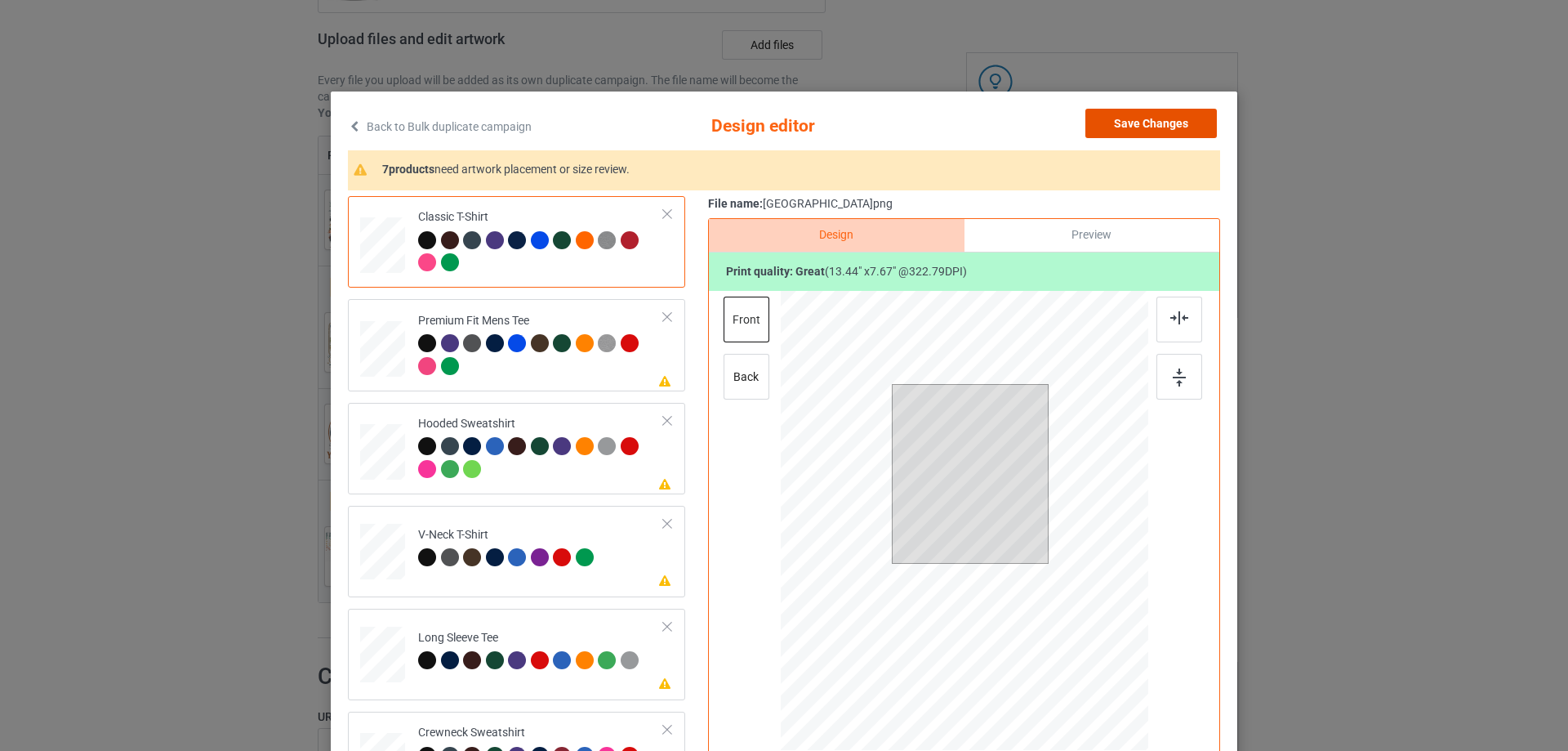
drag, startPoint x: 1138, startPoint y: 115, endPoint x: 539, endPoint y: 381, distance: 655.4
click at [1136, 114] on button "Save Changes" at bounding box center [1151, 123] width 132 height 30
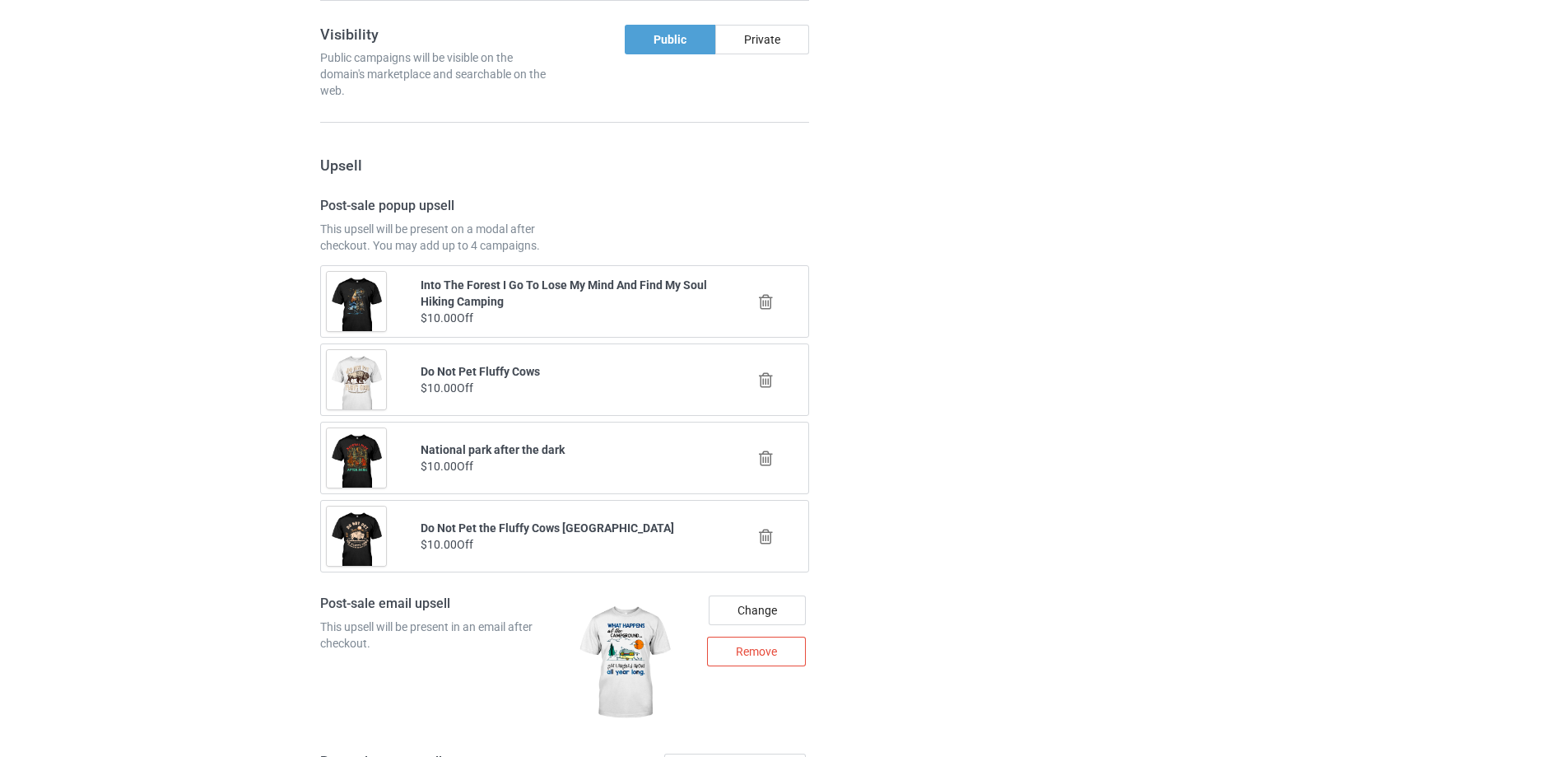
scroll to position [2559, 0]
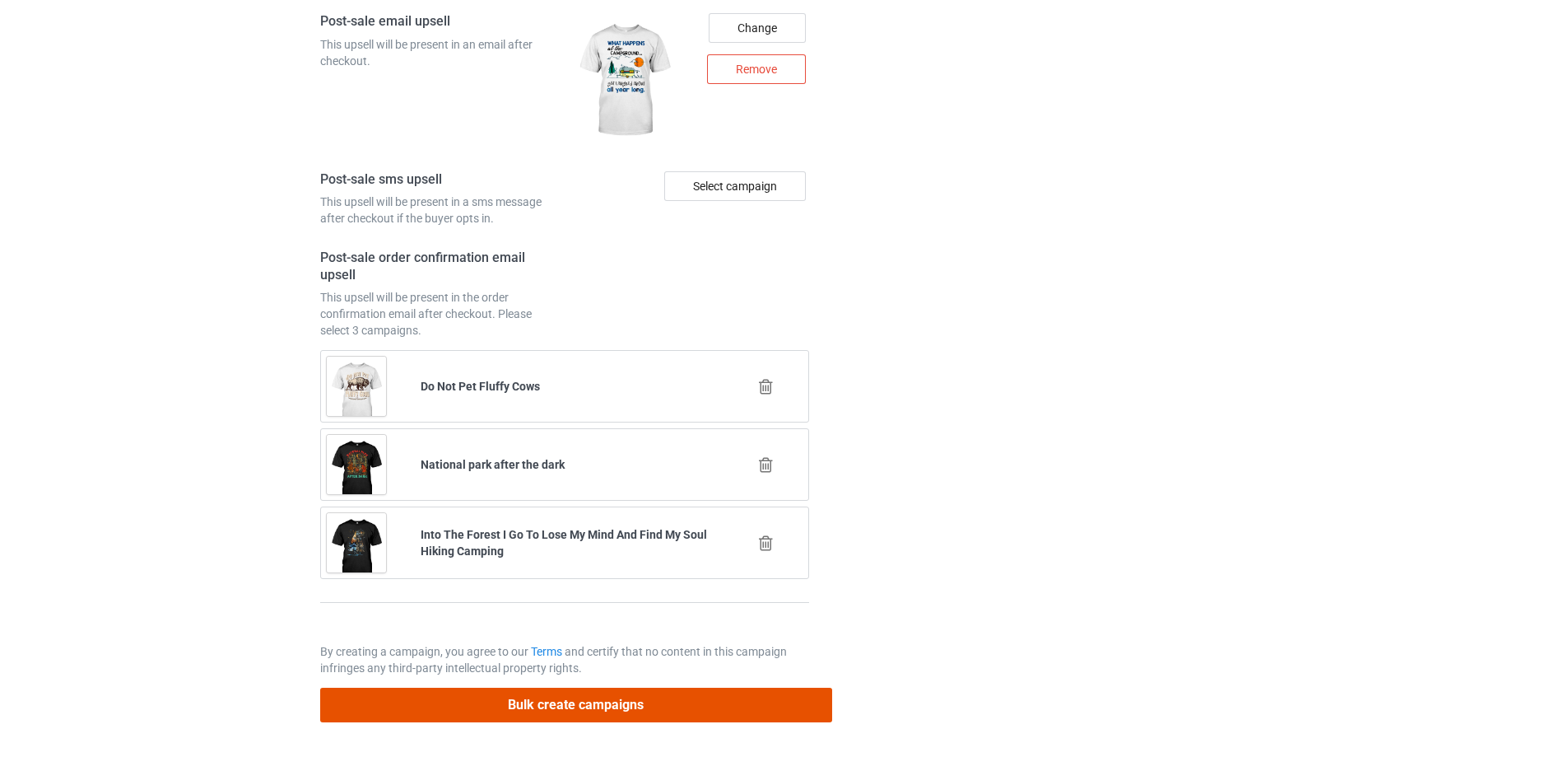
click at [457, 705] on button "Bulk create campaigns" at bounding box center [577, 704] width 512 height 34
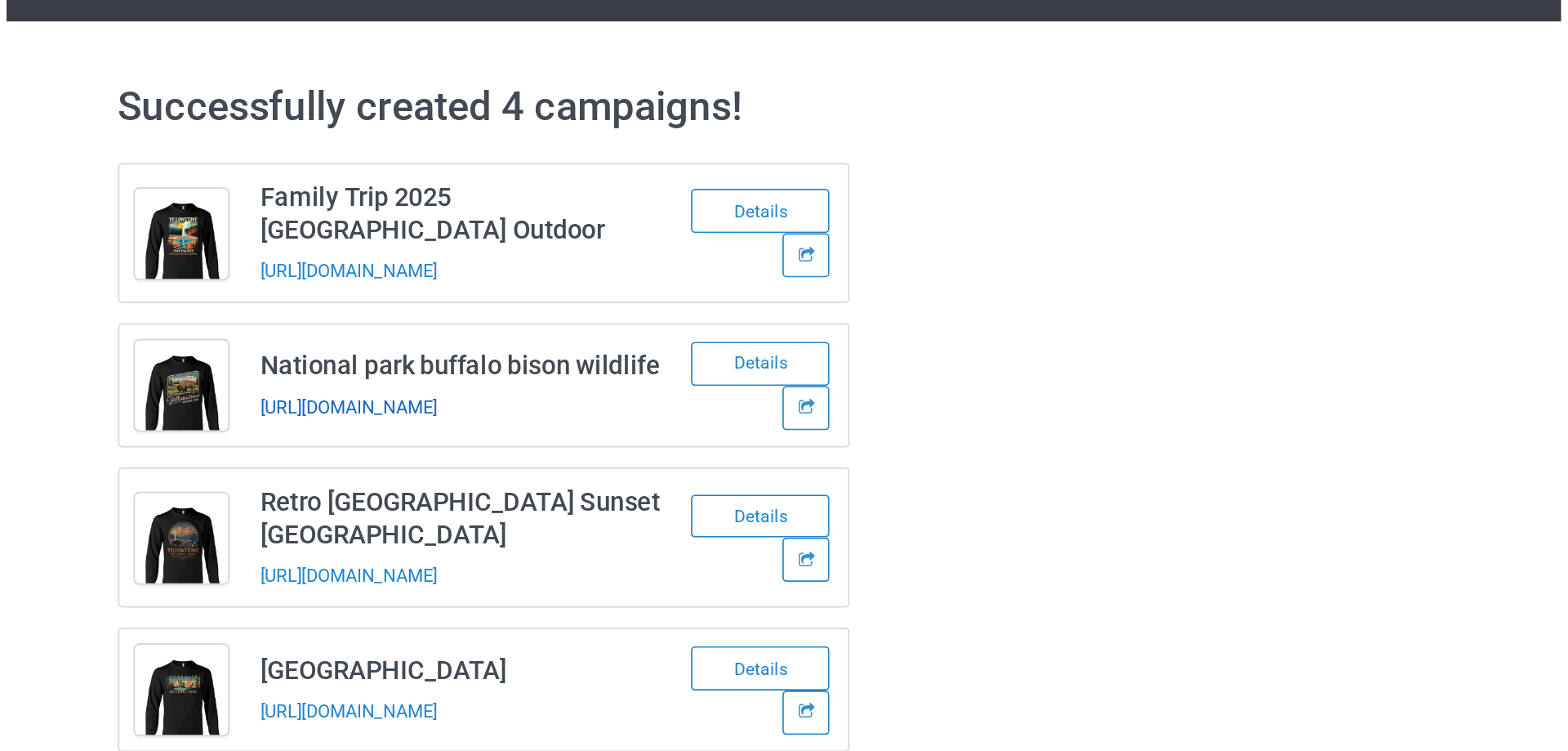
scroll to position [0, 0]
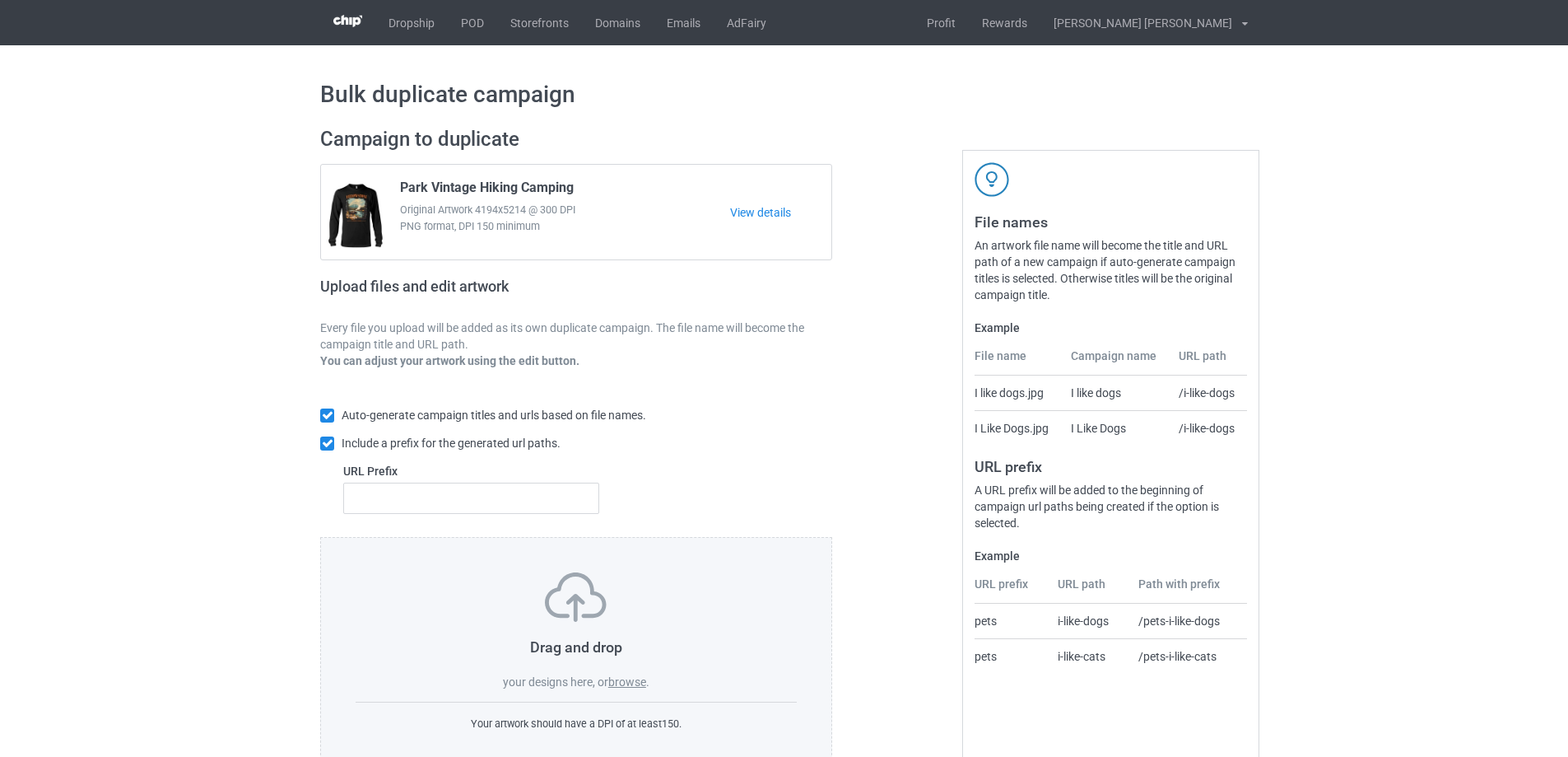
click at [622, 684] on label "browse" at bounding box center [627, 682] width 38 height 13
click at [0, 0] on input "browse" at bounding box center [0, 0] width 0 height 0
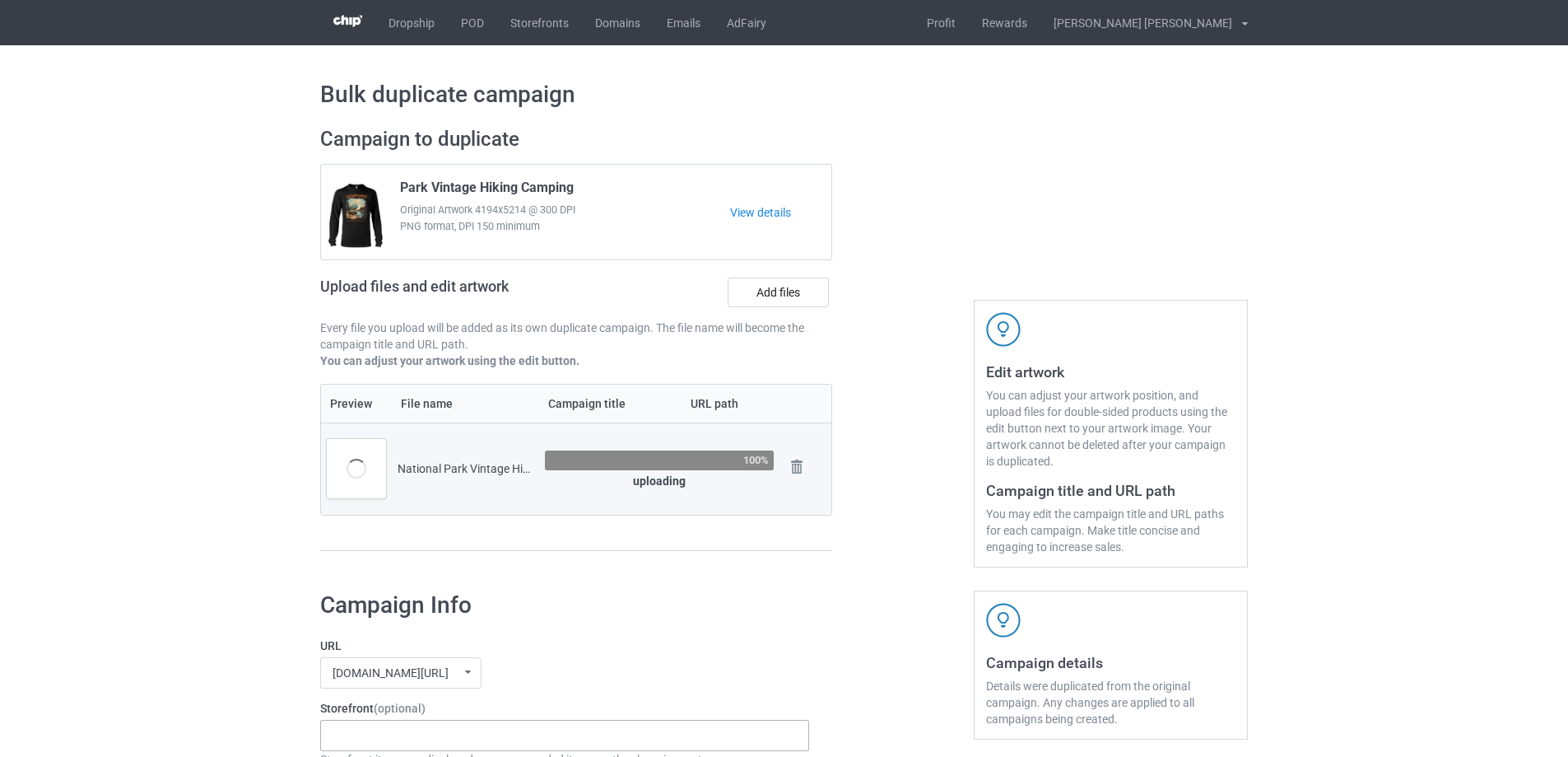
click at [440, 737] on div "Gifts For Hunter 2025 Gifts For Bikers No Hobby [DATE] Hide And Seek World Cham…" at bounding box center [565, 735] width 489 height 31
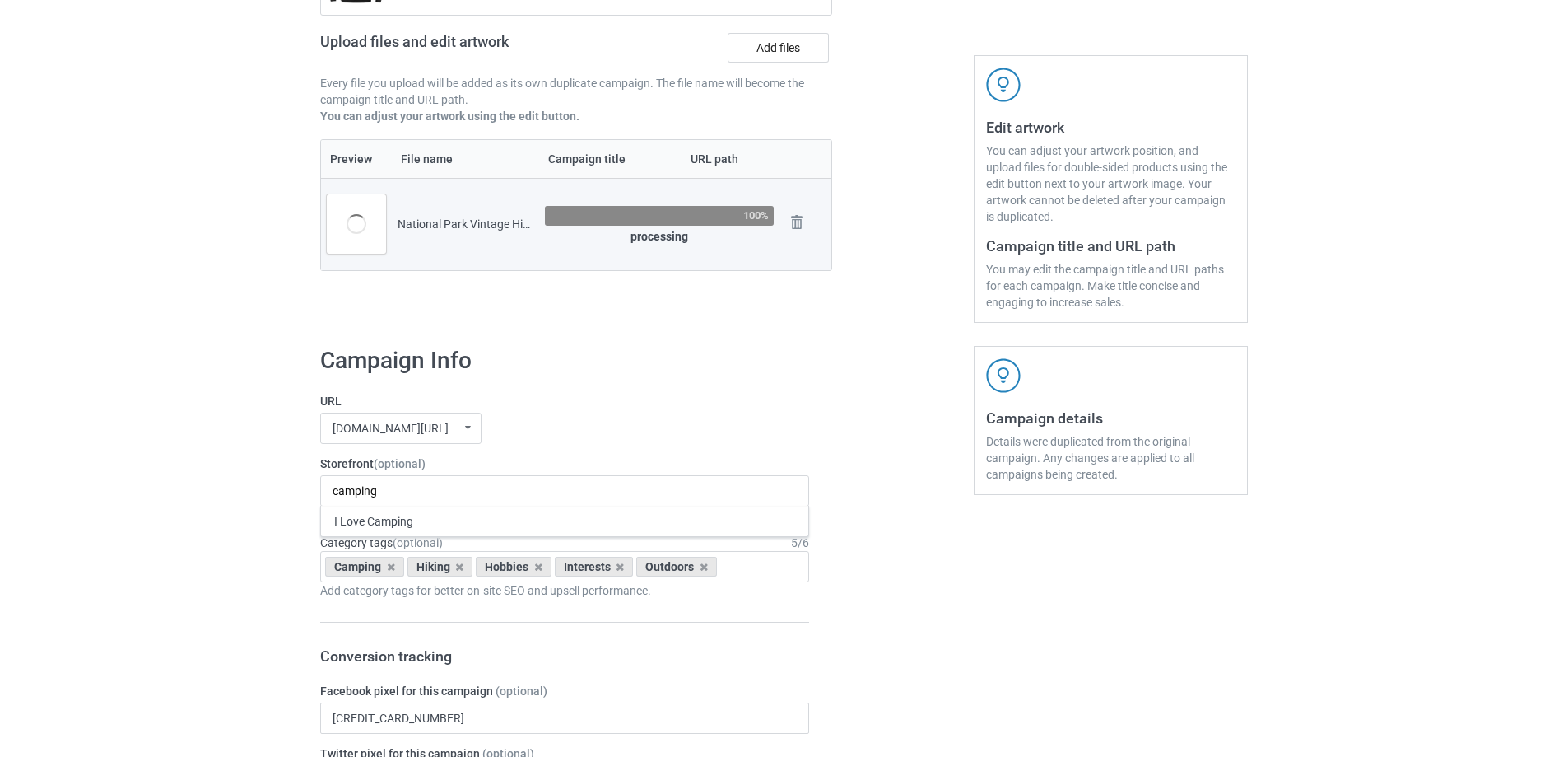
scroll to position [247, 0]
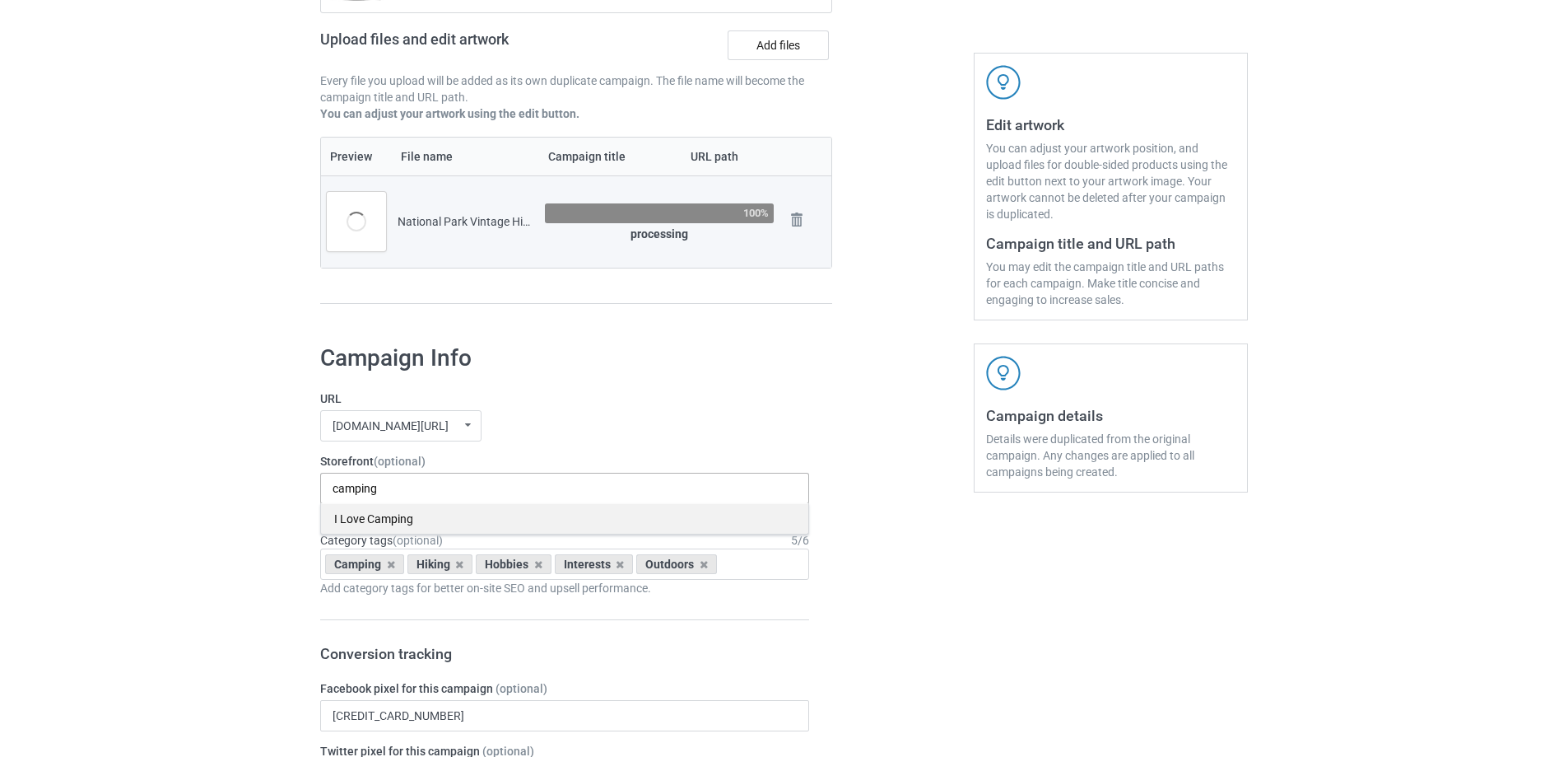
type input "camping"
click at [387, 519] on div "I Love Camping" at bounding box center [564, 518] width 487 height 31
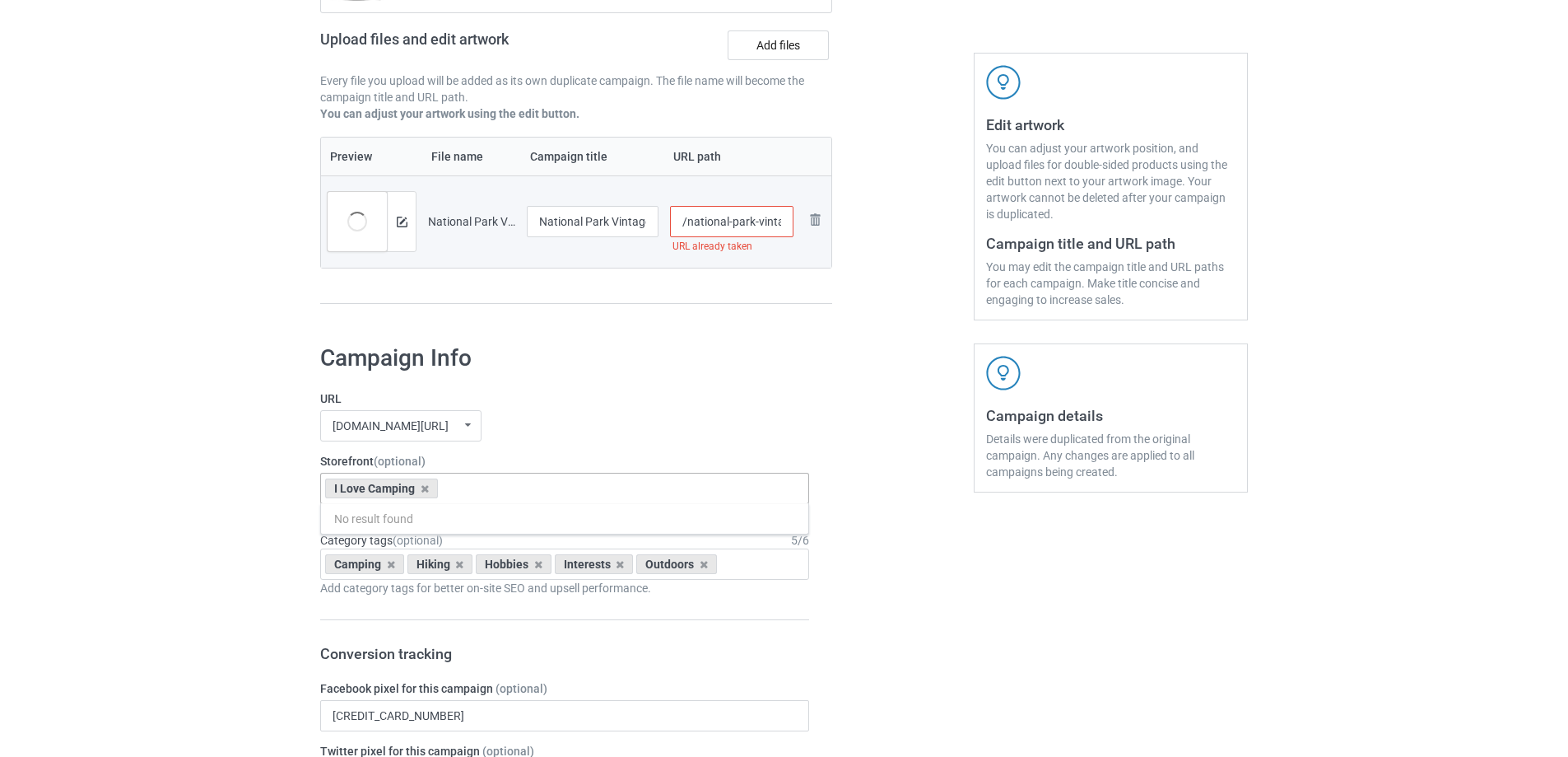
click at [749, 228] on input "/national-park-vintage-hiking" at bounding box center [732, 222] width 124 height 31
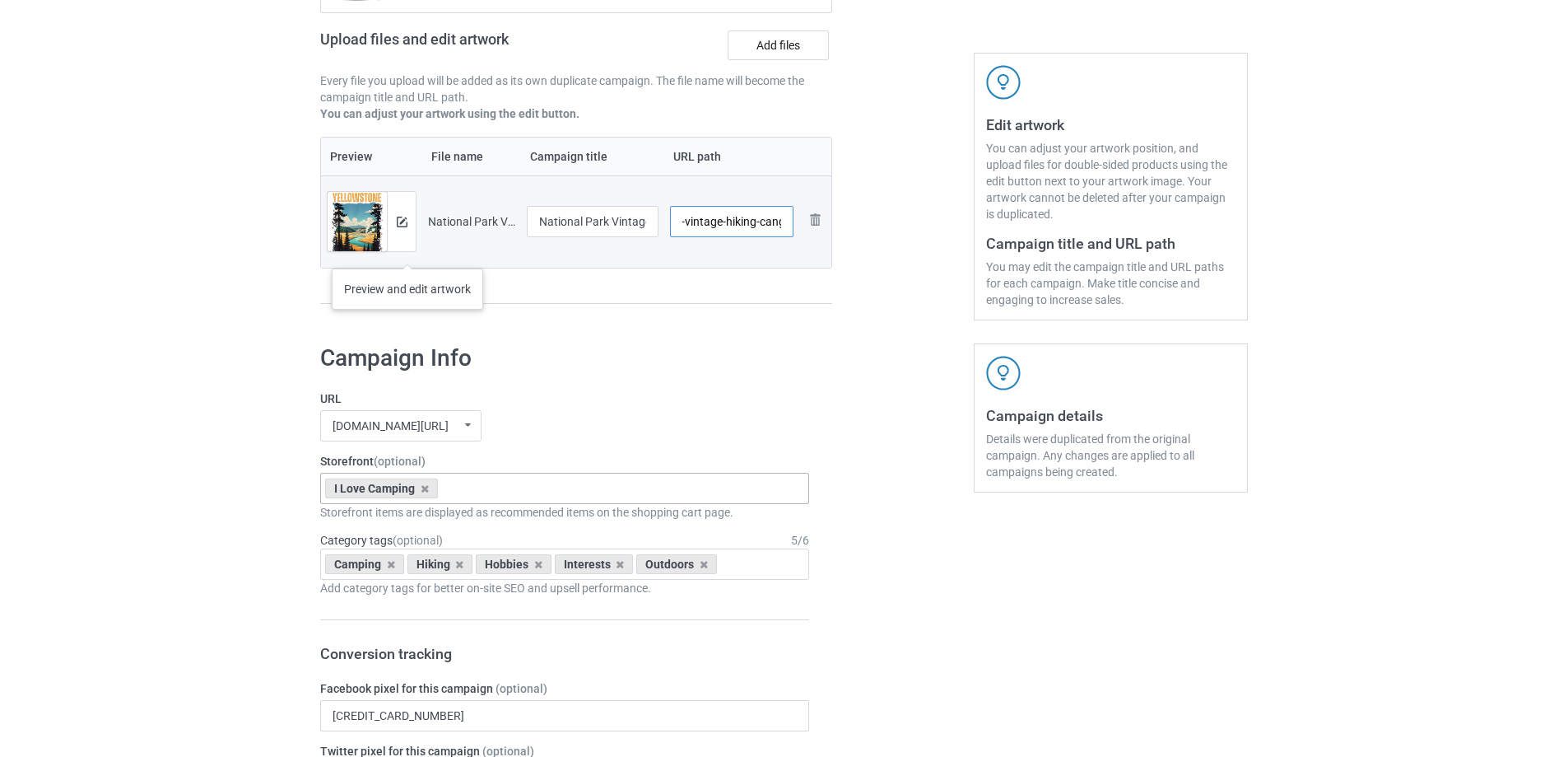
type input "/national-park-vintage-hiking-cang"
click at [401, 227] on img at bounding box center [401, 222] width 11 height 11
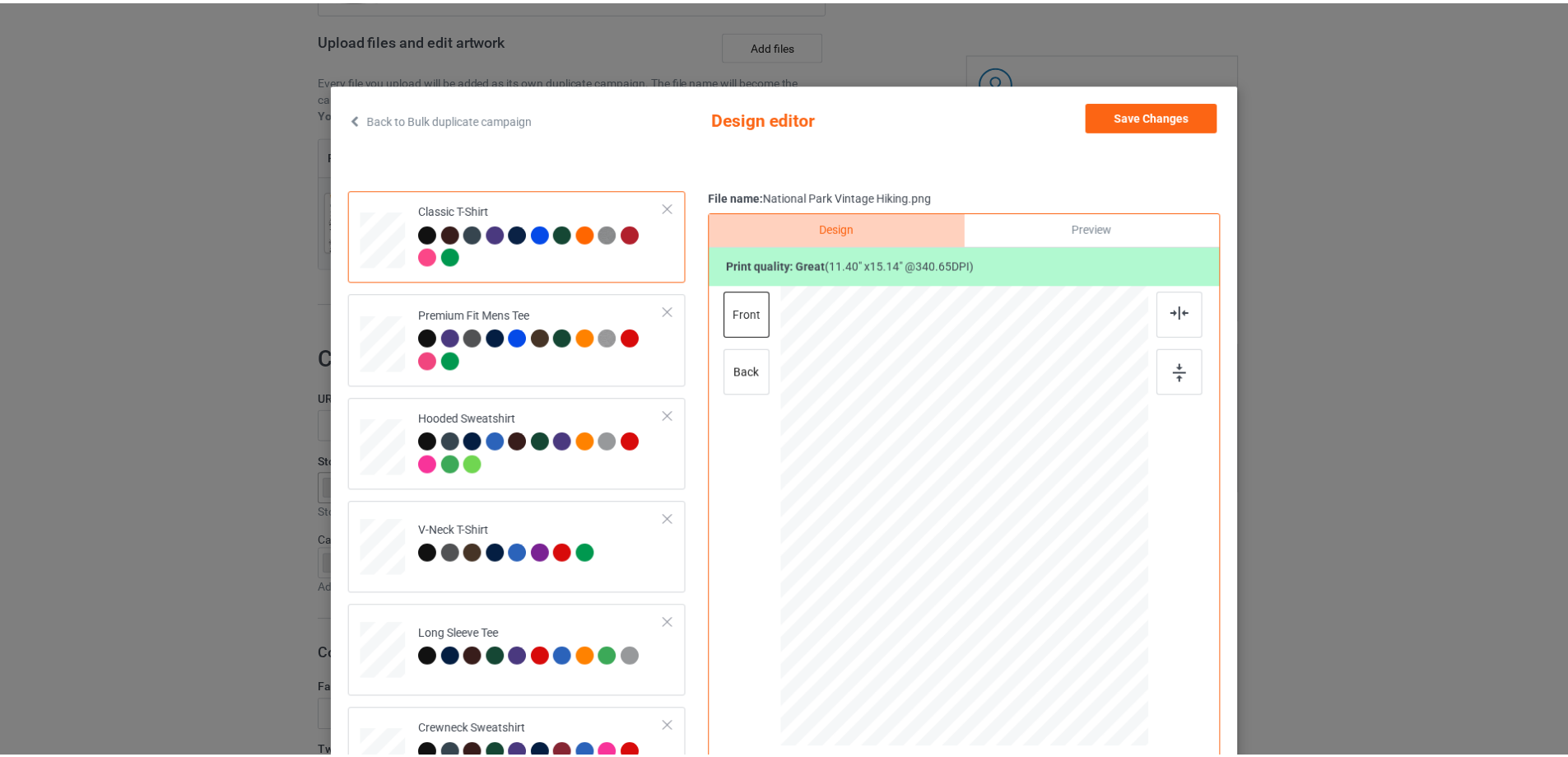
scroll to position [0, 0]
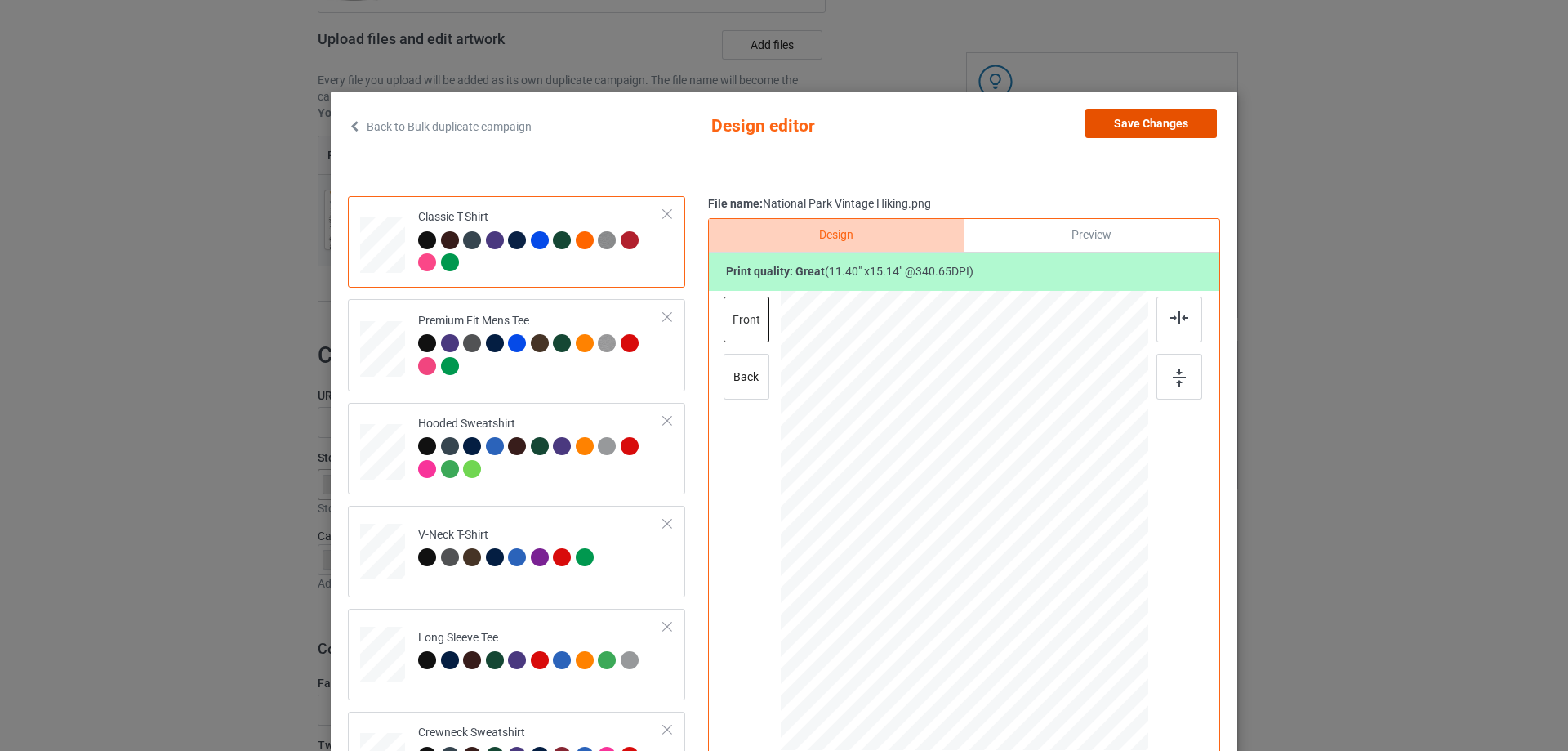
click at [1144, 116] on button "Save Changes" at bounding box center [1151, 123] width 132 height 30
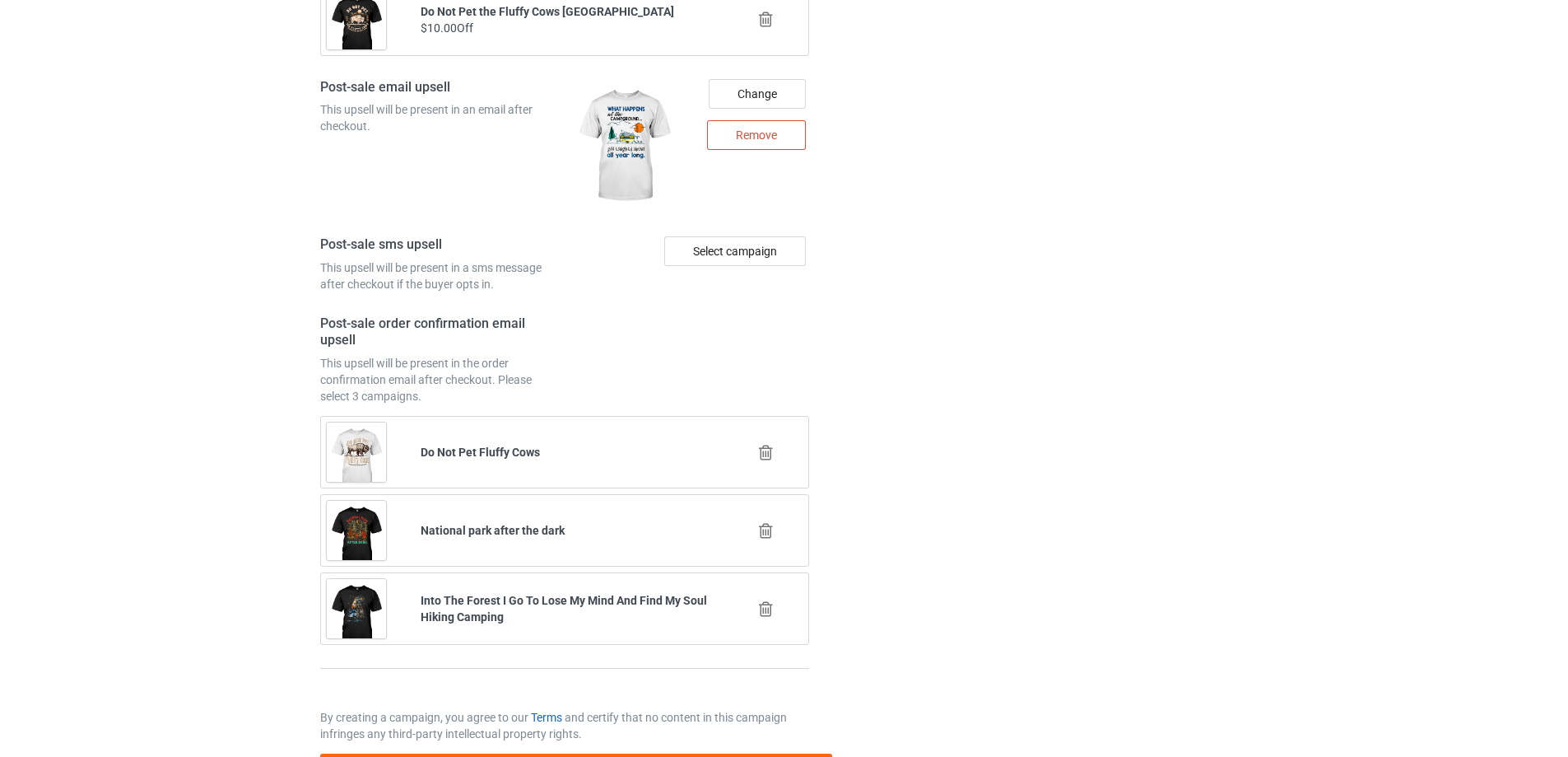
scroll to position [2236, 0]
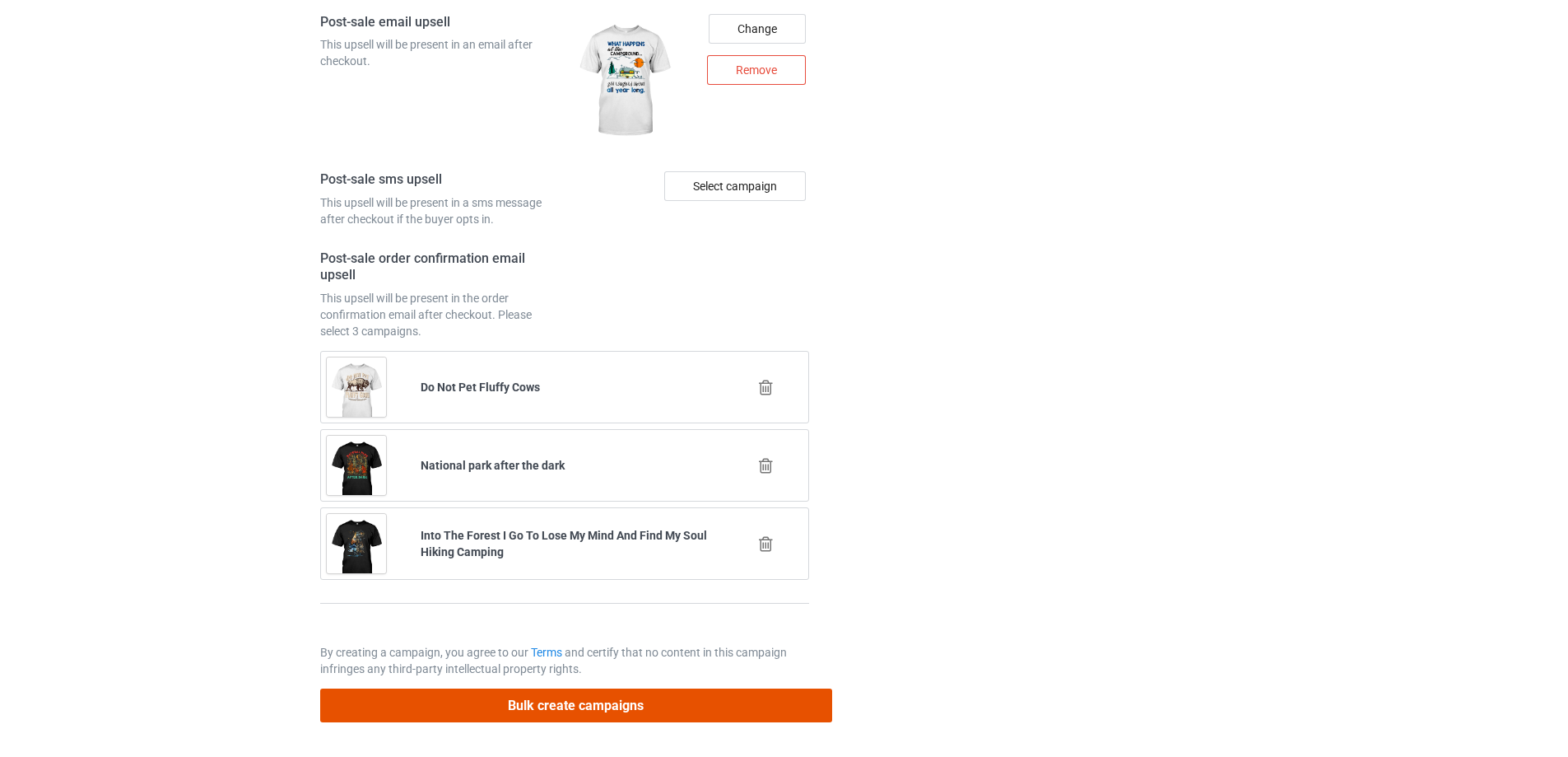
click at [556, 706] on button "Bulk create campaigns" at bounding box center [577, 705] width 512 height 34
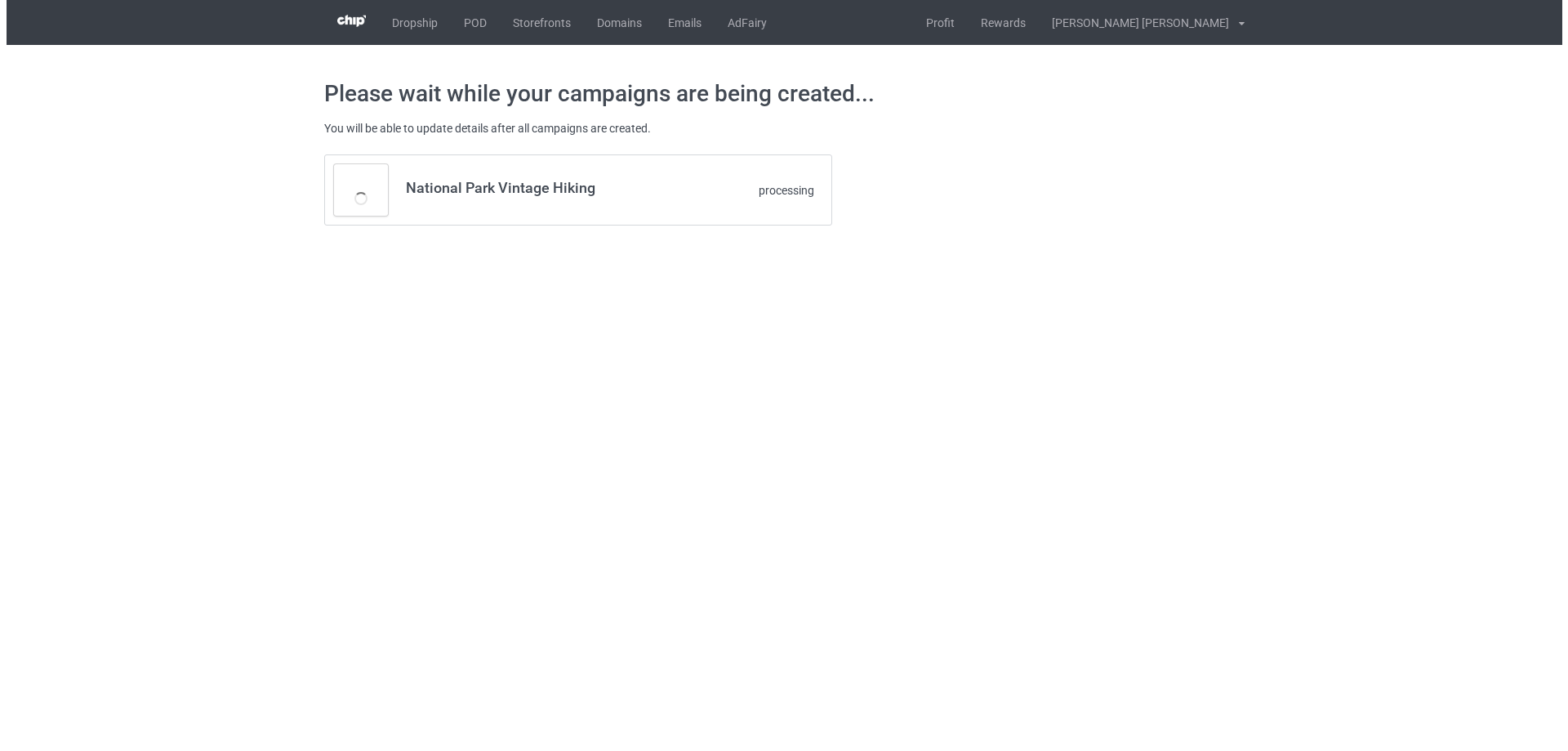
scroll to position [0, 0]
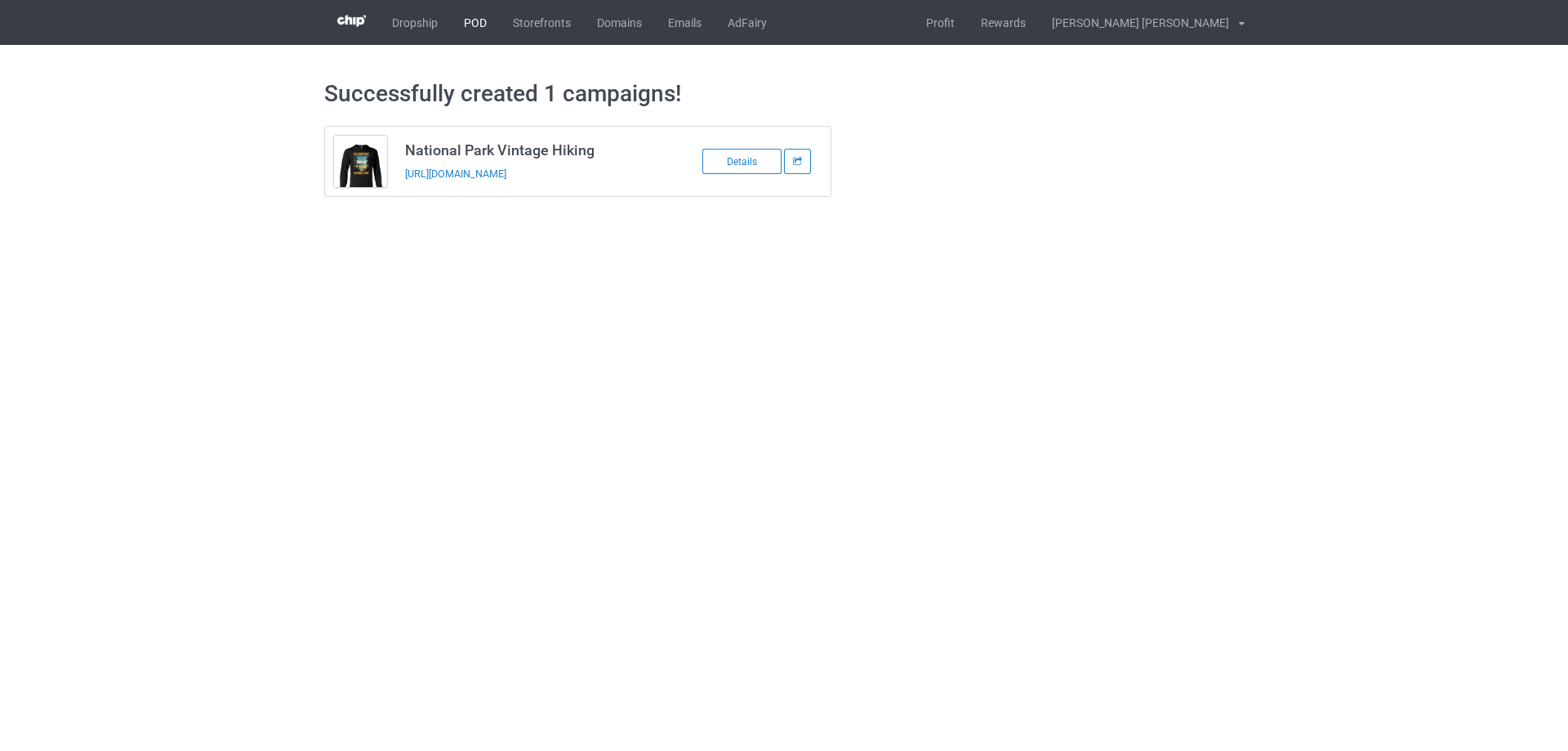
click at [470, 23] on link "POD" at bounding box center [475, 22] width 49 height 45
